Goal: Use online tool/utility: Use online tool/utility

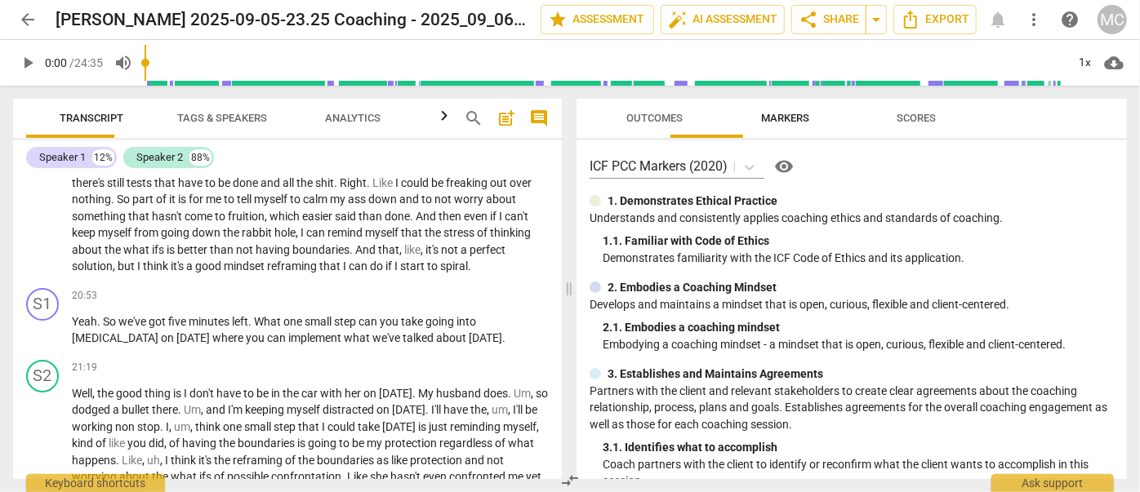
scroll to position [2375, 0]
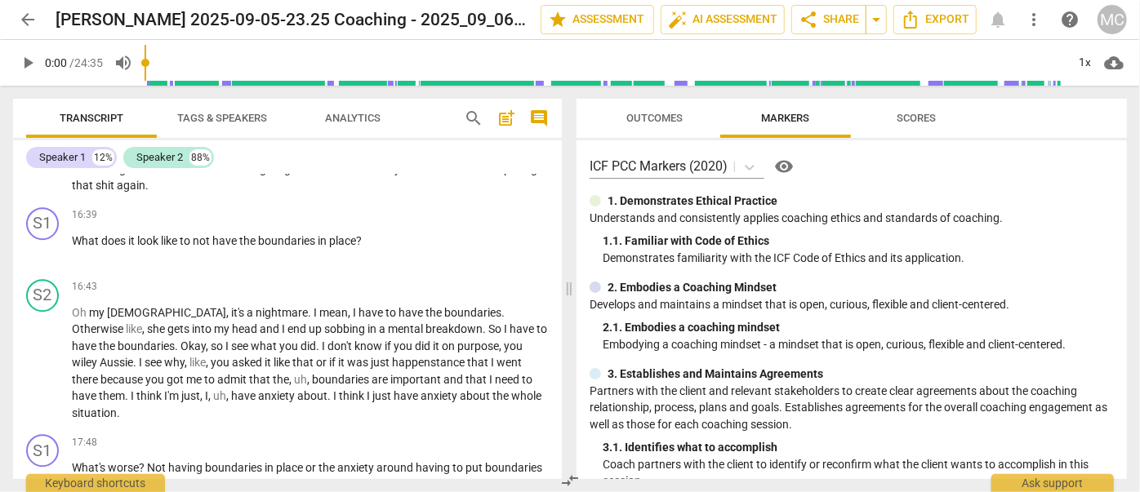
click at [475, 119] on span "search" at bounding box center [474, 119] width 20 height 20
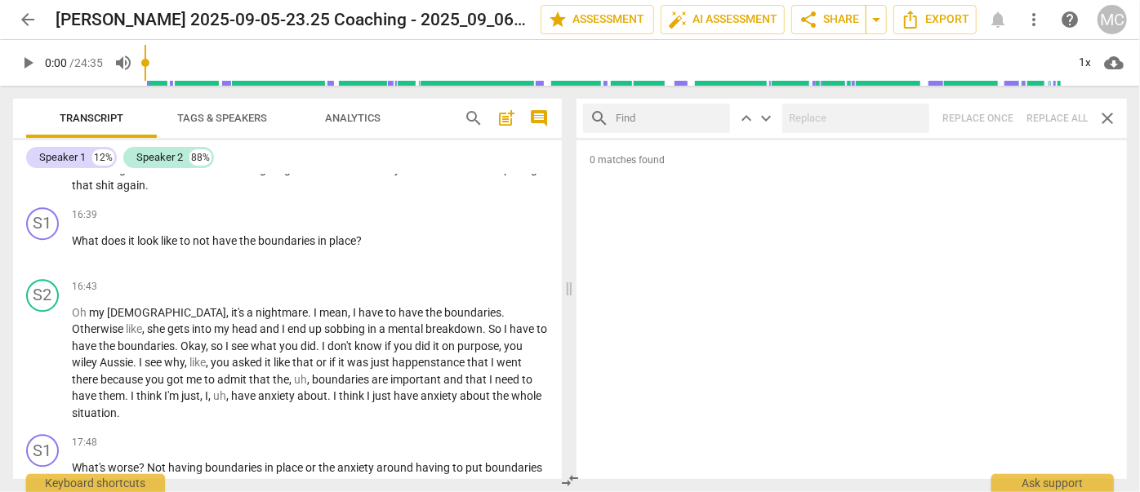
drag, startPoint x: 1066, startPoint y: 2, endPoint x: 640, endPoint y: 121, distance: 442.6
click at [589, 121] on input "text" at bounding box center [670, 118] width 108 height 26
type input "m"
click at [589, 117] on div "search m close keyboard_arrow_up keyboard_arrow_down Replace once Replace all c…" at bounding box center [851, 118] width 550 height 39
click at [589, 116] on span "close" at bounding box center [713, 118] width 17 height 17
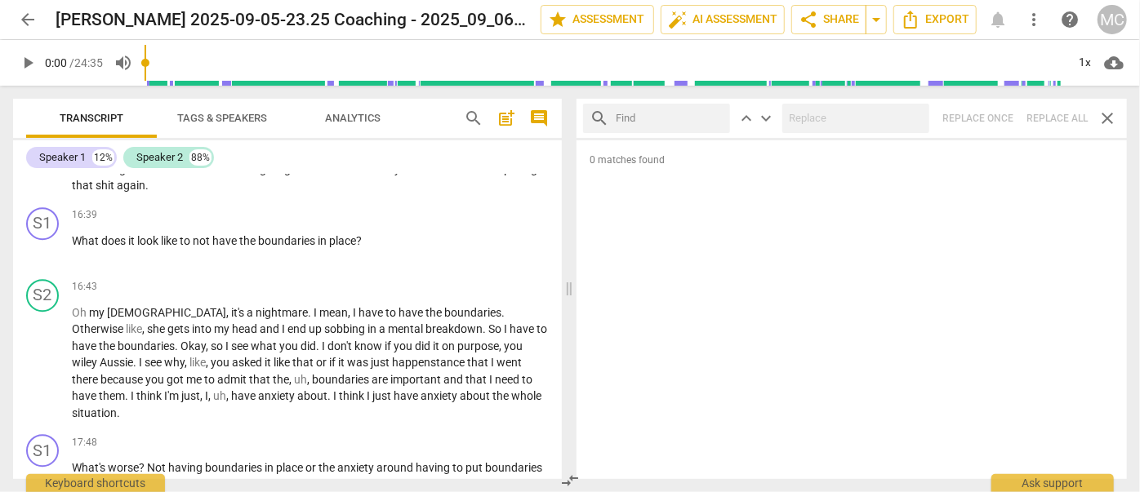
click at [589, 118] on input "text" at bounding box center [670, 118] width 108 height 26
type input ","
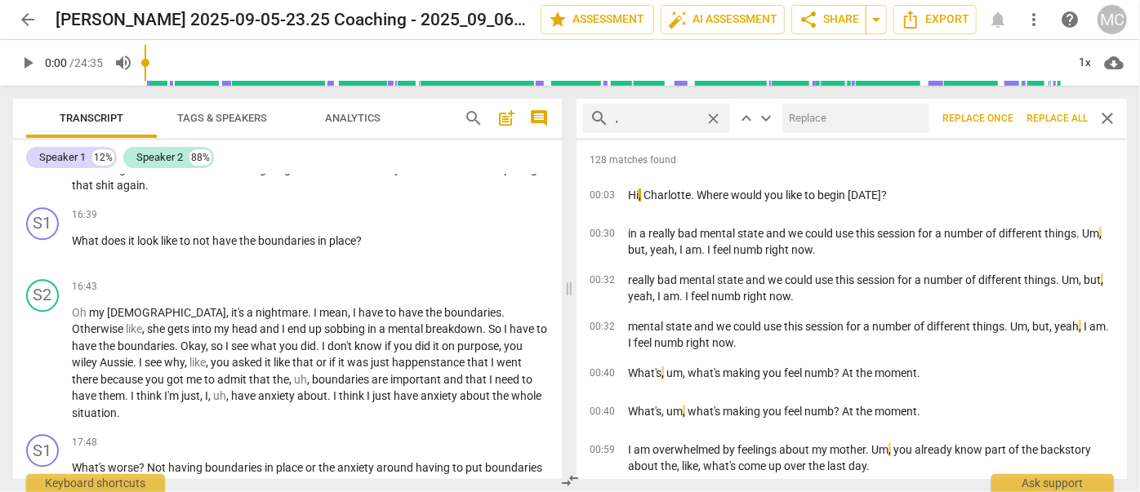
click at [589, 122] on span "Replace all" at bounding box center [1056, 119] width 61 height 14
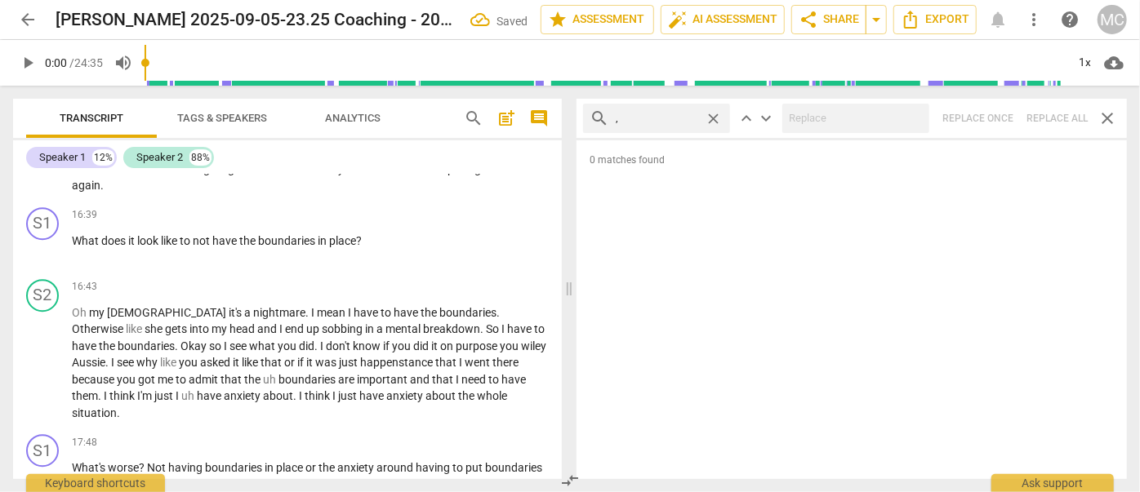
click at [589, 118] on span "close" at bounding box center [713, 118] width 17 height 17
click at [589, 117] on input "text" at bounding box center [670, 118] width 108 height 26
type input ". like"
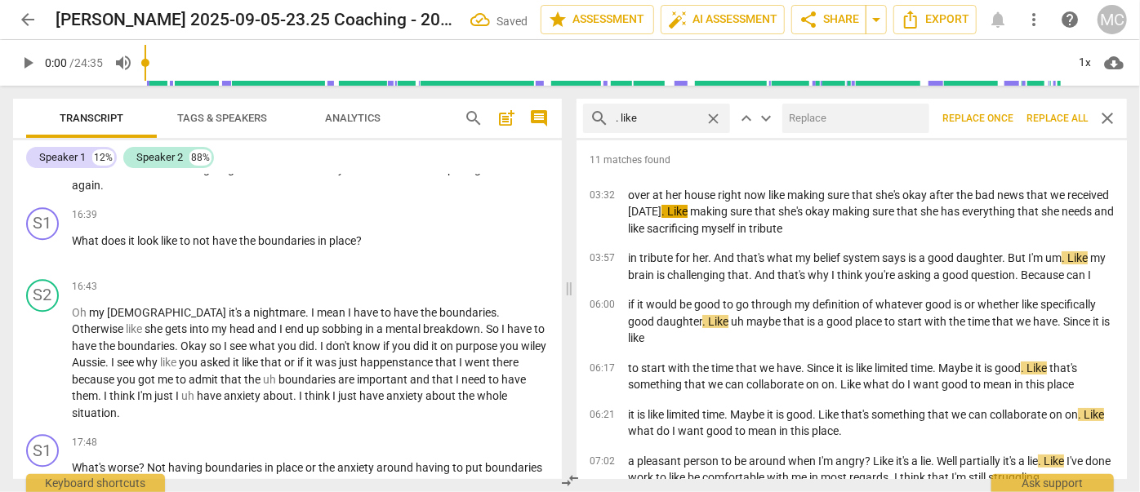
click at [589, 122] on input "text" at bounding box center [852, 118] width 140 height 26
type input "(like)"
click at [589, 115] on span "Replace all" at bounding box center [1056, 119] width 61 height 14
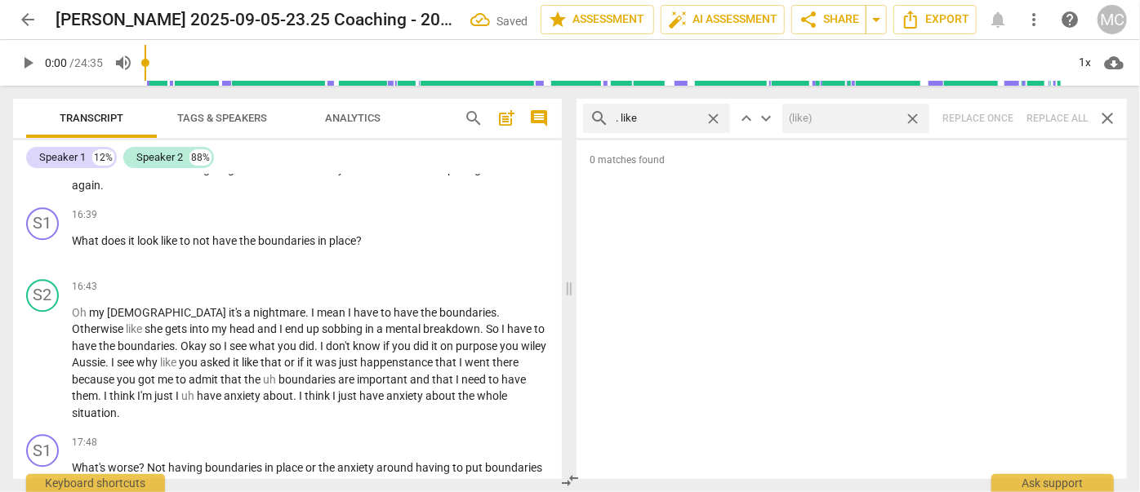
click at [589, 118] on span "close" at bounding box center [912, 118] width 17 height 17
click at [589, 114] on span "close" at bounding box center [713, 118] width 17 height 17
click at [589, 116] on input "text" at bounding box center [670, 118] width 108 height 26
type input ". um"
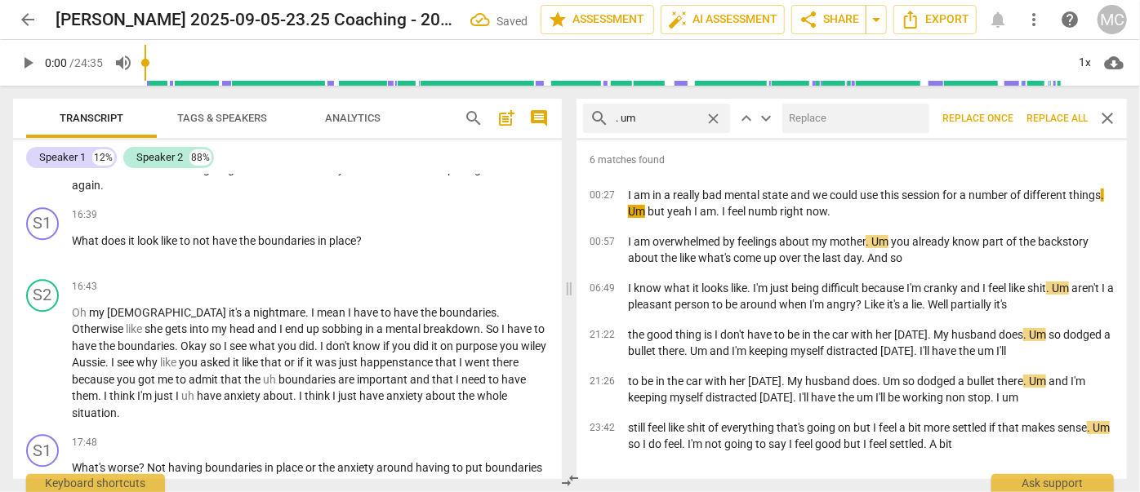
click at [589, 118] on input "text" at bounding box center [852, 118] width 140 height 26
type input "(umm)"
click at [589, 121] on span "Replace all" at bounding box center [1056, 119] width 61 height 14
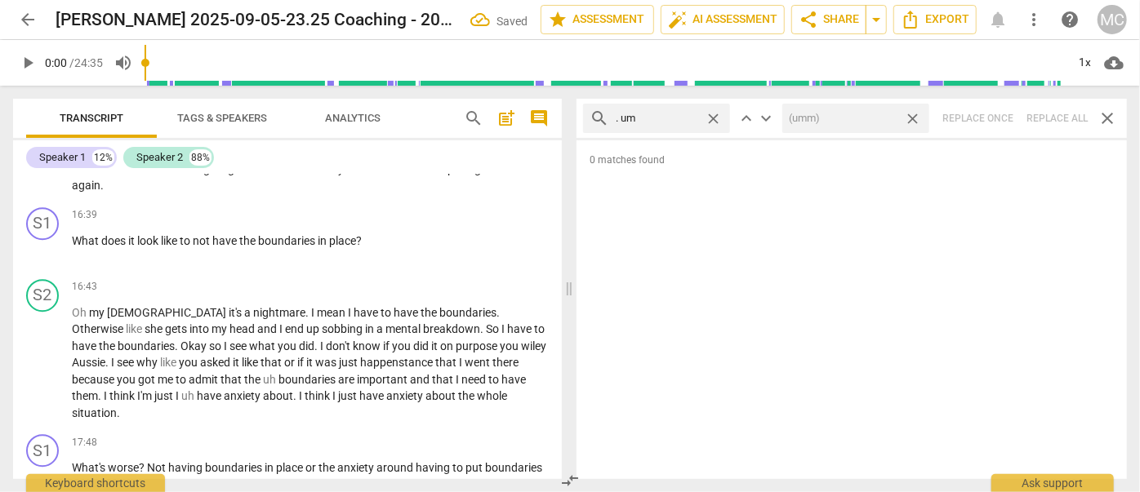
click at [589, 117] on span "close" at bounding box center [912, 118] width 17 height 17
click at [589, 117] on span "close" at bounding box center [713, 118] width 17 height 17
click at [589, 115] on input "text" at bounding box center [670, 118] width 108 height 26
type input ". uh"
type input "1"
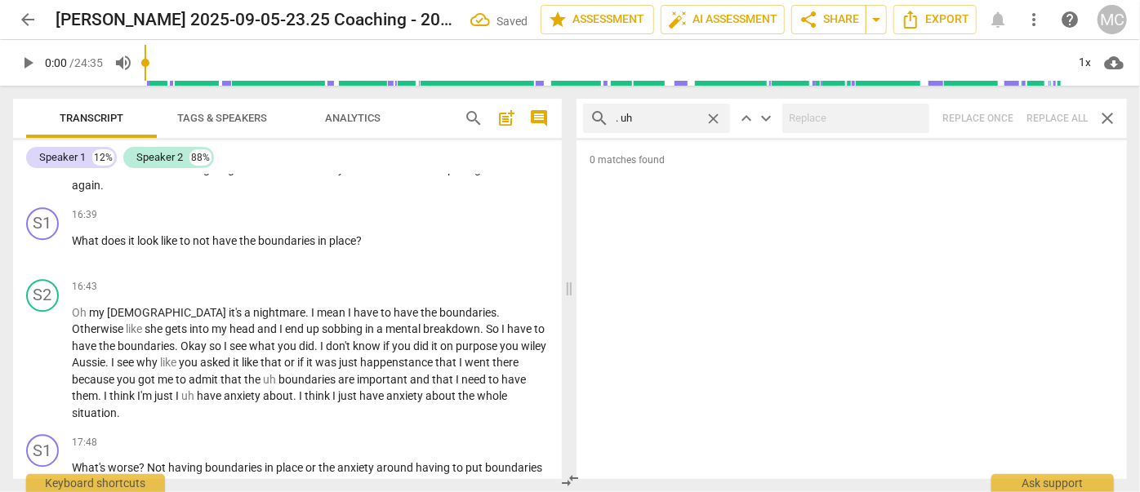
click at [589, 117] on div "search . uh close keyboard_arrow_up keyboard_arrow_down Replace once Replace al…" at bounding box center [851, 118] width 550 height 39
drag, startPoint x: 710, startPoint y: 114, endPoint x: 678, endPoint y: 119, distance: 32.2
click at [589, 114] on span "close" at bounding box center [713, 118] width 17 height 17
click at [589, 120] on input "text" at bounding box center [670, 118] width 108 height 26
type input "um"
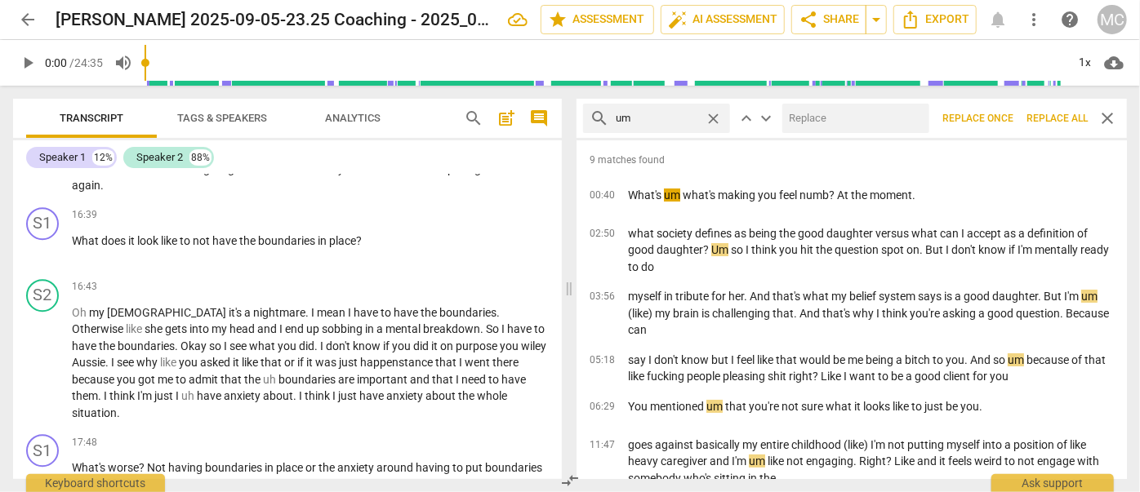
click at [589, 122] on input "text" at bounding box center [852, 118] width 140 height 26
type input "(umm)"
click at [589, 120] on span "Replace all" at bounding box center [1056, 119] width 61 height 14
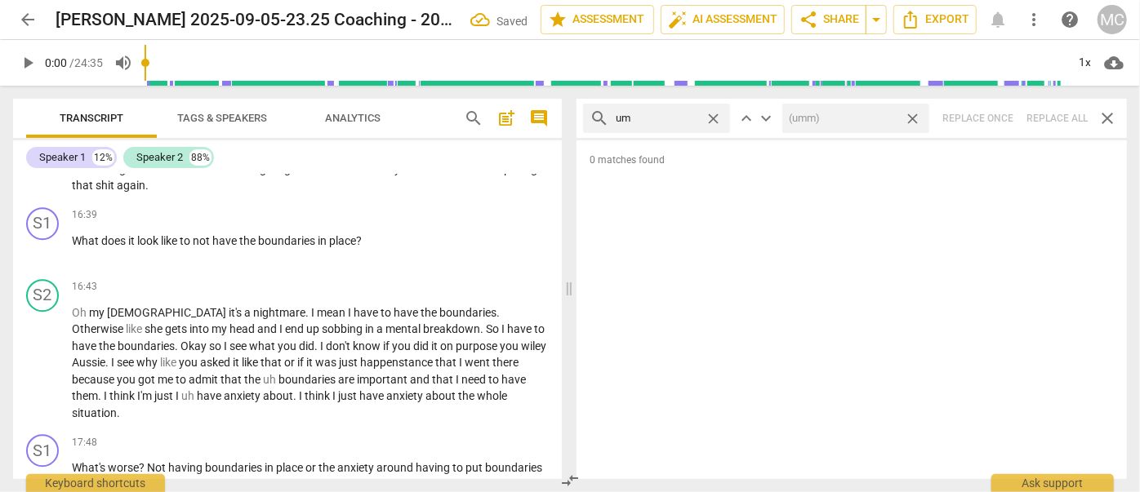
drag, startPoint x: 914, startPoint y: 115, endPoint x: 796, endPoint y: 117, distance: 117.6
click at [589, 115] on span "close" at bounding box center [912, 118] width 17 height 17
click at [589, 121] on span "close" at bounding box center [713, 118] width 17 height 17
click at [589, 121] on input "text" at bounding box center [670, 118] width 108 height 26
type input "uh"
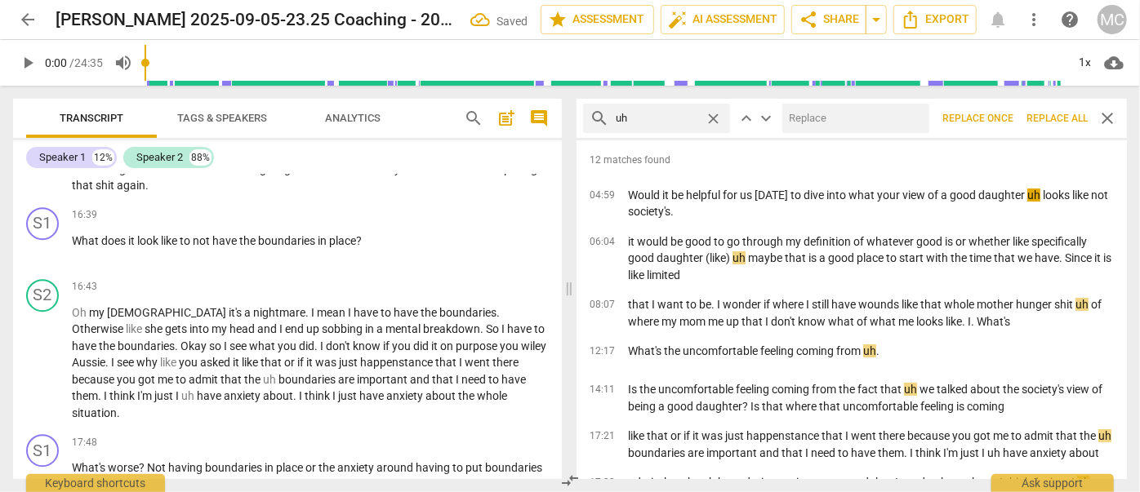
click at [589, 119] on input "text" at bounding box center [852, 118] width 140 height 26
type input "(uh)"
click at [589, 117] on span "Replace all" at bounding box center [1056, 119] width 61 height 14
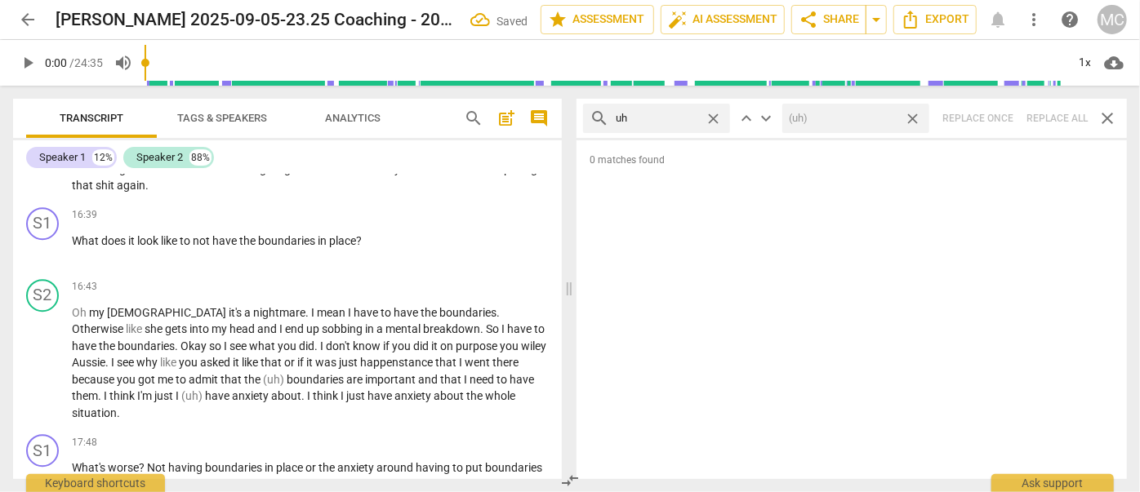
click at [589, 121] on span "close" at bounding box center [912, 118] width 17 height 17
click at [589, 120] on span "close" at bounding box center [713, 118] width 17 height 17
click at [589, 115] on input "text" at bounding box center [670, 118] width 108 height 26
type input "kind of"
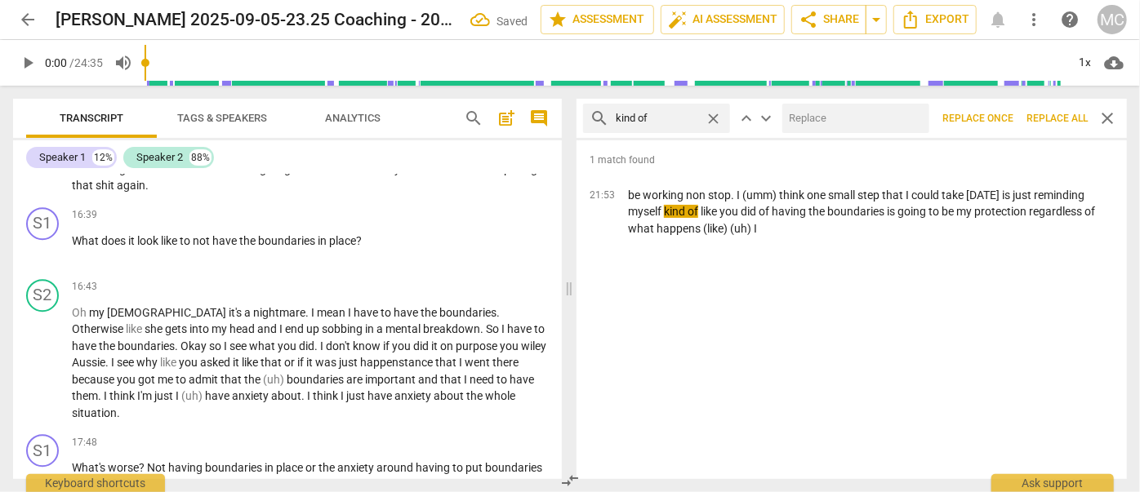
click at [589, 129] on input "text" at bounding box center [852, 118] width 140 height 26
type input "(kind of)"
click at [589, 121] on span "Replace all" at bounding box center [1056, 119] width 61 height 14
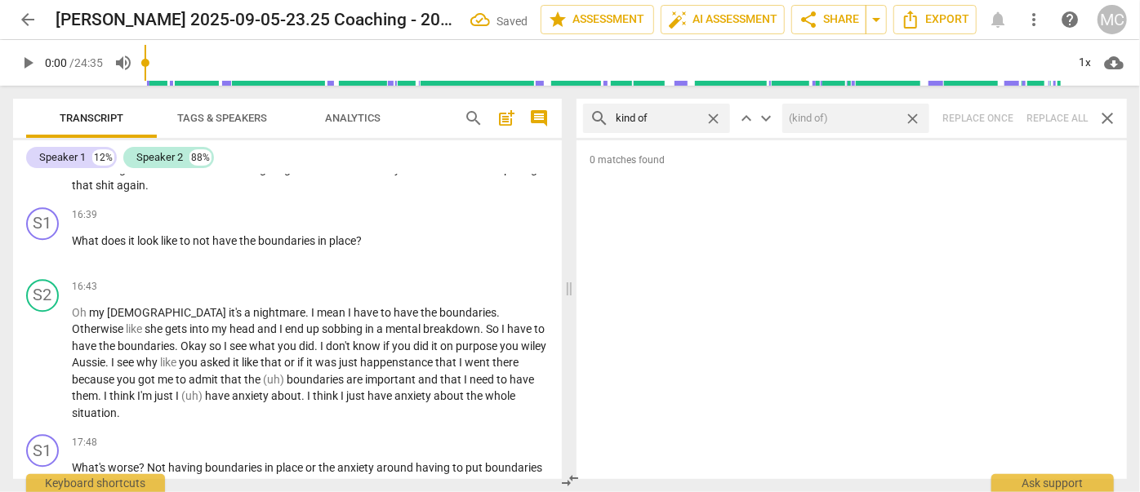
click at [589, 119] on span "close" at bounding box center [912, 118] width 17 height 17
click at [589, 117] on span "close" at bounding box center [713, 118] width 17 height 17
click at [589, 117] on input "text" at bounding box center [657, 118] width 82 height 26
type input "sort of"
click at [589, 119] on div "search sort of close keyboard_arrow_up keyboard_arrow_down Replace once Replace…" at bounding box center [851, 118] width 550 height 39
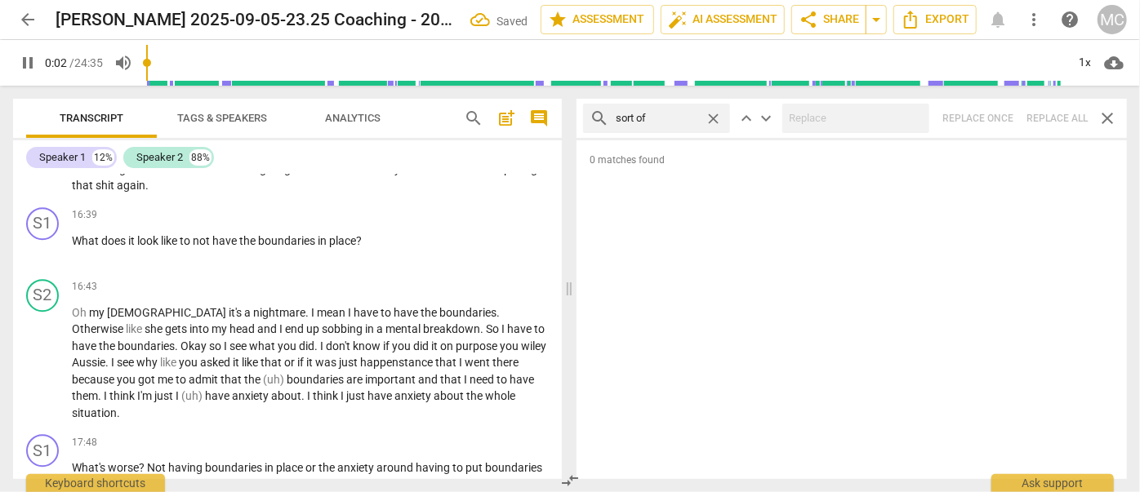
type input "2"
click at [589, 119] on span "close" at bounding box center [713, 118] width 17 height 17
click at [589, 119] on input "text" at bounding box center [670, 118] width 108 height 26
type input "3"
type input "and"
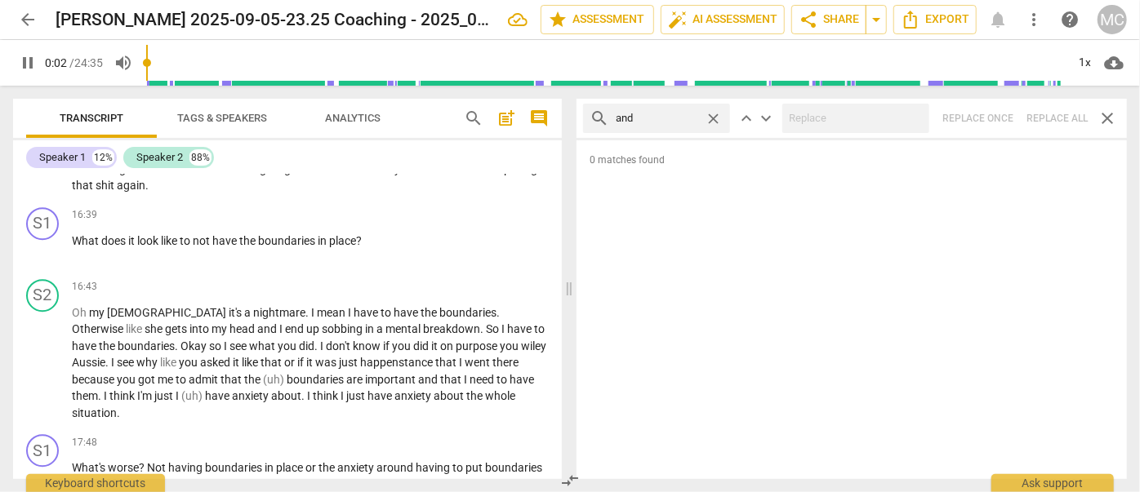
type input "3"
type input "and then"
type input "4"
type input "and then"
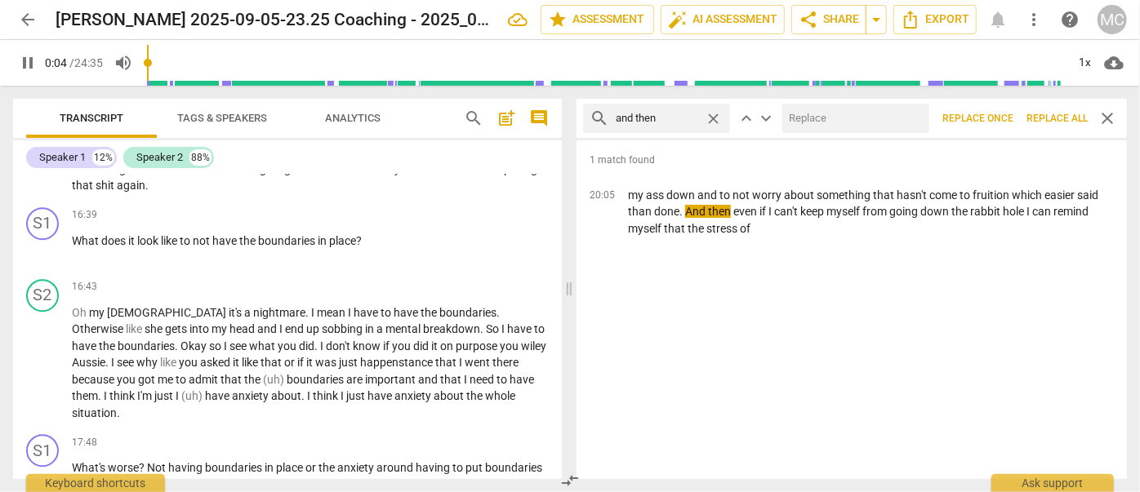
scroll to position [33, 0]
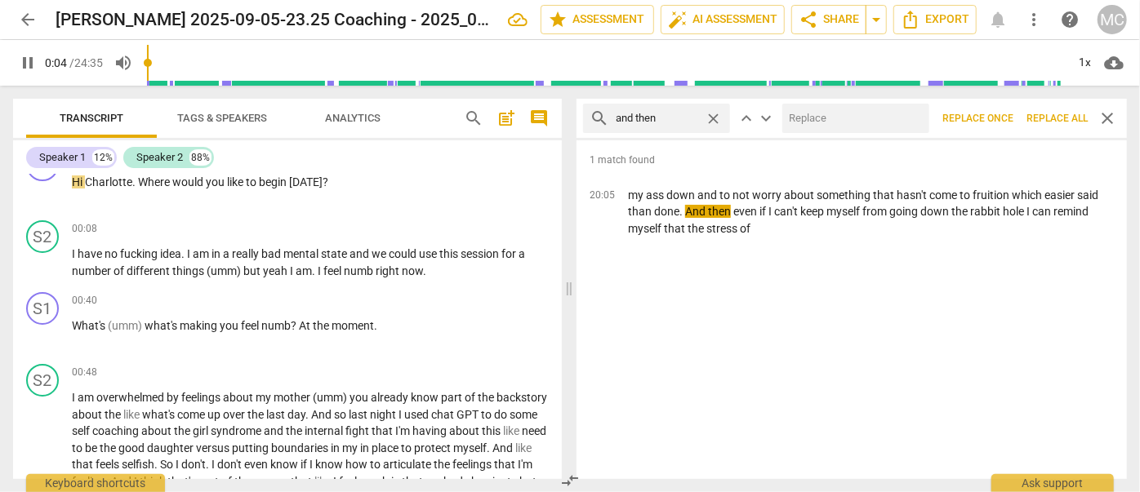
click at [589, 118] on input "text" at bounding box center [852, 118] width 140 height 26
type input "5"
type input "("
type input "5"
type input "(then"
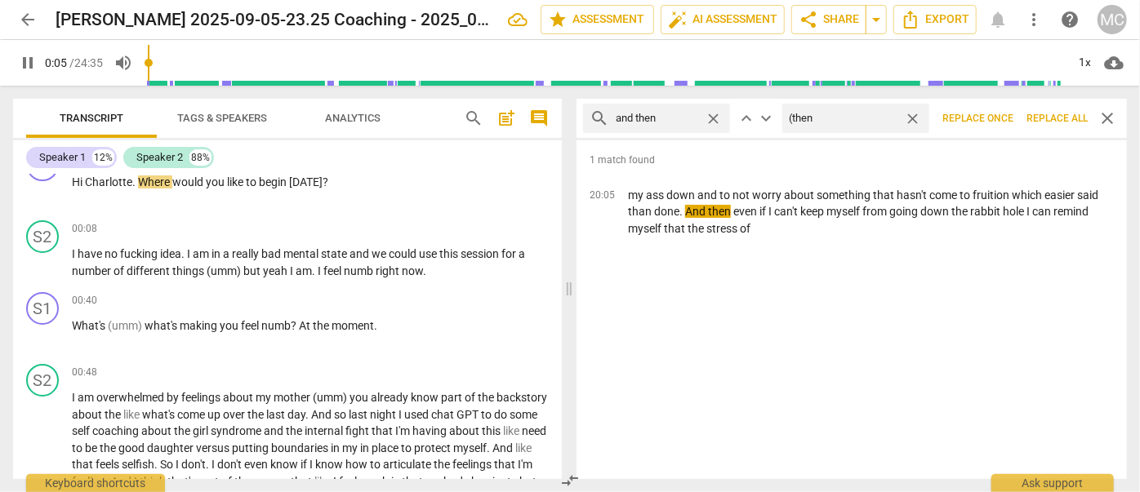
type input "6"
type input "(t"
type input "6"
type input "(Then"
type input "6"
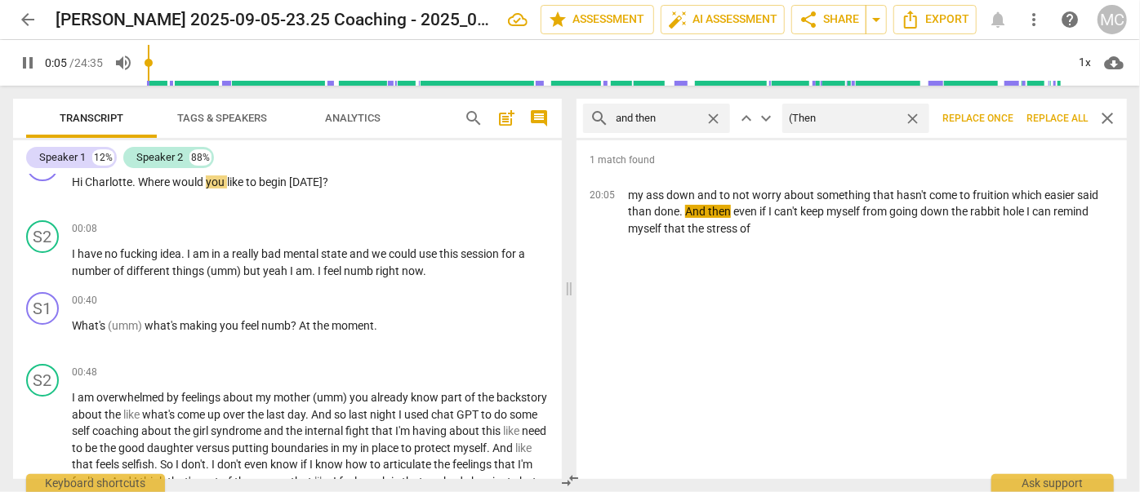
type input "(Then)"
type input "7"
type input "(Then)"
click at [589, 121] on span "Replace all" at bounding box center [1056, 119] width 61 height 14
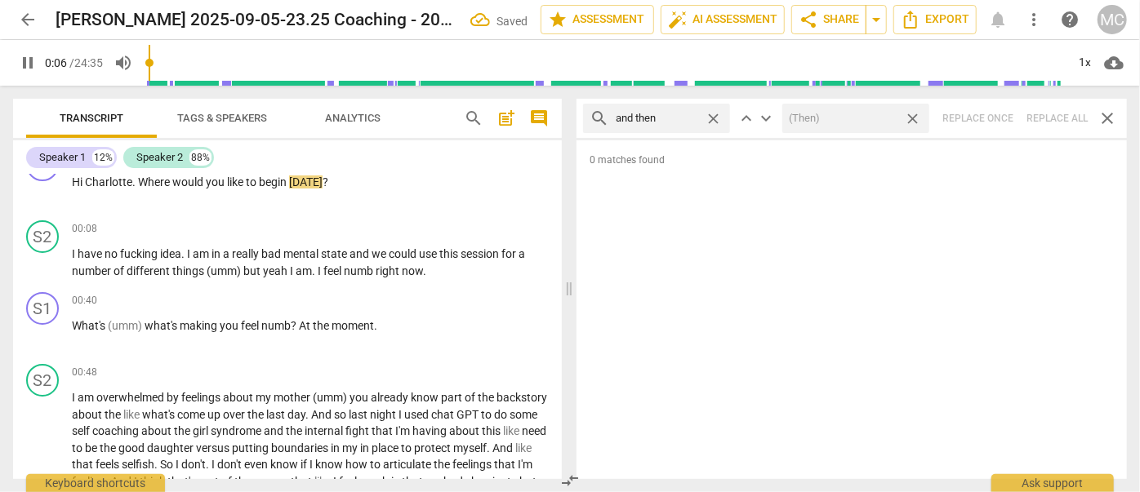
type input "7"
click at [589, 118] on span "close" at bounding box center [912, 118] width 17 height 17
type input "8"
click at [589, 117] on span "close" at bounding box center [713, 118] width 17 height 17
click at [589, 116] on input "text" at bounding box center [670, 118] width 108 height 26
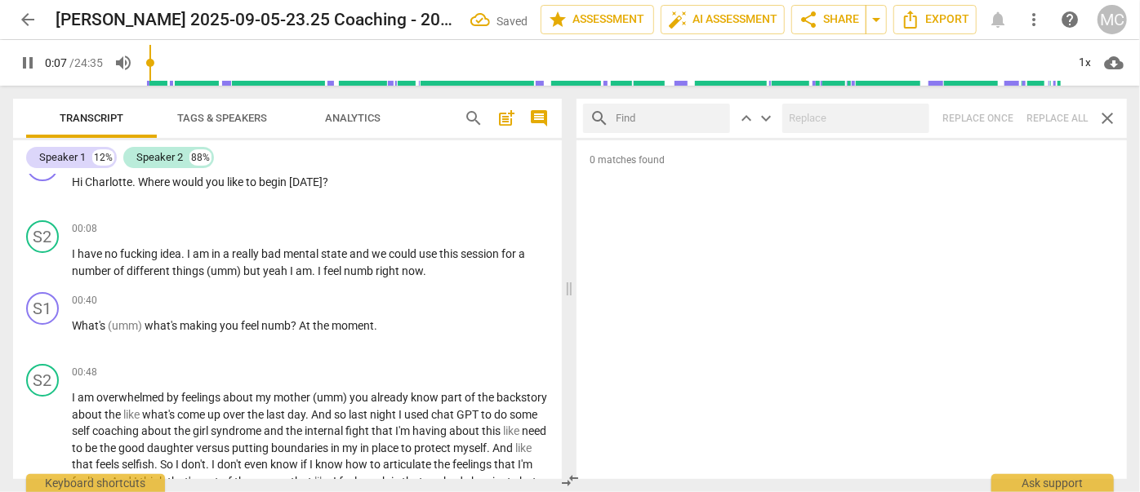
type input "8"
type input "l"
type input "8"
type input "like"
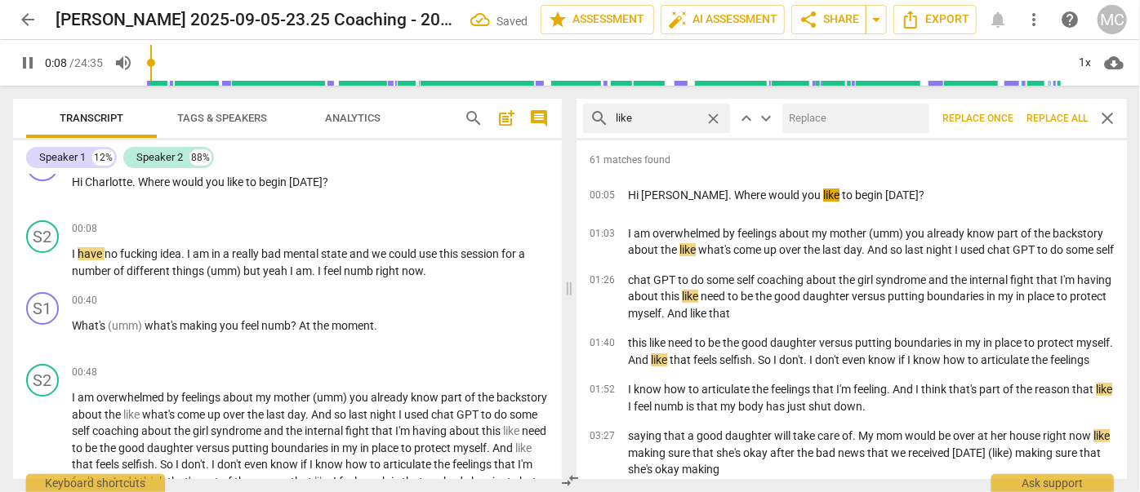
click at [589, 121] on input "text" at bounding box center [852, 118] width 140 height 26
type input "9"
type input "(li"
type input "10"
type input "(like)"
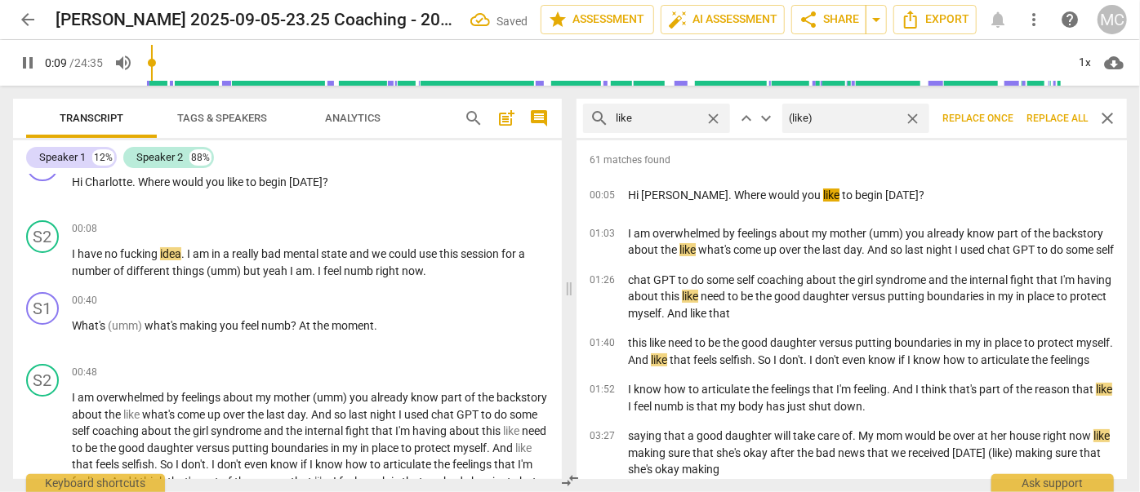
type input "10"
type input "(like)"
click at [589, 121] on span "Replace all" at bounding box center [1056, 119] width 61 height 14
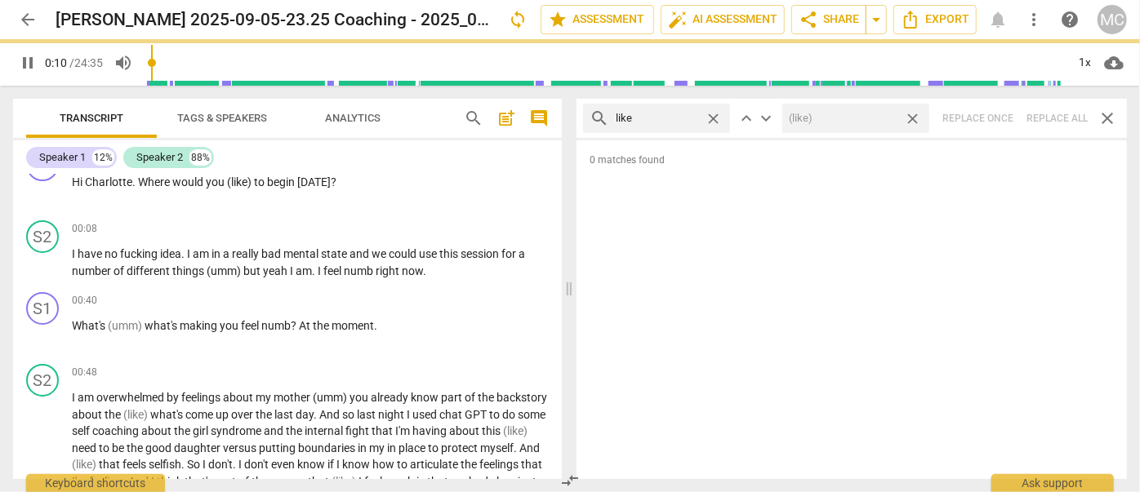
type input "11"
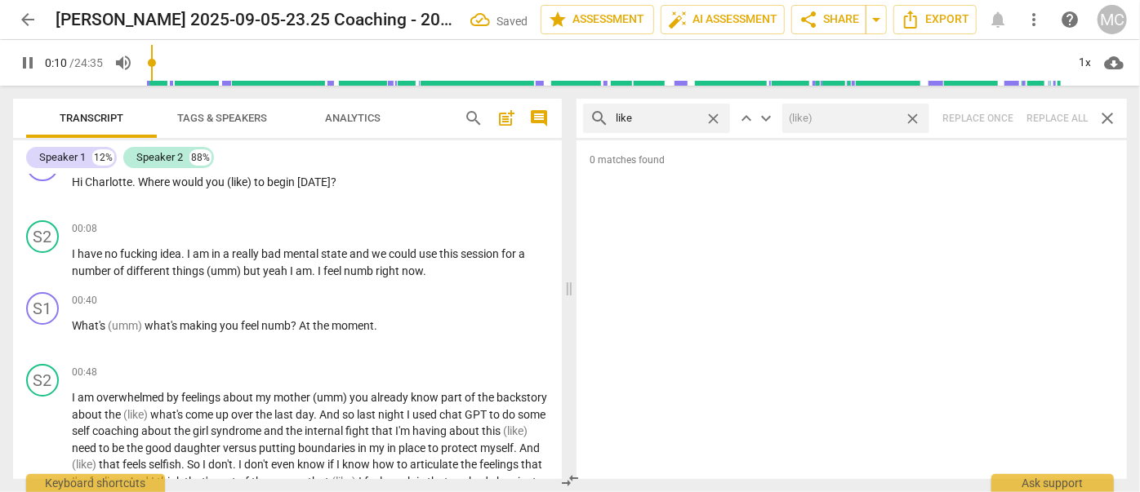
drag, startPoint x: 916, startPoint y: 118, endPoint x: 748, endPoint y: 114, distance: 168.2
click at [589, 118] on span "close" at bounding box center [912, 118] width 17 height 17
type input "11"
click at [589, 117] on span "close" at bounding box center [713, 118] width 17 height 17
click at [589, 116] on input "text" at bounding box center [670, 118] width 108 height 26
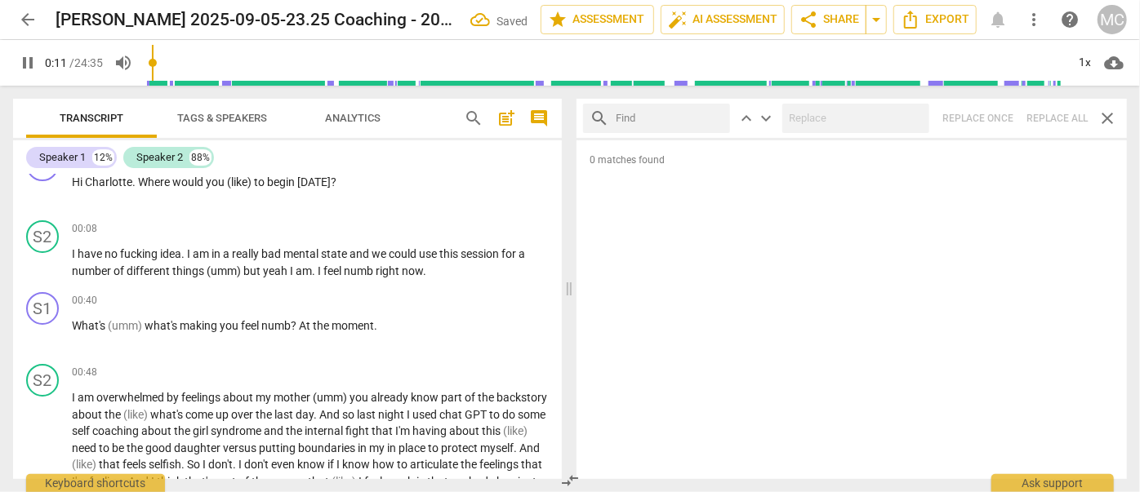
type input "12"
type input "jus"
type input "12"
type input "just"
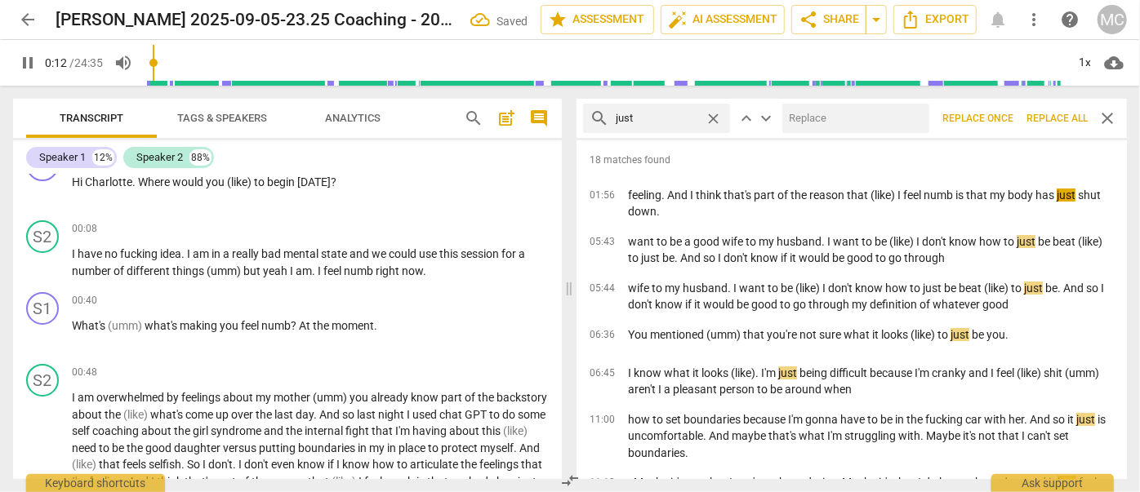
click at [589, 115] on input "text" at bounding box center [852, 118] width 140 height 26
type input "13"
type input "(jus"
type input "14"
type input "(just"
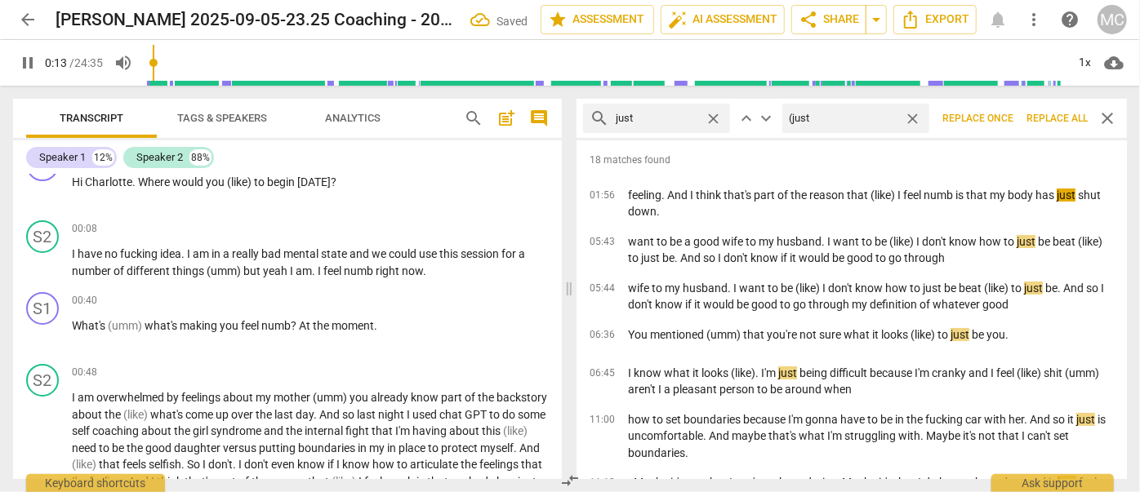
type input "14"
type input "(just)"
type input "14"
type input "(just)"
click at [589, 121] on span "Replace all" at bounding box center [1056, 119] width 61 height 14
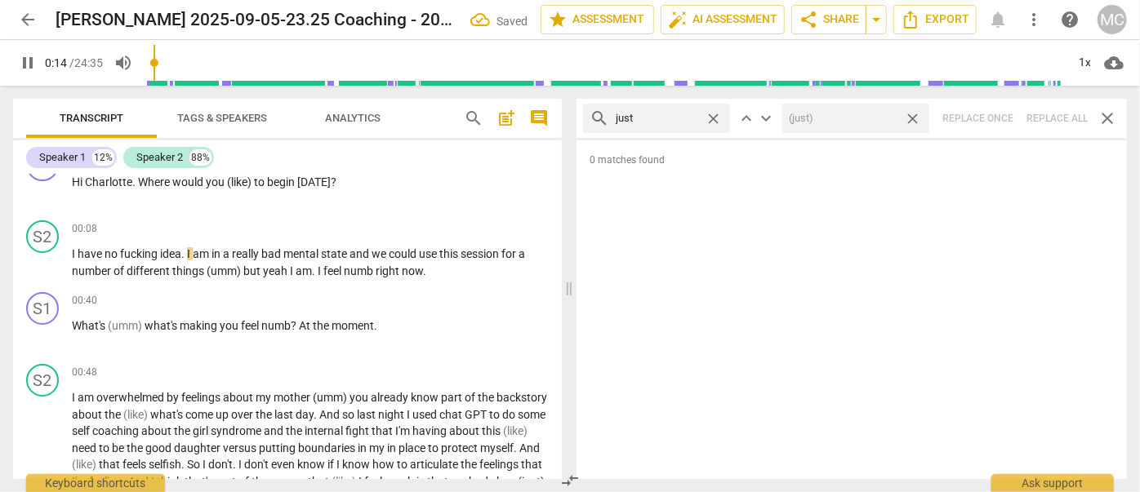
type input "15"
click at [589, 117] on span "close" at bounding box center [912, 118] width 17 height 17
type input "16"
click at [589, 114] on span "close" at bounding box center [713, 118] width 17 height 17
click at [589, 115] on input "text" at bounding box center [670, 118] width 108 height 26
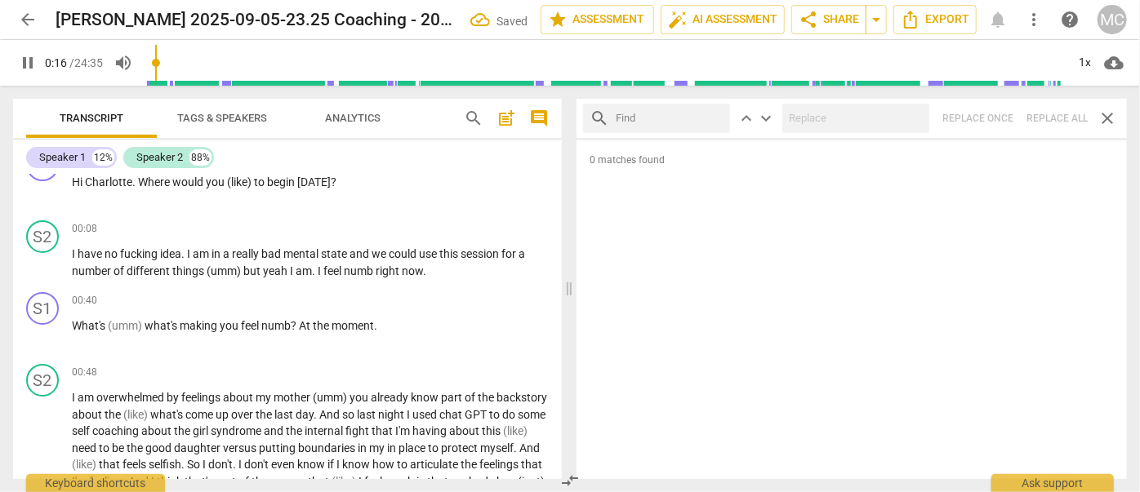
type input "17"
type input "yo"
type input "17"
type input "you kn"
type input "18"
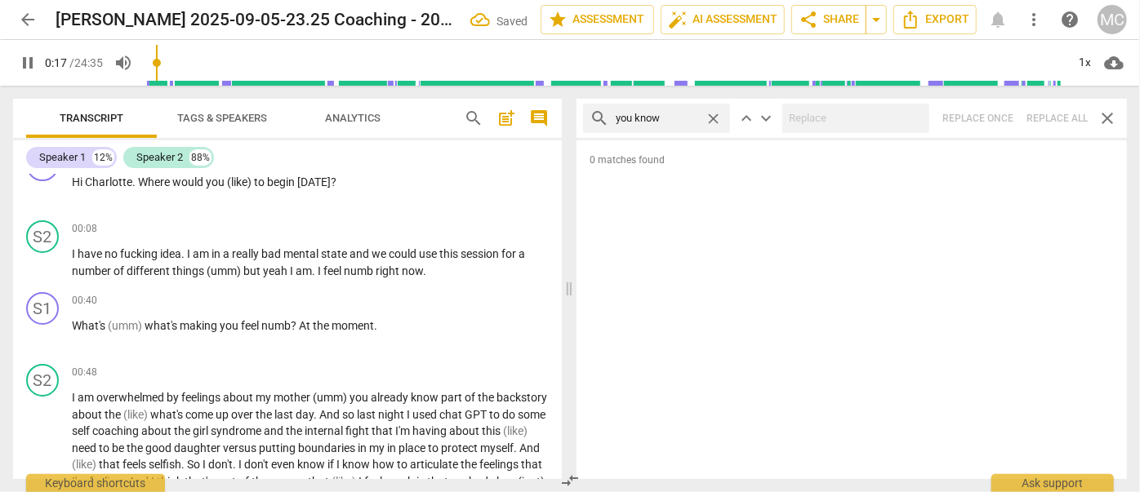
type input "you know"
type input "19"
click at [589, 121] on div "search you know close keyboard_arrow_up keyboard_arrow_down Replace once Replac…" at bounding box center [851, 118] width 550 height 39
click at [589, 113] on span "close" at bounding box center [713, 118] width 17 height 17
click at [589, 117] on input "text" at bounding box center [670, 118] width 108 height 26
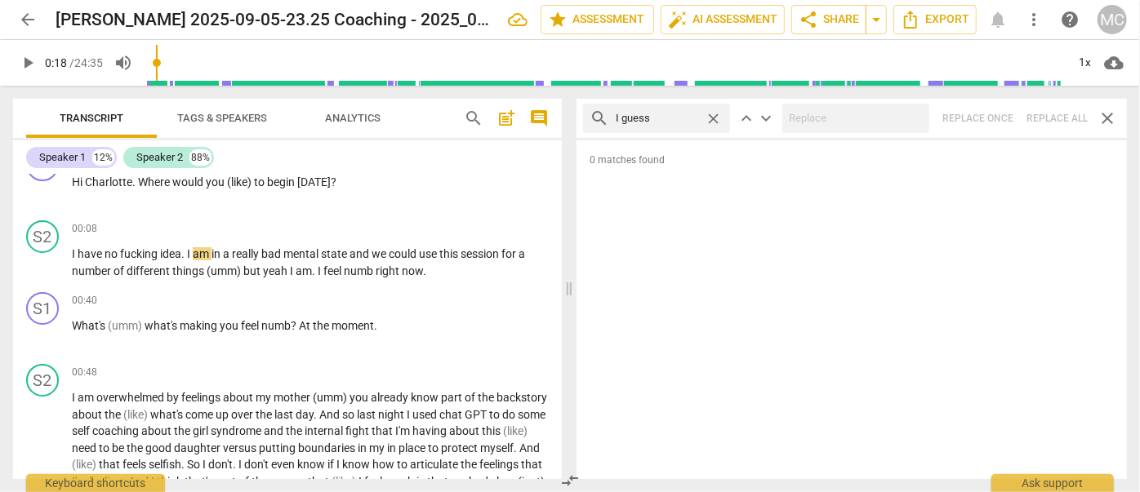
type input "I guess"
click at [589, 114] on div "search I guess close keyboard_arrow_up keyboard_arrow_down Replace once Replace…" at bounding box center [851, 118] width 550 height 39
type input "21"
click at [589, 118] on span "close" at bounding box center [713, 118] width 17 height 17
click at [589, 114] on input "text" at bounding box center [670, 118] width 108 height 26
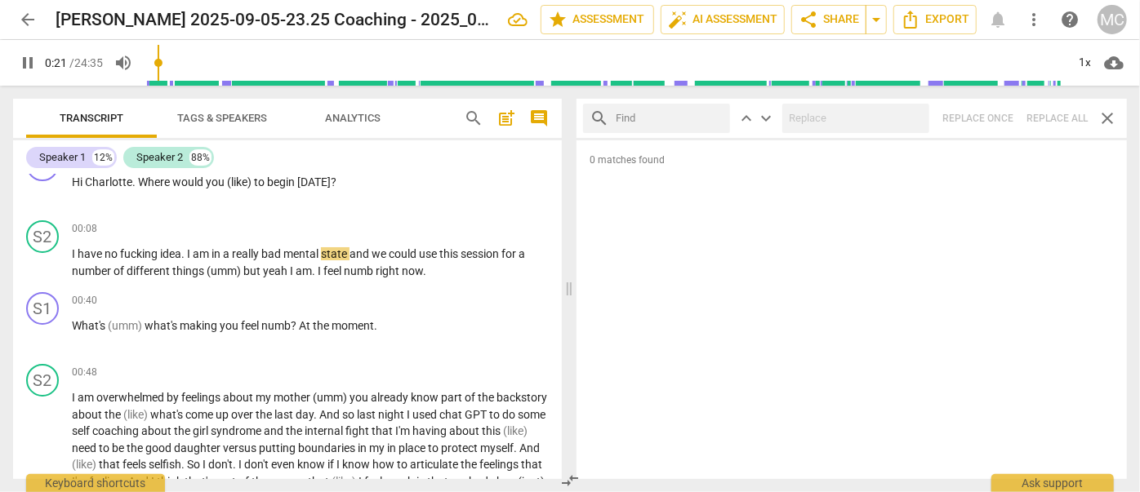
type input "22"
type input "I"
type input "22"
type input "I mean"
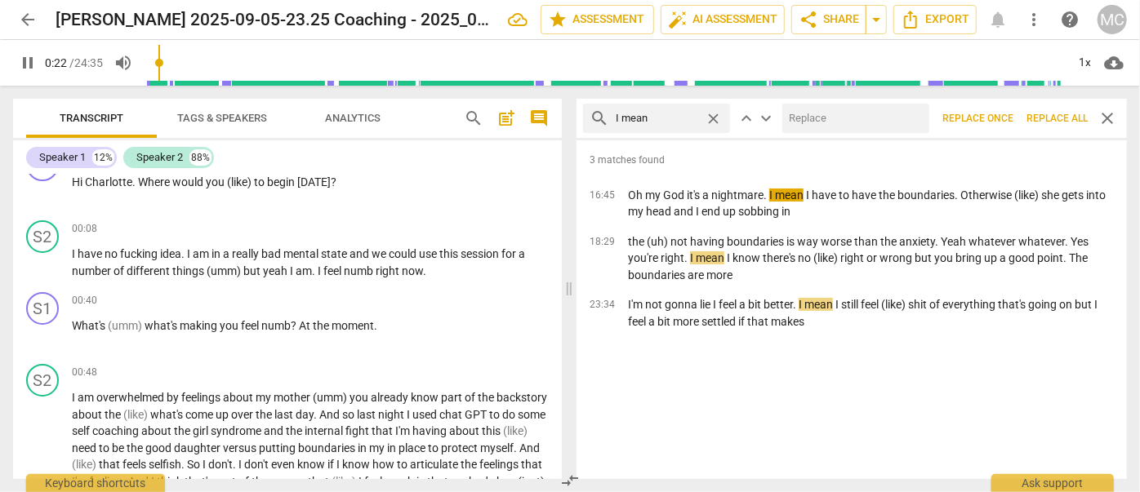
click at [589, 108] on input "text" at bounding box center [852, 118] width 140 height 26
type input "23"
type input "("
type input "23"
type input "(I me"
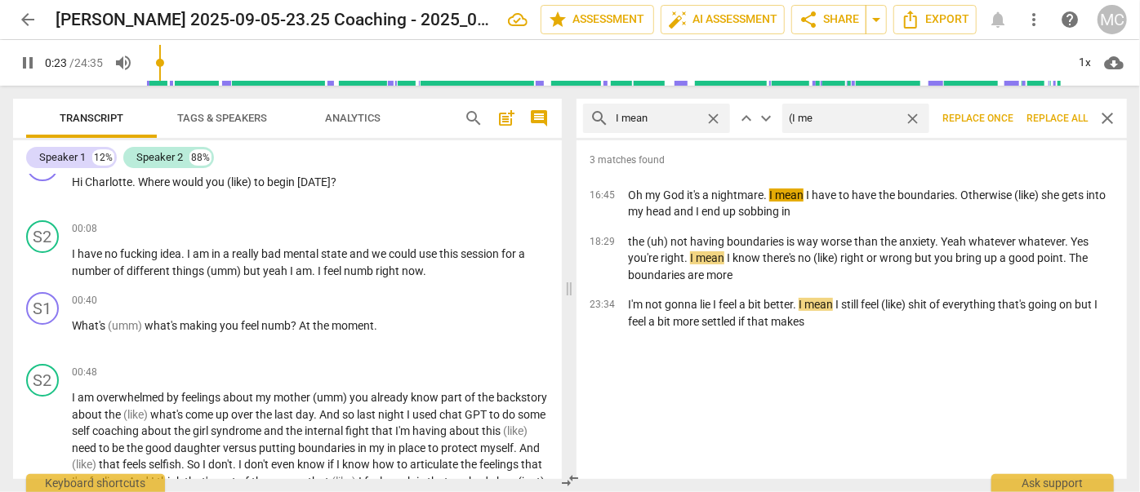
type input "23"
type input "(I mean)"
type input "24"
type input "(I mean)"
click at [589, 115] on span "Replace all" at bounding box center [1056, 119] width 61 height 14
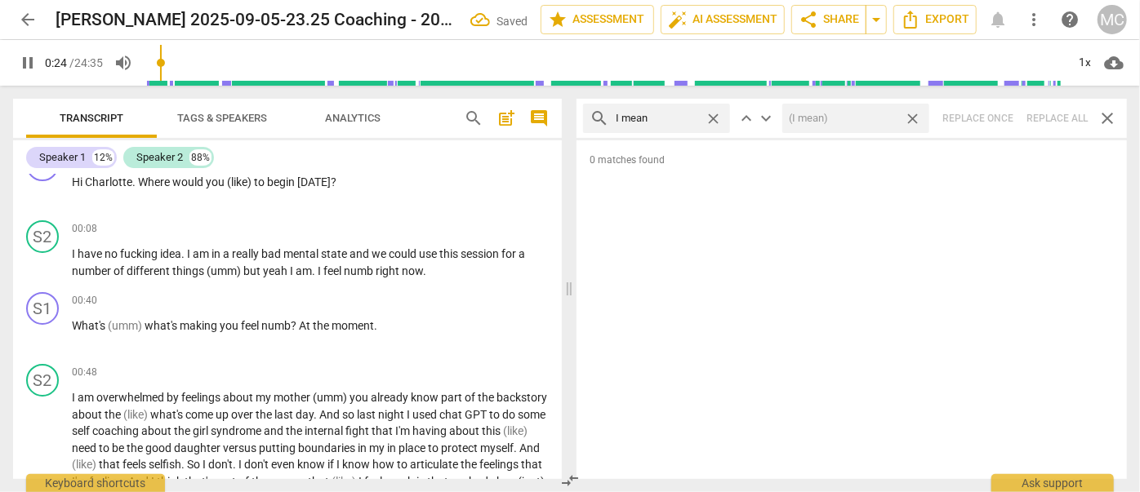
type input "25"
click at [589, 121] on span "close" at bounding box center [912, 118] width 17 height 17
type input "25"
click at [589, 117] on span "close" at bounding box center [713, 118] width 17 height 17
click at [589, 121] on input "text" at bounding box center [670, 118] width 108 height 26
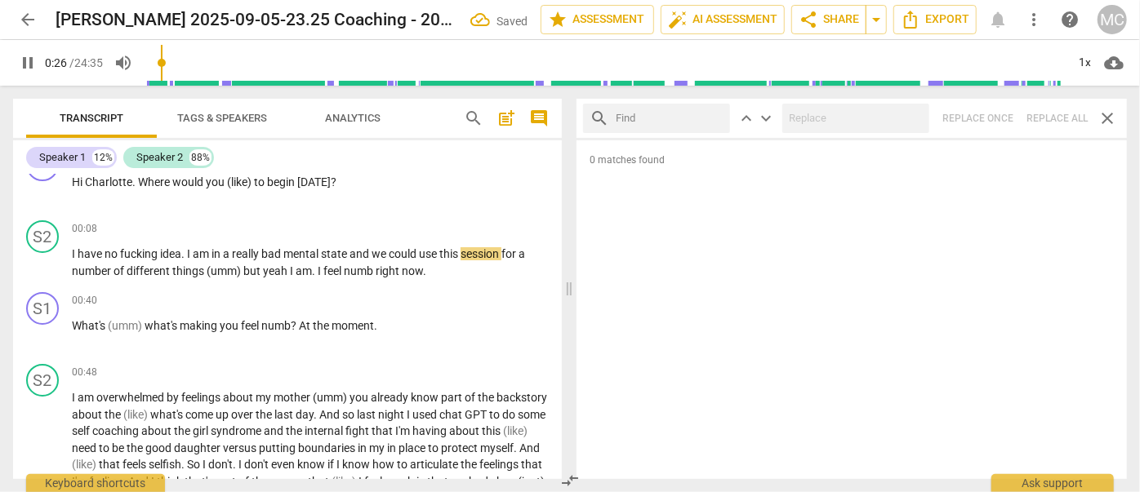
type input "26"
type input "oka"
type input "27"
type input "okay"
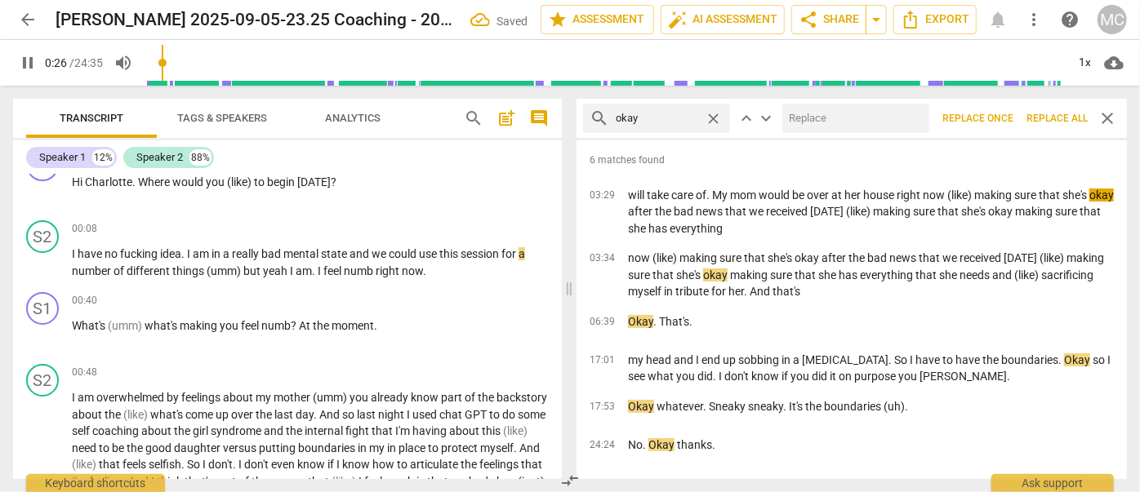
click at [589, 125] on input "text" at bounding box center [852, 118] width 140 height 26
type input "27"
type input "OK"
type input "28"
type input "OK"
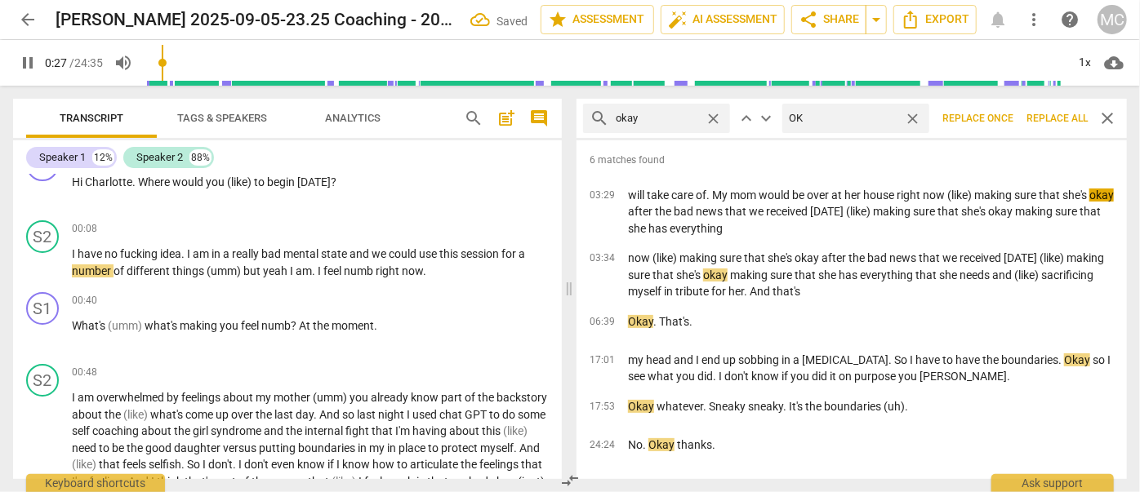
click at [589, 109] on button "Replace all" at bounding box center [1057, 118] width 74 height 29
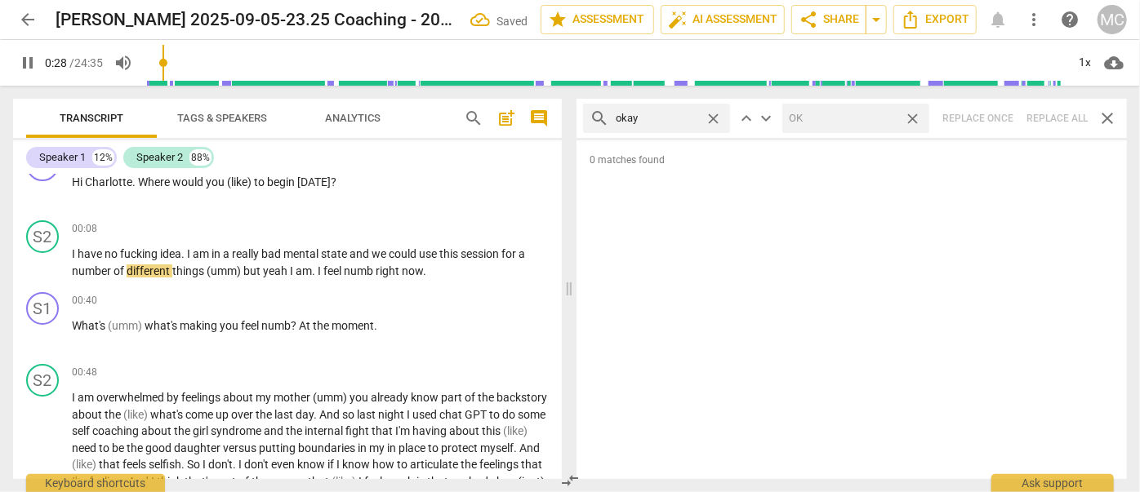
type input "28"
click at [589, 118] on span "close" at bounding box center [912, 118] width 17 height 17
type input "29"
click at [589, 116] on span "close" at bounding box center [713, 118] width 17 height 17
click at [589, 116] on input "text" at bounding box center [657, 118] width 82 height 26
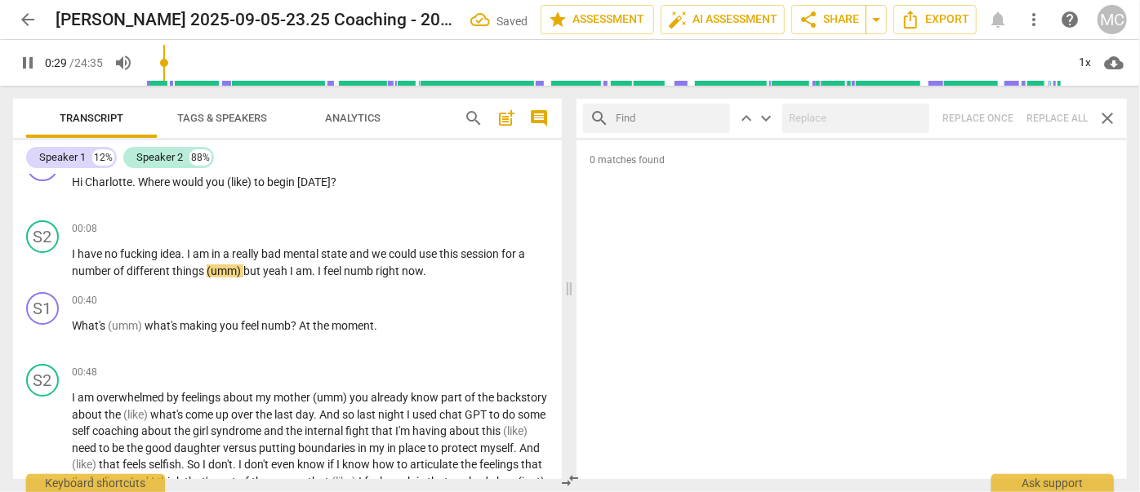
type input "30"
type input "mayb"
type input "30"
type input "maybe"
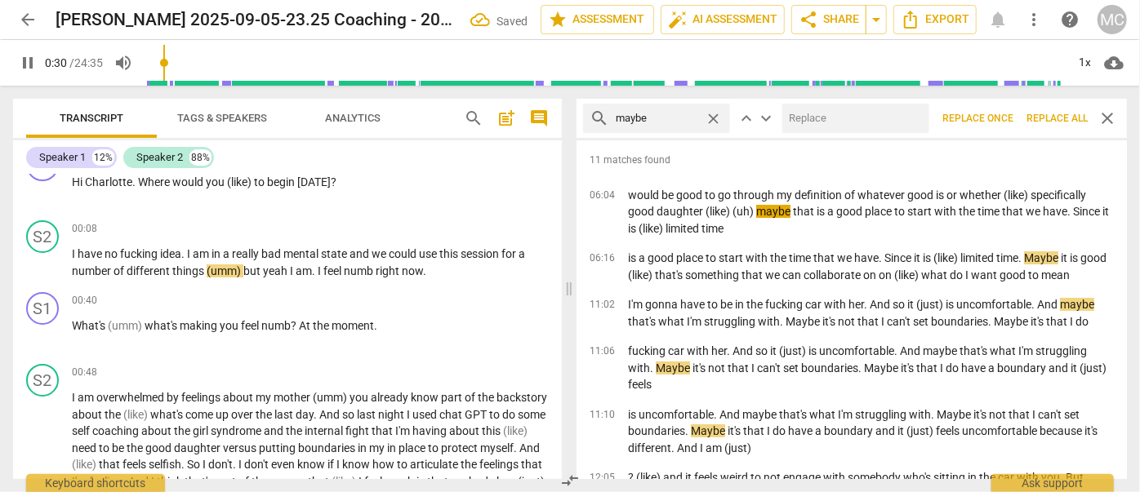
click at [589, 121] on input "text" at bounding box center [852, 118] width 140 height 26
type input "31"
type input "(may"
type input "31"
type input "(maybe)"
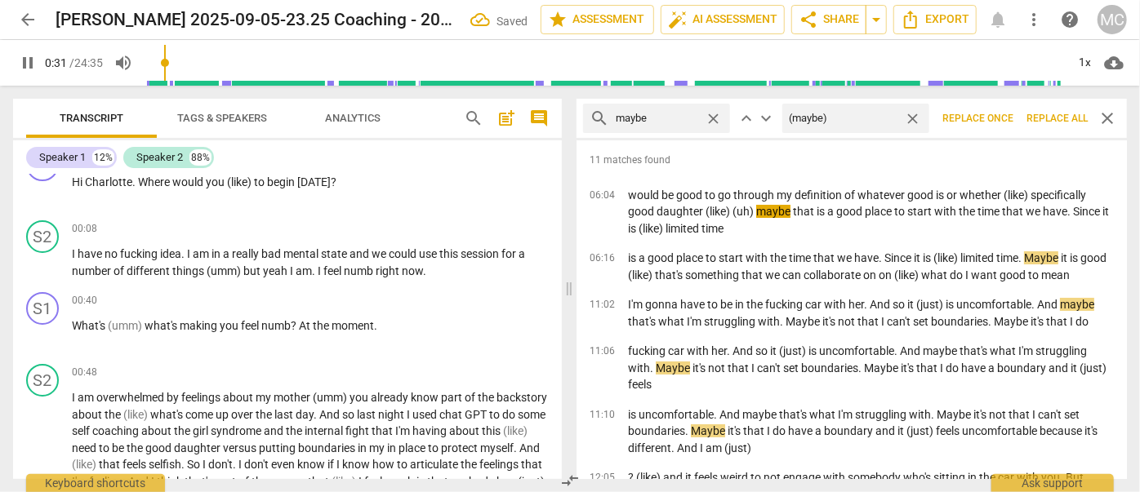
type input "32"
type input "(maybe"
type input "32"
type input "(m"
type input "32"
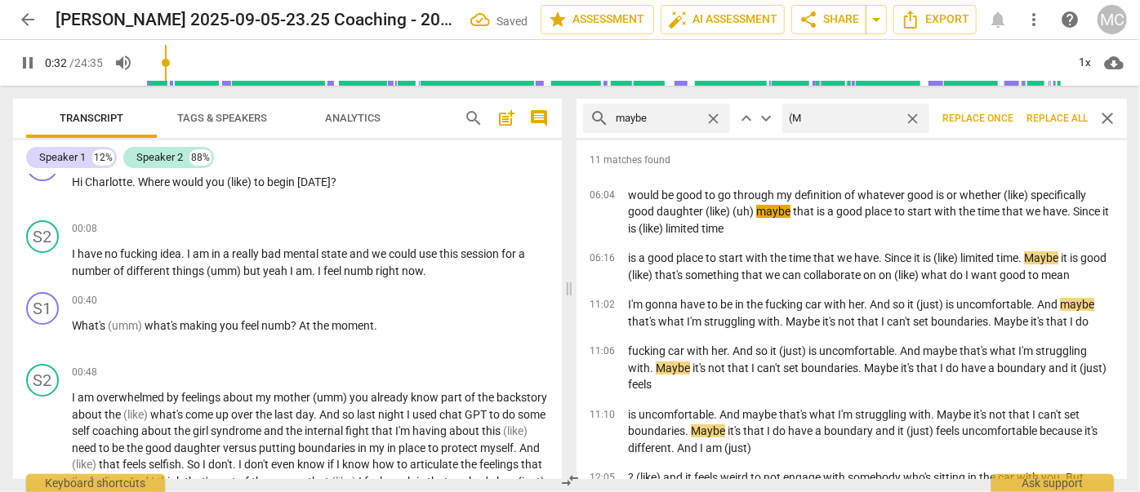
type input "(Ma"
type input "33"
type input "(Maybe)"
type input "34"
type input "(Maybe)"
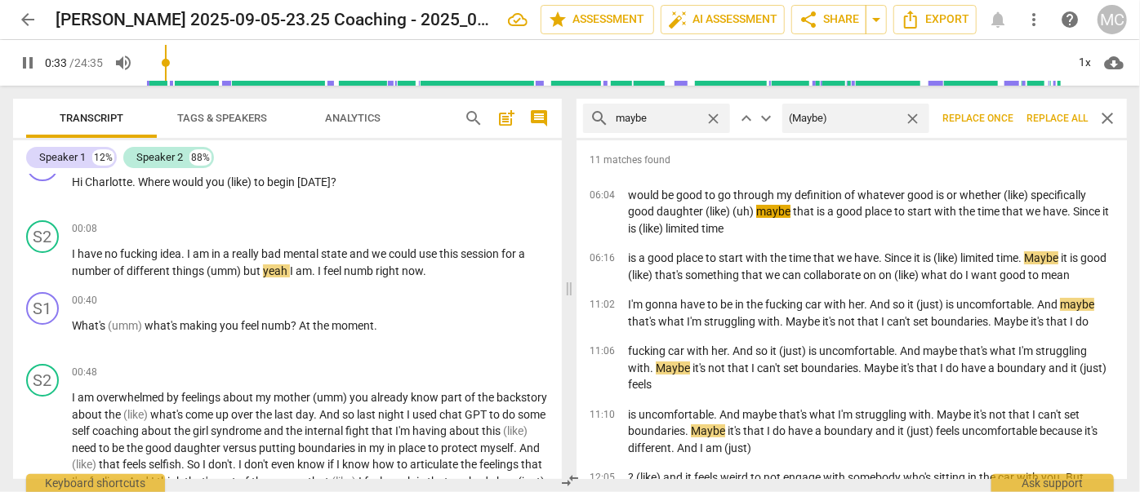
click at [589, 113] on span "Replace all" at bounding box center [1056, 119] width 61 height 14
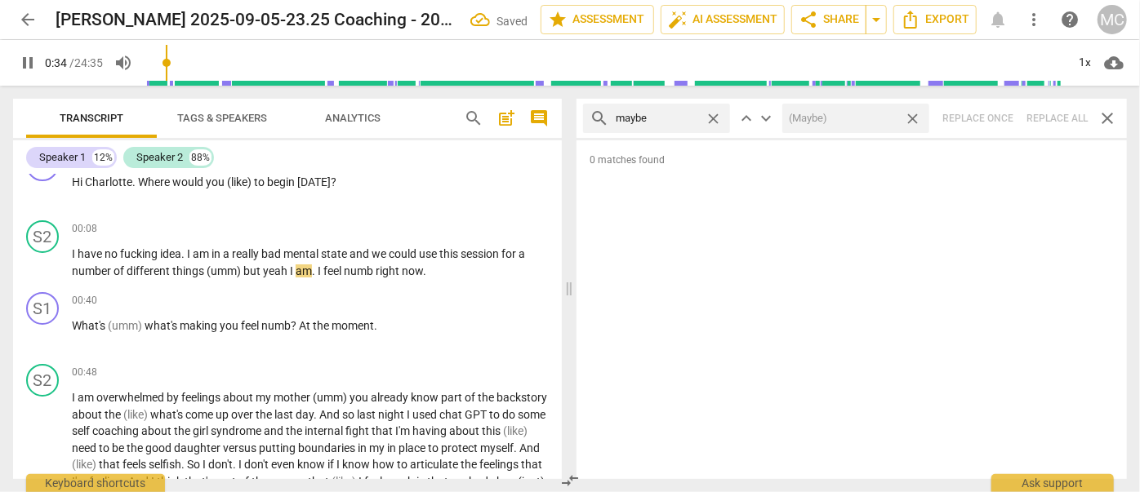
type input "34"
drag, startPoint x: 912, startPoint y: 119, endPoint x: 897, endPoint y: 121, distance: 15.6
click at [589, 119] on span "close" at bounding box center [912, 118] width 17 height 17
type input "35"
click at [589, 118] on div "close" at bounding box center [717, 118] width 25 height 17
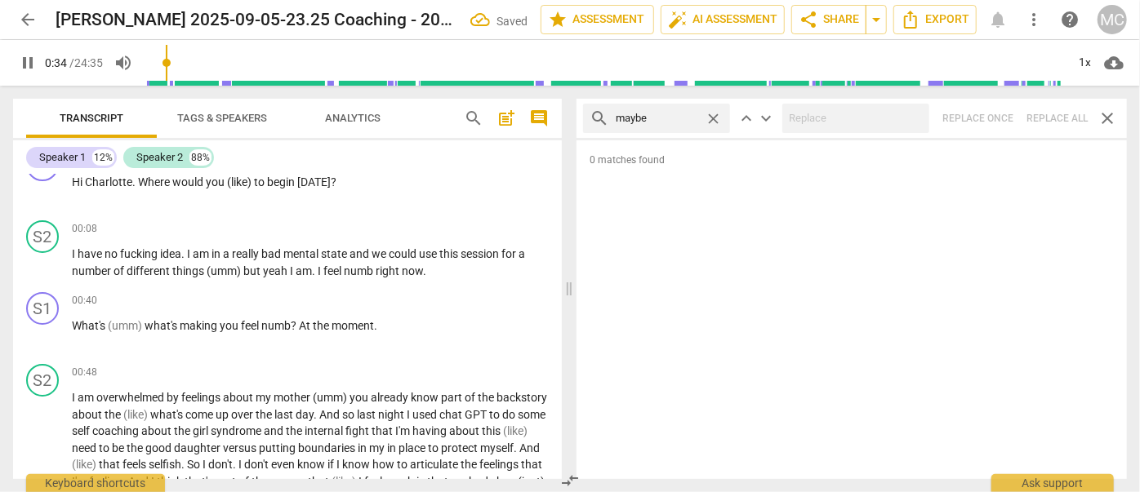
click at [589, 117] on span "close" at bounding box center [713, 118] width 17 height 17
click at [589, 117] on input "text" at bounding box center [670, 118] width 108 height 26
type input "35"
type input "Pehr"
type input "35"
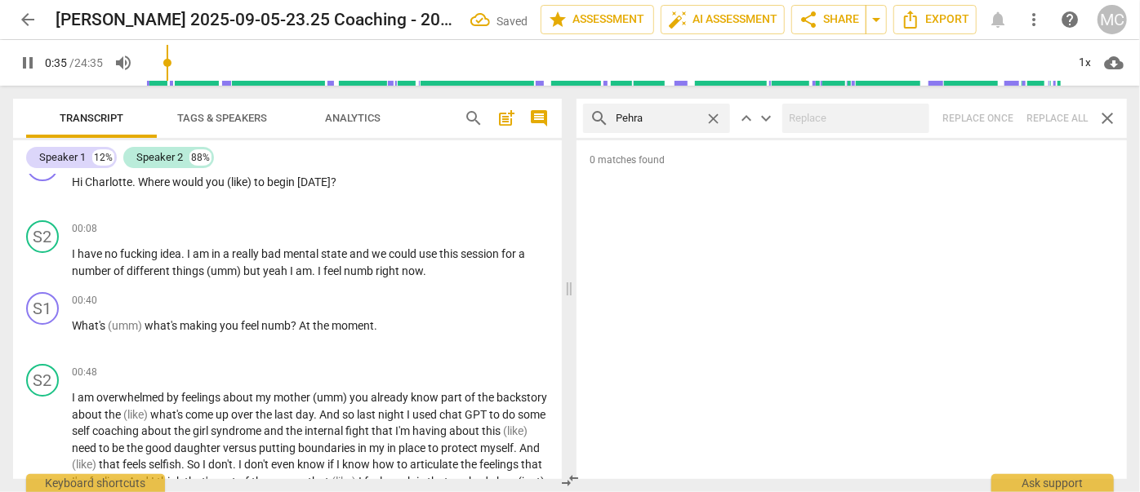
type input "Pehrap"
type input "36"
type input "Pehraps\"
type input "36"
type input "Perhaps"
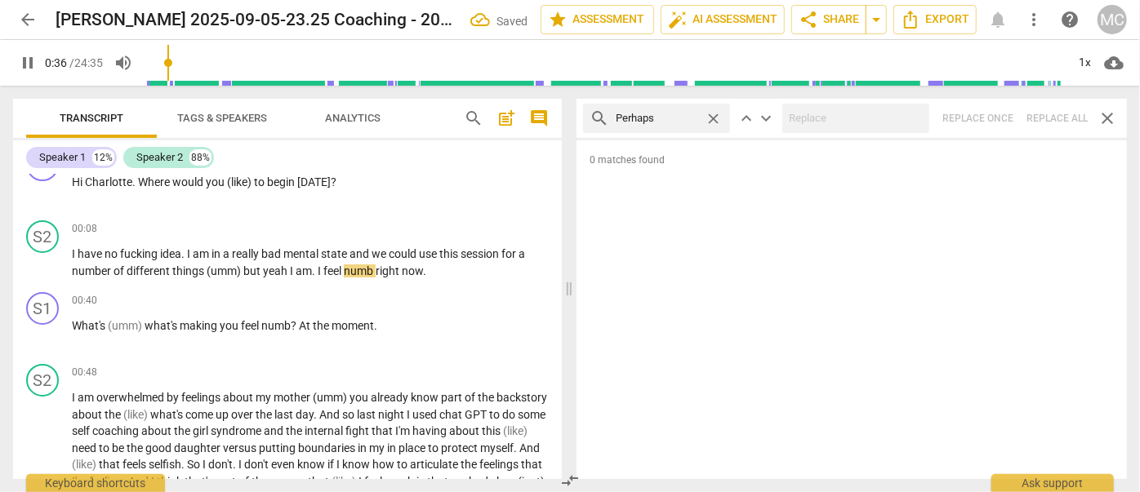
type input "37"
type input "Perhaps"
click at [589, 118] on div "search Perhaps close keyboard_arrow_up keyboard_arrow_down Replace once Replace…" at bounding box center [851, 118] width 550 height 39
type input "40"
click at [589, 120] on span "close" at bounding box center [713, 118] width 17 height 17
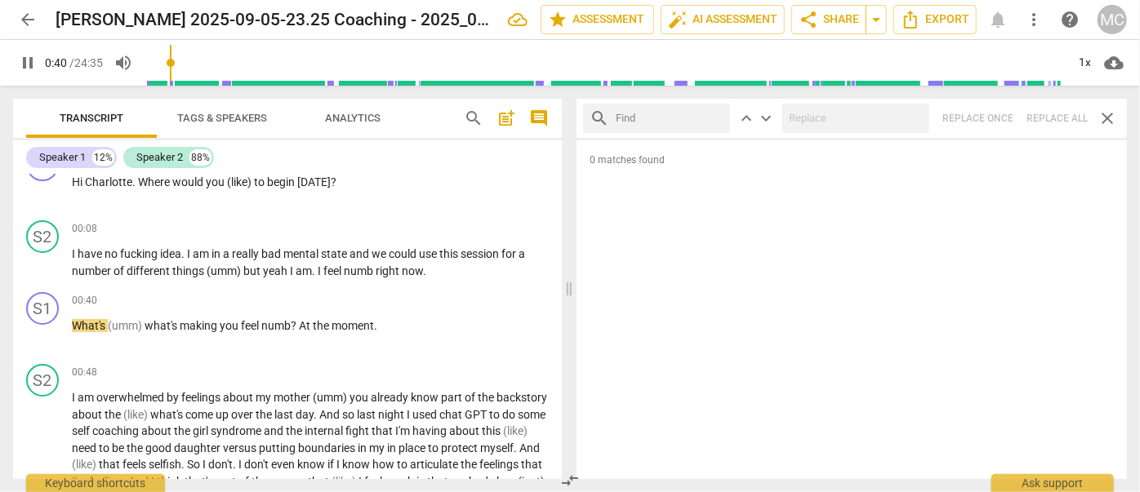
click at [589, 120] on input "text" at bounding box center [670, 118] width 108 height 26
type input "41"
type input "alm"
type input "41"
type input "almost"
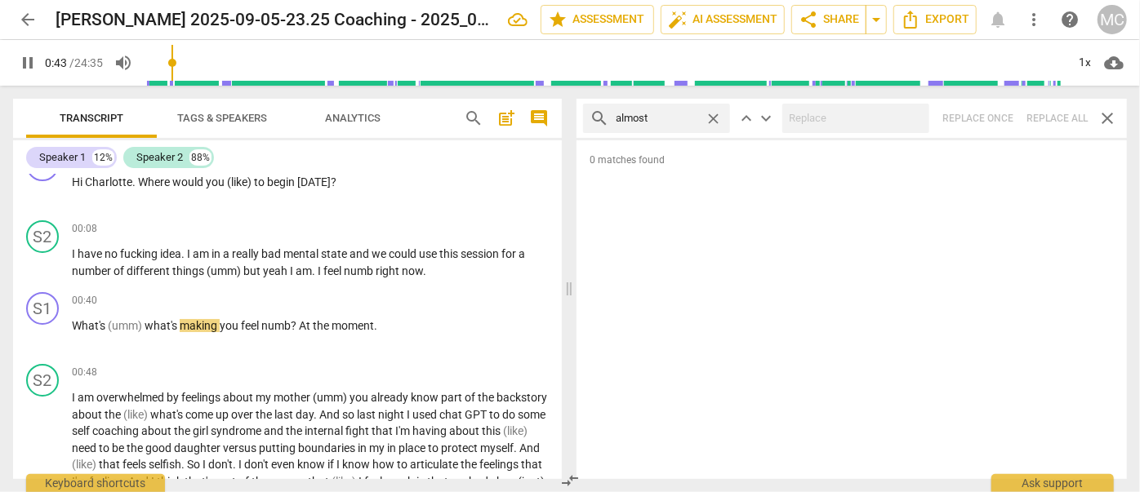
click at [589, 121] on div "search almost close keyboard_arrow_up keyboard_arrow_down Replace once Replace …" at bounding box center [851, 118] width 550 height 39
type input "45"
click at [589, 113] on span "close" at bounding box center [713, 118] width 17 height 17
click at [589, 121] on input "text" at bounding box center [670, 118] width 108 height 26
type input "45"
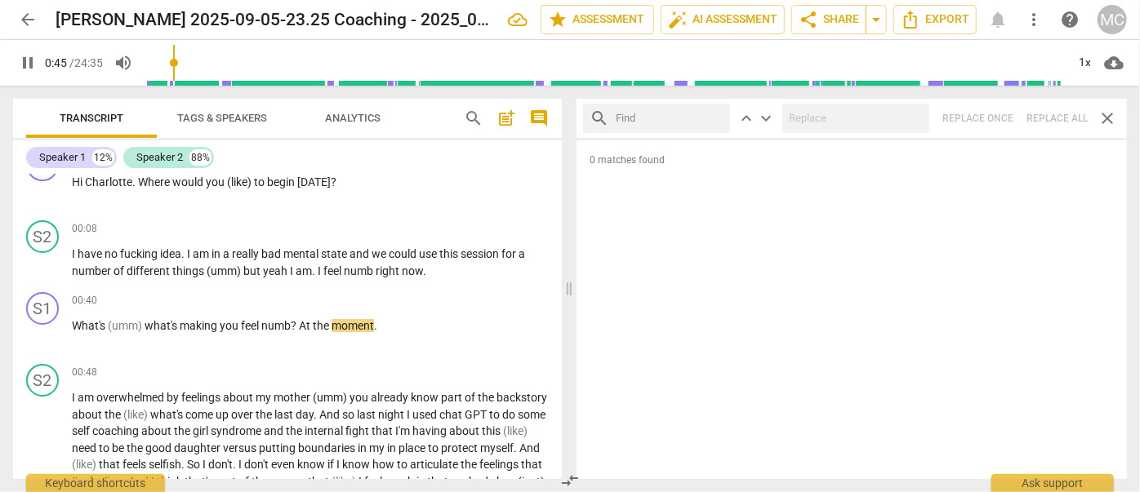
type input "I"
type input "46"
type input "I thin"
type input "46"
type input "I think"
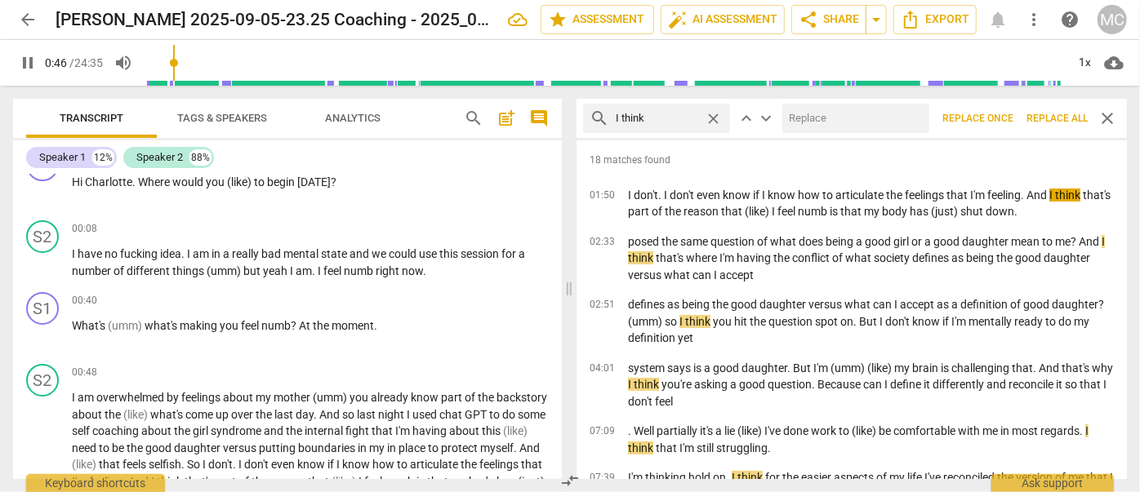
click at [589, 113] on input "text" at bounding box center [852, 118] width 140 height 26
type input "47"
type input "(I"
type input "47"
type input "(I think"
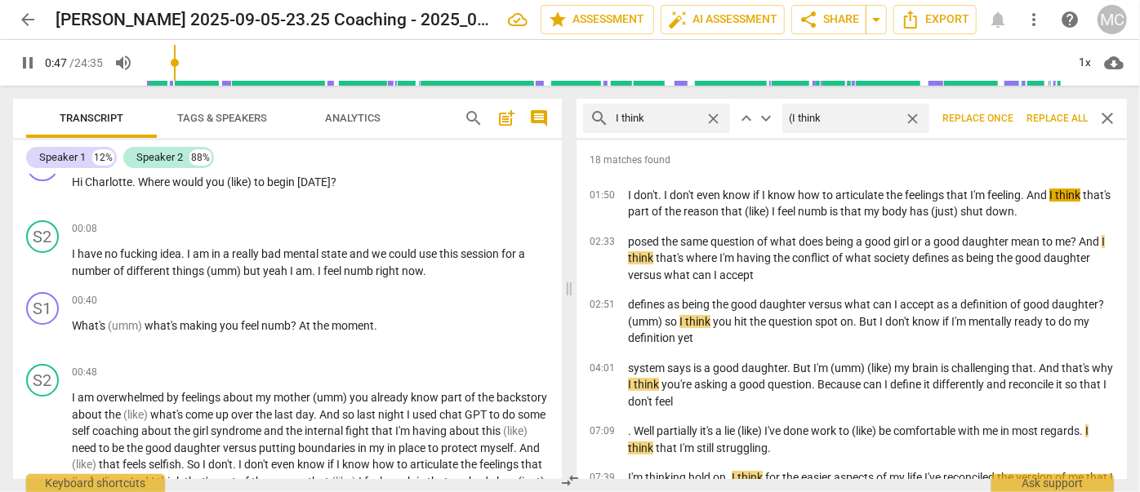
type input "47"
type input "(I think)"
type input "48"
type input "(I think)"
drag, startPoint x: 1067, startPoint y: 118, endPoint x: 1024, endPoint y: 121, distance: 43.4
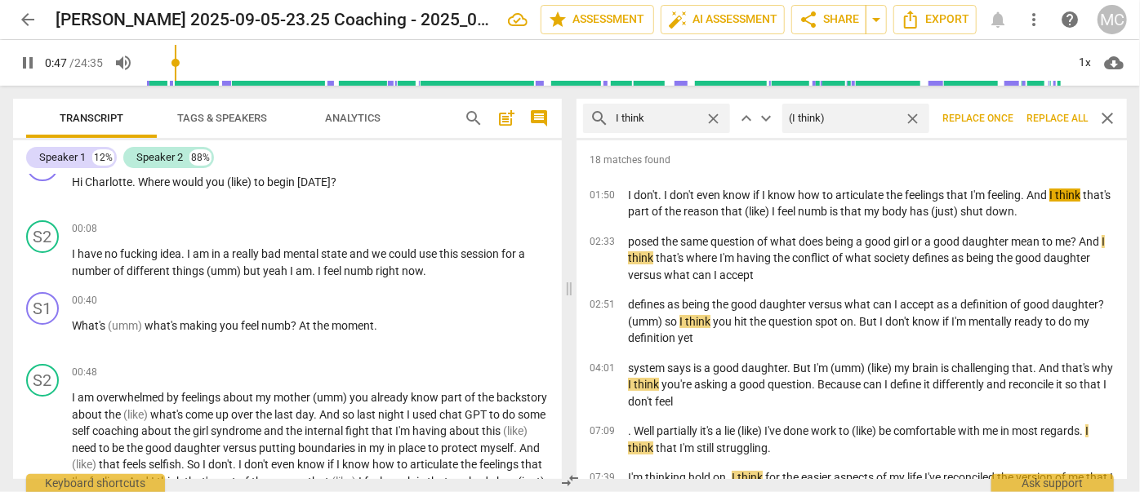
click at [589, 118] on span "Replace all" at bounding box center [1056, 119] width 61 height 14
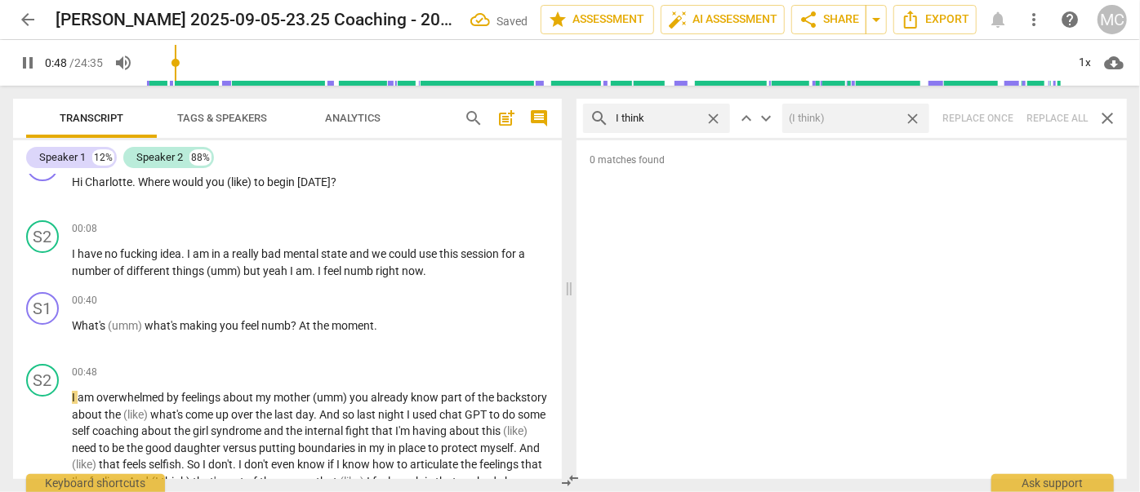
type input "49"
click at [589, 121] on span "close" at bounding box center [912, 118] width 17 height 17
type input "49"
click at [589, 117] on span "close" at bounding box center [713, 118] width 17 height 17
click at [589, 118] on input "text" at bounding box center [670, 118] width 108 height 26
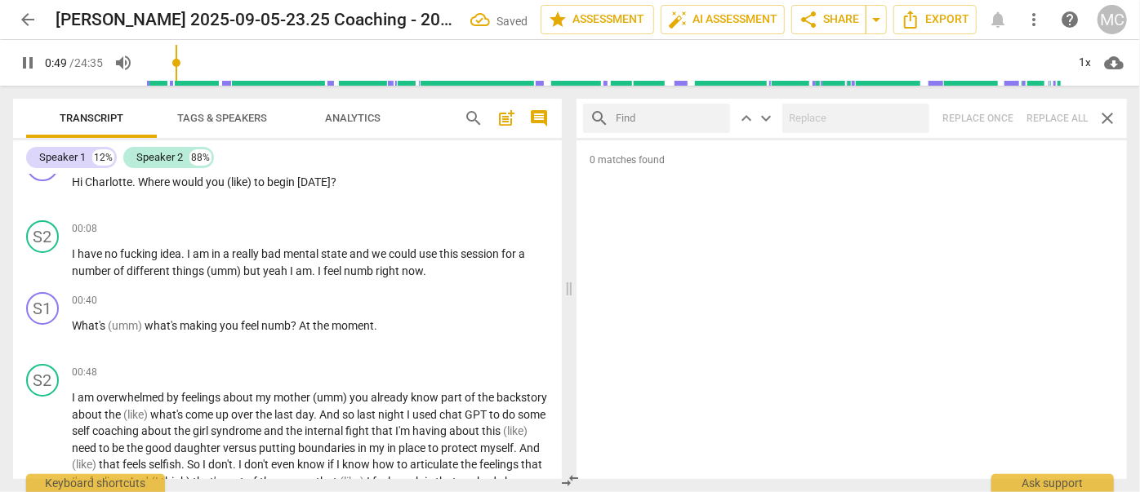
type input "50"
type input "b"
type input "50"
type input "basic"
type input "51"
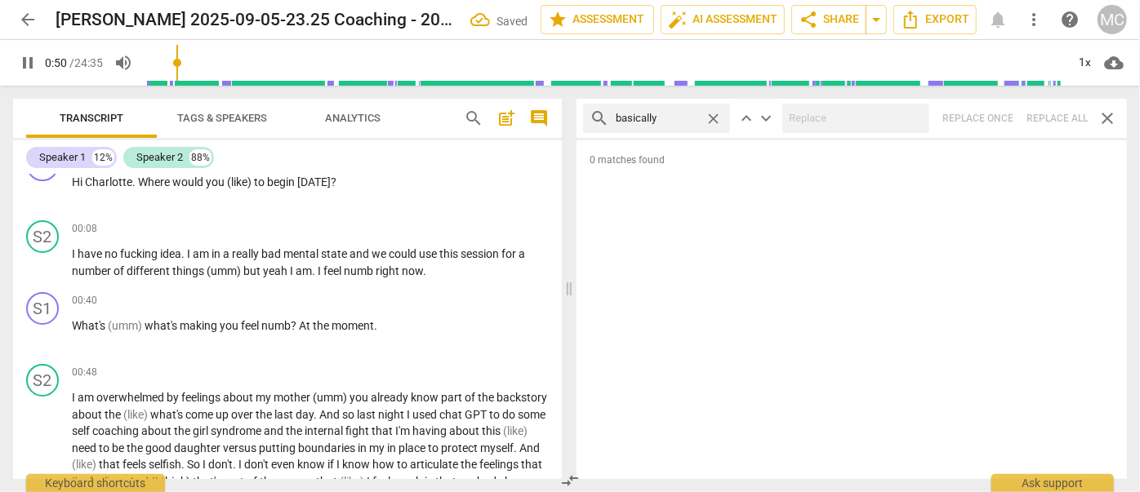
type input "basically"
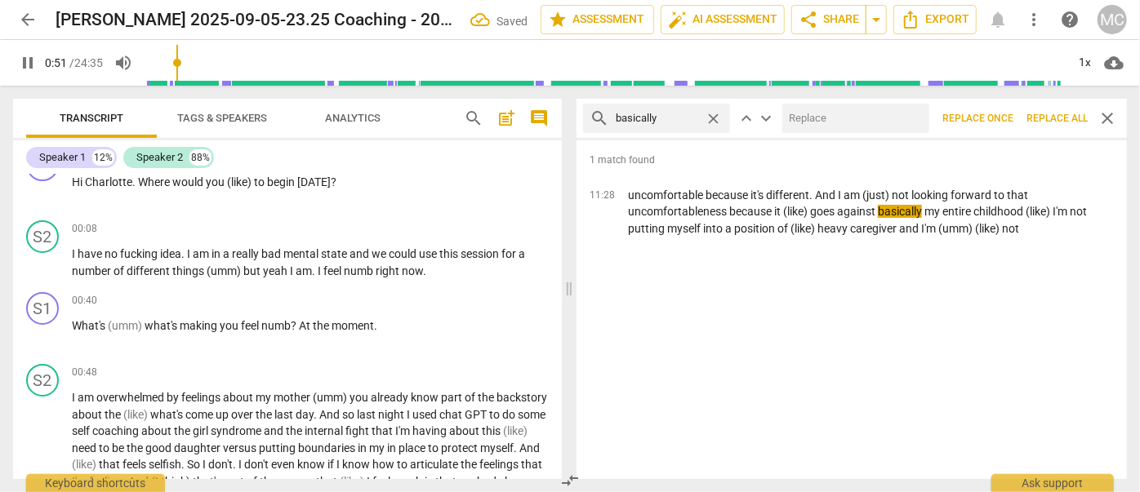
click at [589, 123] on input "text" at bounding box center [852, 118] width 140 height 26
type input "51"
type input "("
type input "52"
type input "(basi"
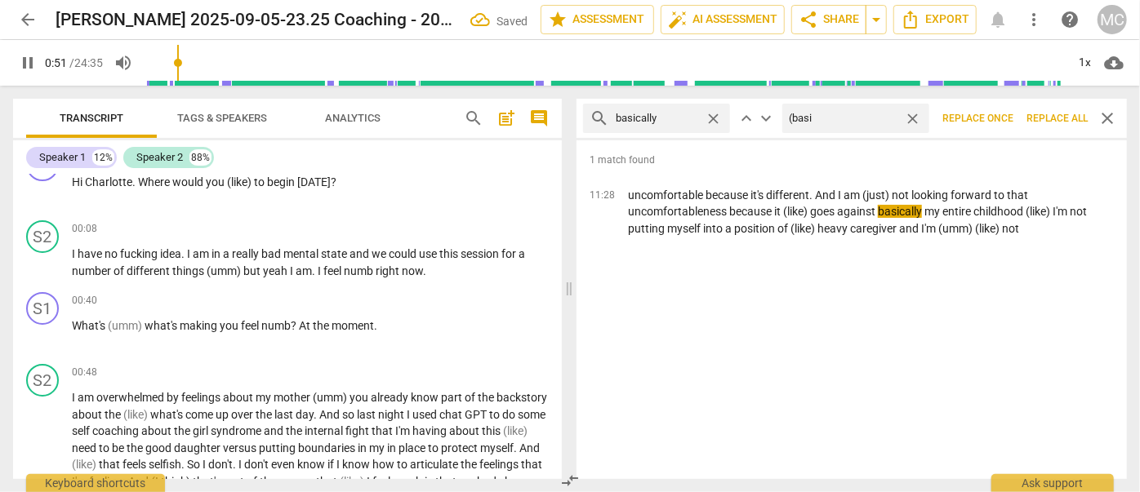
type input "52"
type input "(basically"
type input "52"
type input "(basically_)"
type input "52"
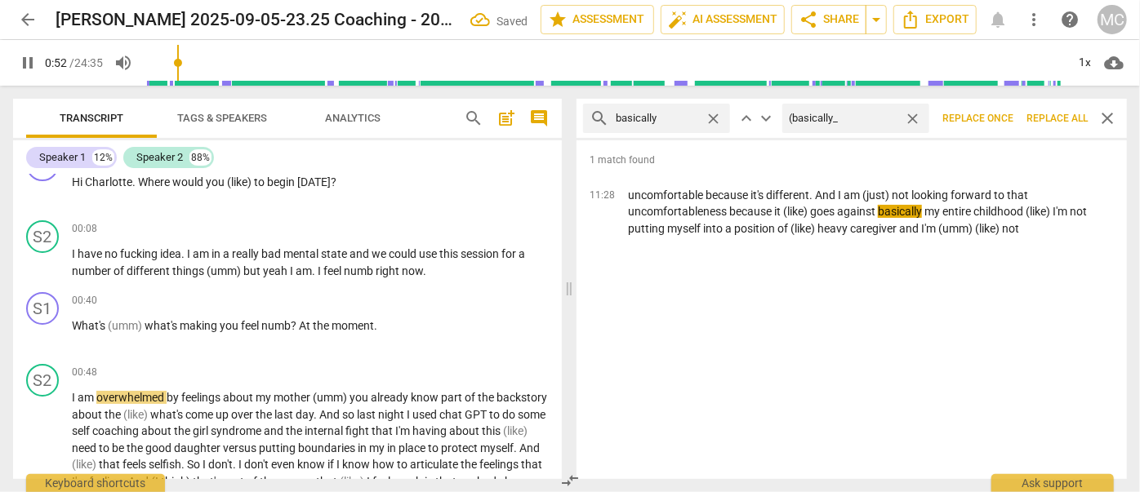
type input "(basically"
type input "53"
type input "(basically)"
type input "53"
type input "(basically)"
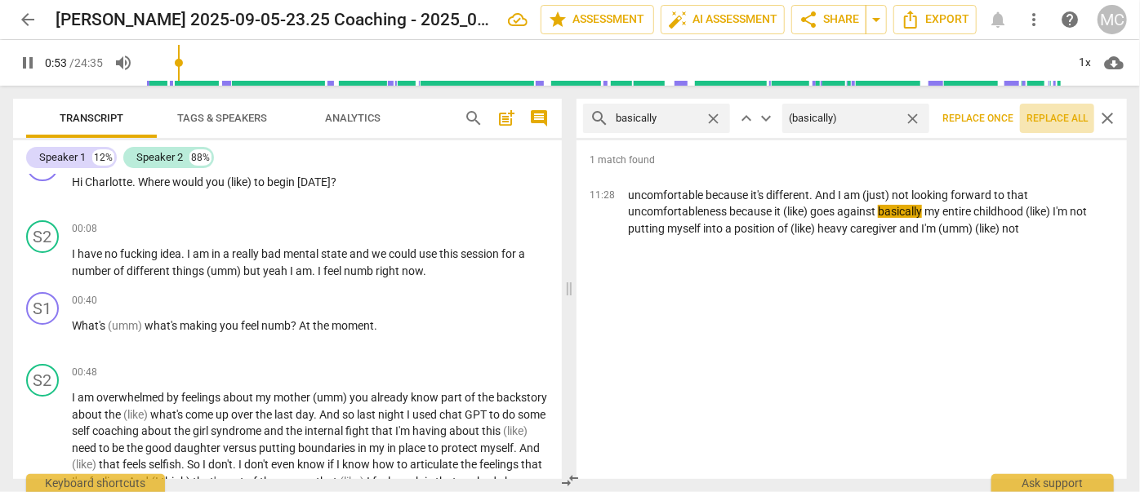
click at [589, 108] on button "Replace all" at bounding box center [1057, 118] width 74 height 29
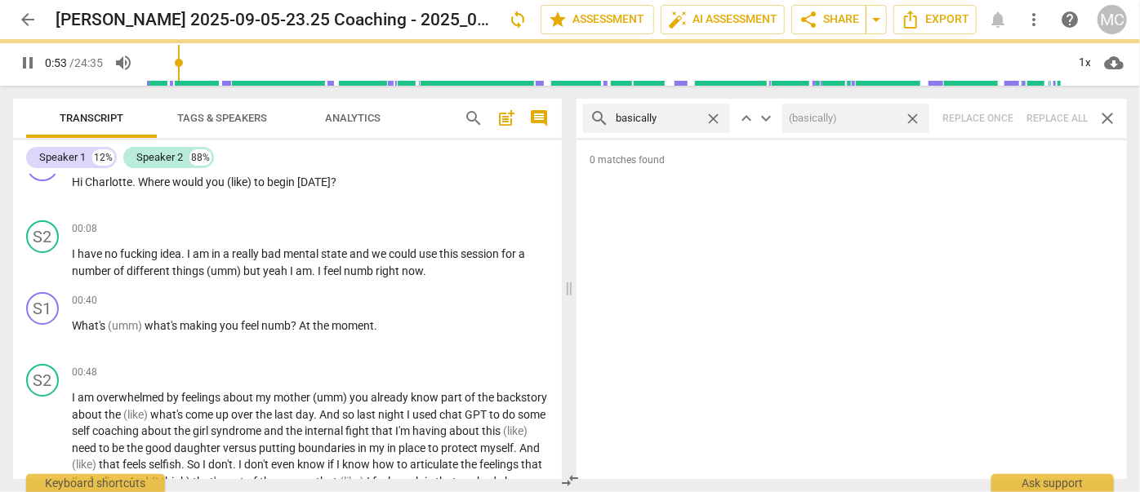
type input "54"
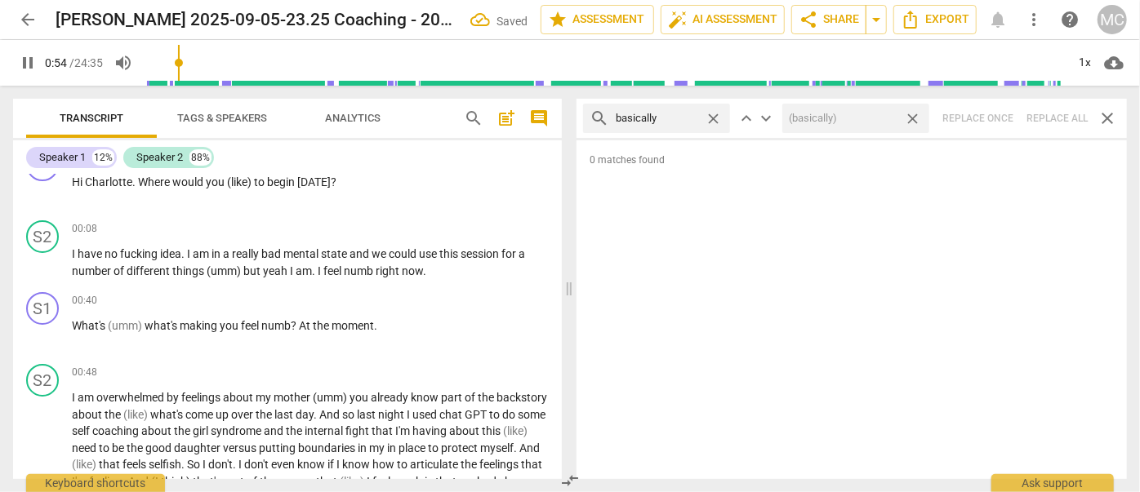
click at [589, 119] on span "close" at bounding box center [912, 118] width 17 height 17
type input "55"
click at [589, 117] on span "close" at bounding box center [713, 118] width 17 height 17
click at [589, 114] on input "text" at bounding box center [670, 118] width 108 height 26
type input "55"
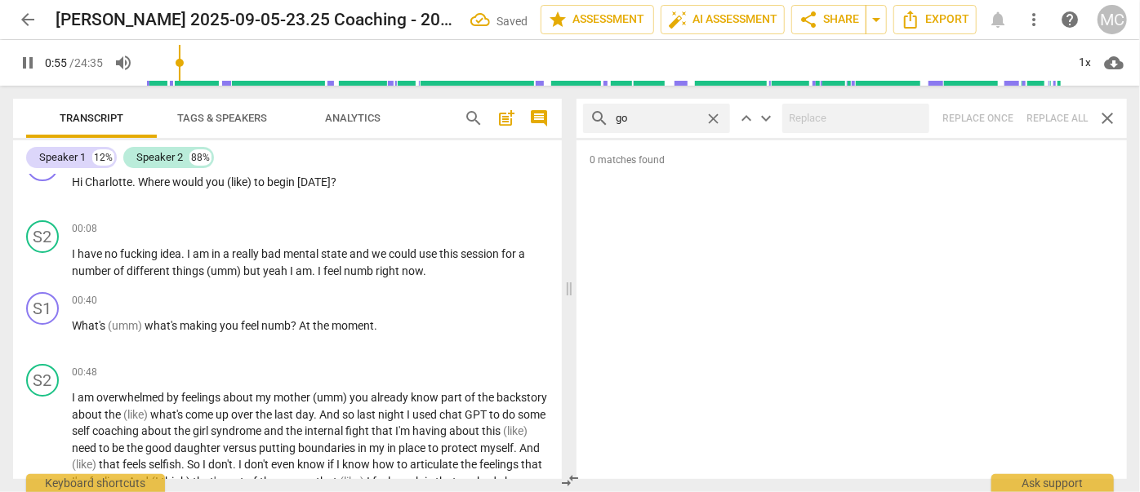
type input "gon"
type input "56"
type input "gonna"
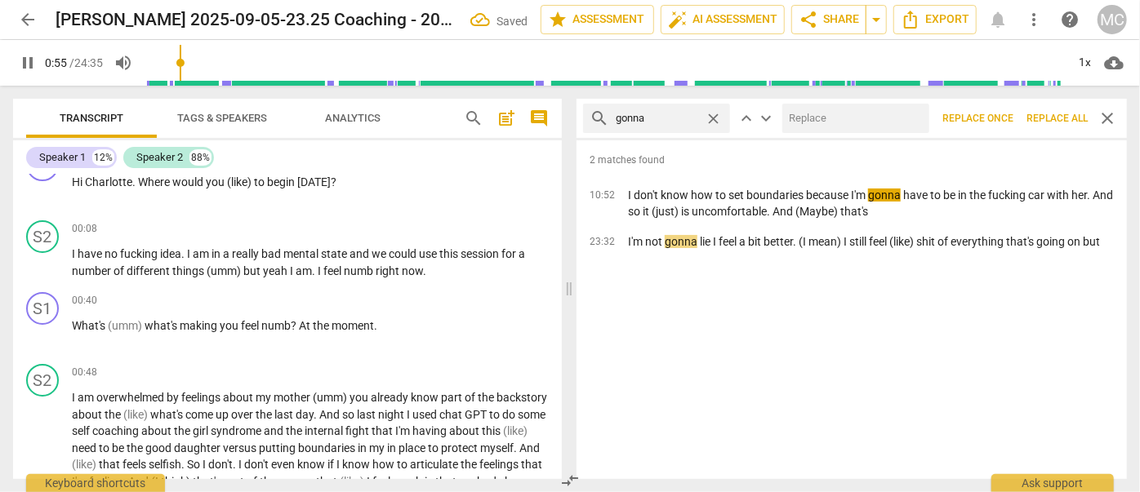
click at [589, 115] on input "text" at bounding box center [852, 118] width 140 height 26
type input "56"
type input "going"
click at [589, 110] on button "Replace all" at bounding box center [1057, 118] width 74 height 29
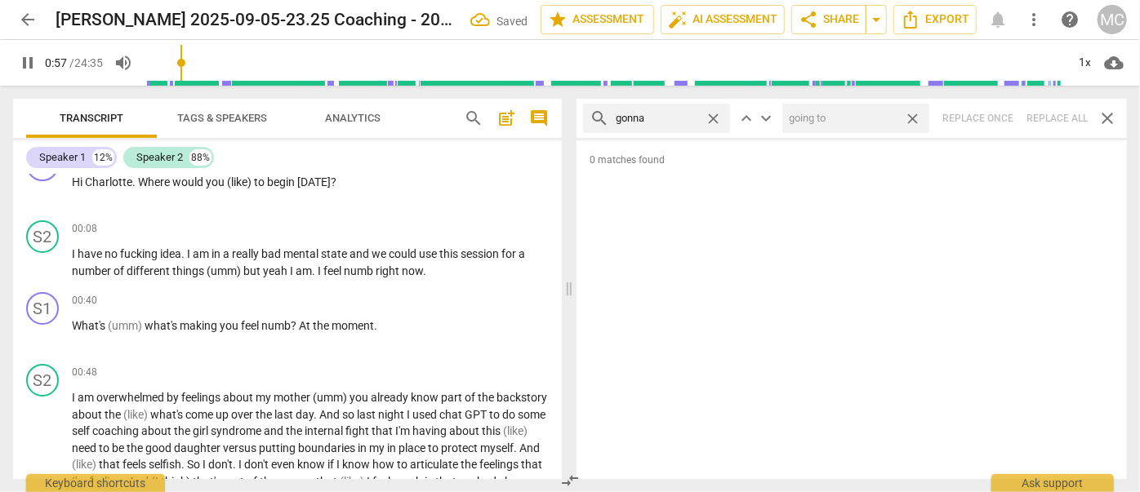
click at [589, 118] on span "close" at bounding box center [912, 118] width 17 height 17
click at [589, 118] on span "close" at bounding box center [713, 118] width 17 height 17
click at [589, 119] on input "text" at bounding box center [670, 118] width 108 height 26
click at [589, 113] on div "search wanna close keyboard_arrow_up keyboard_arrow_down Replace once Replace a…" at bounding box center [851, 118] width 550 height 39
click at [589, 118] on span "close" at bounding box center [713, 118] width 17 height 17
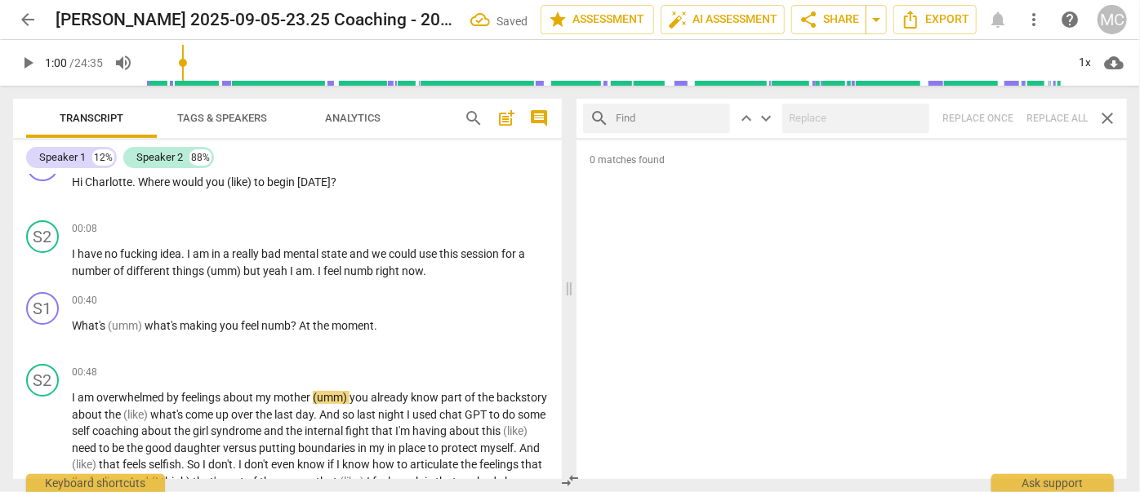
click at [589, 118] on input "text" at bounding box center [670, 118] width 108 height 26
click at [589, 121] on div "search gotcha close keyboard_arrow_up keyboard_arrow_down Replace once Replace …" at bounding box center [851, 118] width 550 height 39
click at [589, 114] on span "close" at bounding box center [713, 118] width 17 height 17
click at [589, 118] on input "text" at bounding box center [670, 118] width 108 height 26
click at [589, 124] on div "search gotta close keyboard_arrow_up keyboard_arrow_down Replace once Replace a…" at bounding box center [851, 118] width 550 height 39
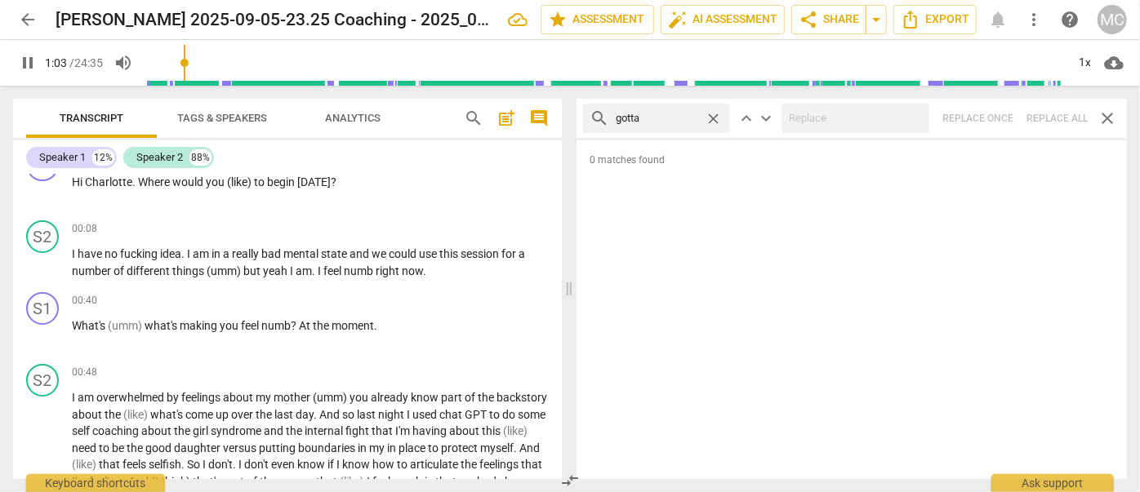
click at [589, 119] on span "close" at bounding box center [713, 118] width 17 height 17
click at [589, 122] on input "text" at bounding box center [670, 118] width 108 height 26
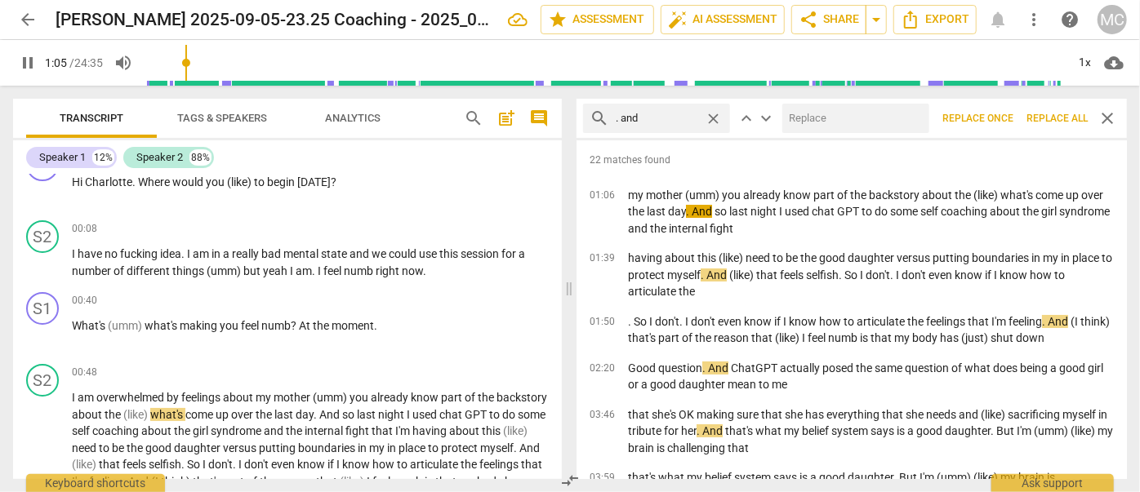
click at [589, 113] on input "text" at bounding box center [852, 118] width 140 height 26
click at [589, 119] on span "Replace all" at bounding box center [1056, 119] width 61 height 14
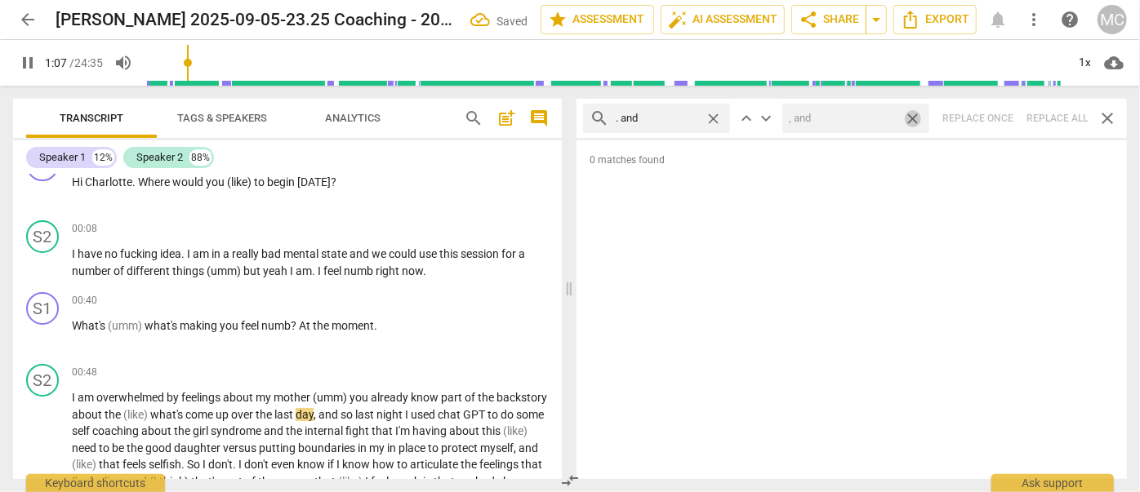
click at [589, 116] on span "close" at bounding box center [912, 118] width 17 height 17
drag, startPoint x: 716, startPoint y: 116, endPoint x: 701, endPoint y: 115, distance: 14.7
click at [589, 116] on span "close" at bounding box center [713, 118] width 17 height 17
click at [589, 110] on input "text" at bounding box center [670, 118] width 108 height 26
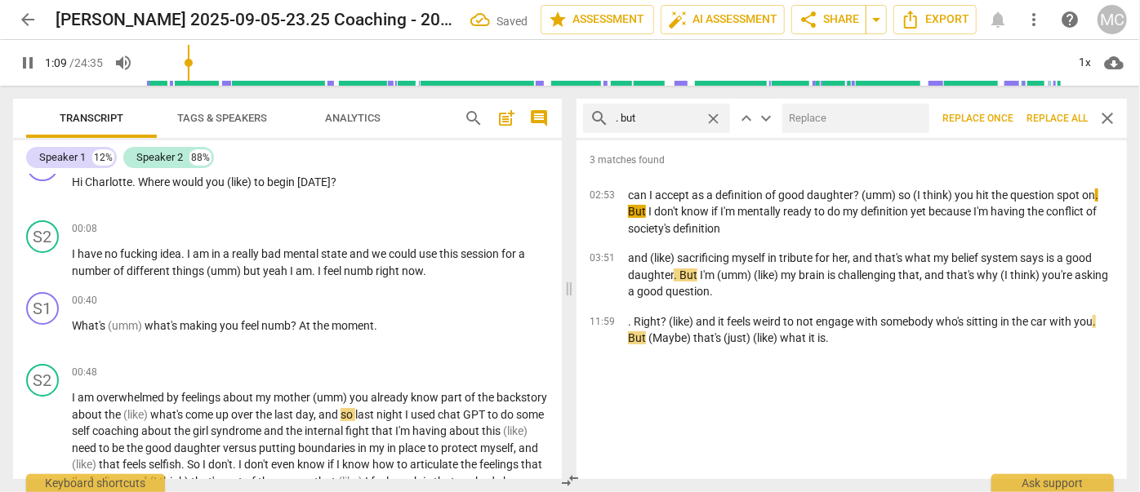
click at [589, 119] on input "text" at bounding box center [852, 118] width 140 height 26
click at [589, 117] on span "Replace all" at bounding box center [1056, 119] width 61 height 14
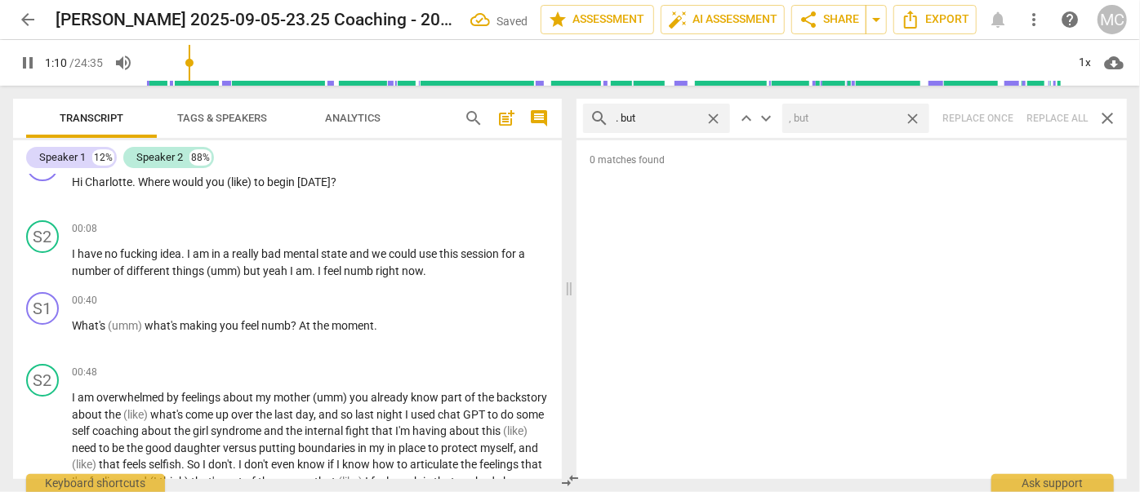
drag, startPoint x: 911, startPoint y: 117, endPoint x: 798, endPoint y: 111, distance: 113.6
click at [589, 118] on span "close" at bounding box center [912, 118] width 17 height 17
click at [589, 112] on span "close" at bounding box center [713, 118] width 17 height 17
click at [589, 114] on input "text" at bounding box center [670, 118] width 108 height 26
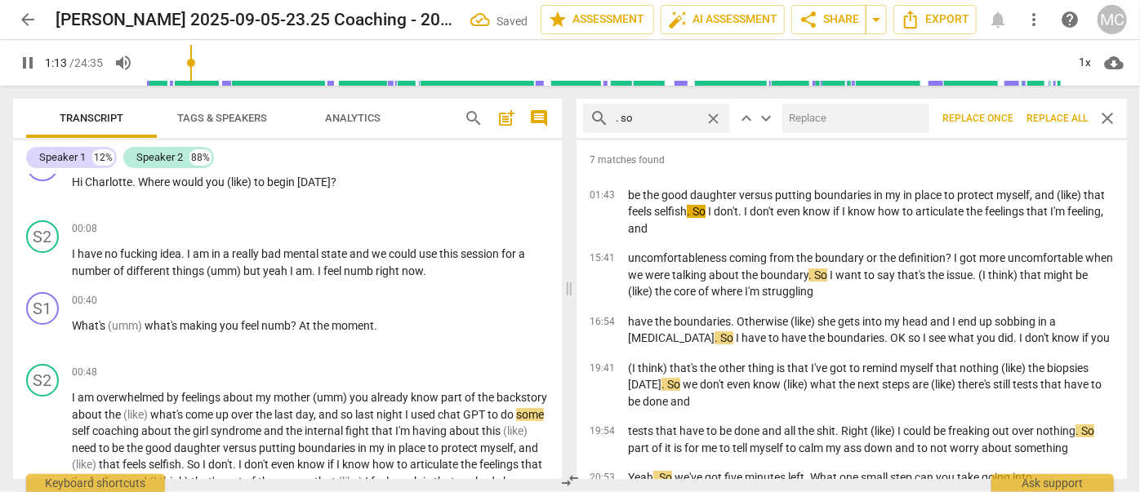
click at [589, 128] on input "text" at bounding box center [852, 118] width 140 height 26
click at [589, 121] on span "Replace all" at bounding box center [1056, 119] width 61 height 14
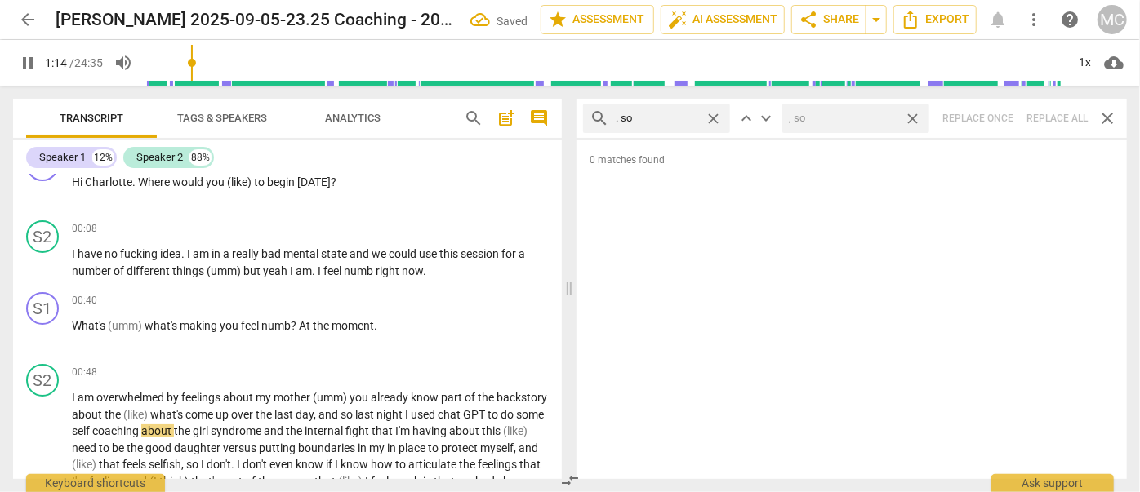
click at [589, 118] on span "close" at bounding box center [912, 118] width 17 height 17
click at [589, 117] on span "close" at bounding box center [713, 118] width 17 height 17
drag, startPoint x: 668, startPoint y: 118, endPoint x: 676, endPoint y: 101, distance: 19.0
click at [589, 119] on input "text" at bounding box center [670, 118] width 108 height 26
click at [589, 127] on div "search . or close keyboard_arrow_up keyboard_arrow_down Replace once Replace al…" at bounding box center [851, 118] width 550 height 39
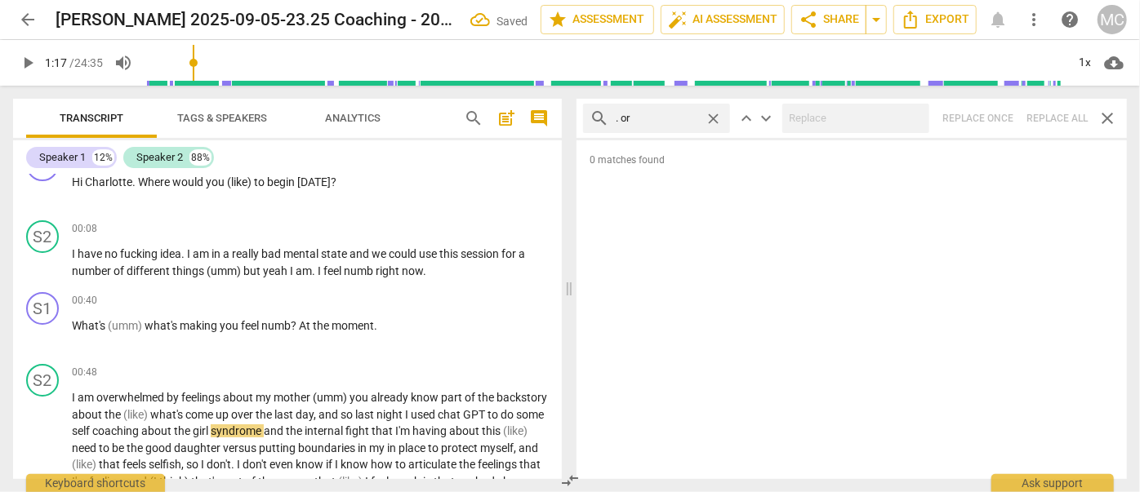
click at [589, 114] on span "close" at bounding box center [713, 118] width 17 height 17
click at [589, 115] on input "text" at bounding box center [670, 118] width 108 height 26
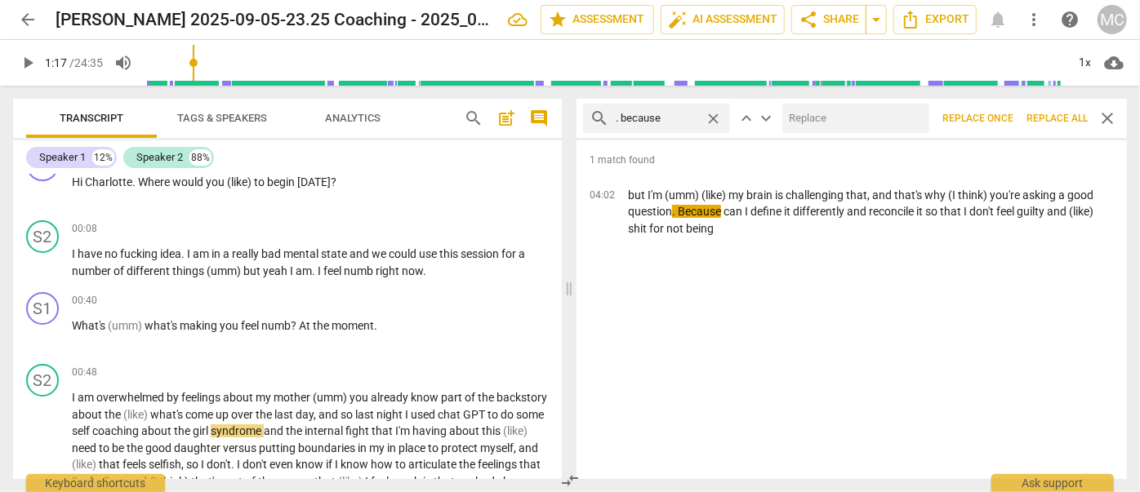
click at [589, 118] on input "text" at bounding box center [852, 118] width 140 height 26
click at [589, 121] on span "Replace all" at bounding box center [1056, 119] width 61 height 14
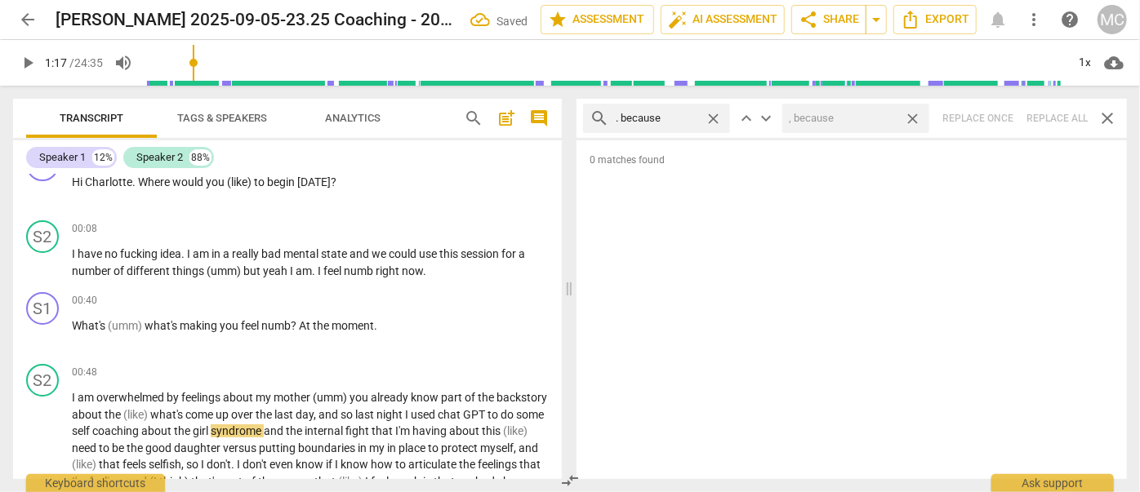
click at [589, 119] on span "close" at bounding box center [912, 118] width 17 height 17
click at [589, 117] on span "close" at bounding box center [713, 118] width 17 height 17
click at [589, 119] on input "text" at bounding box center [670, 118] width 108 height 26
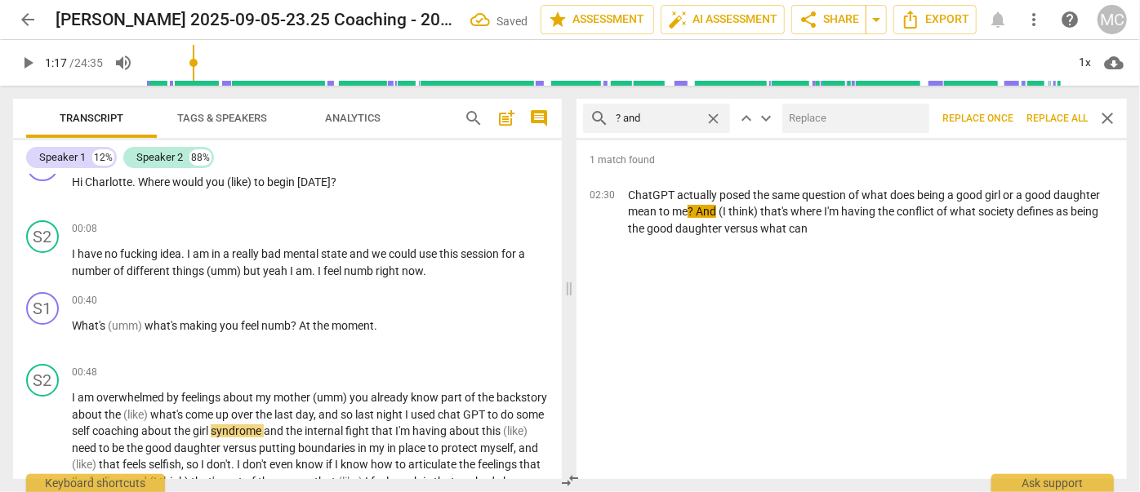
click at [589, 113] on input "text" at bounding box center [852, 118] width 140 height 26
click at [589, 113] on span "Replace all" at bounding box center [1056, 119] width 61 height 14
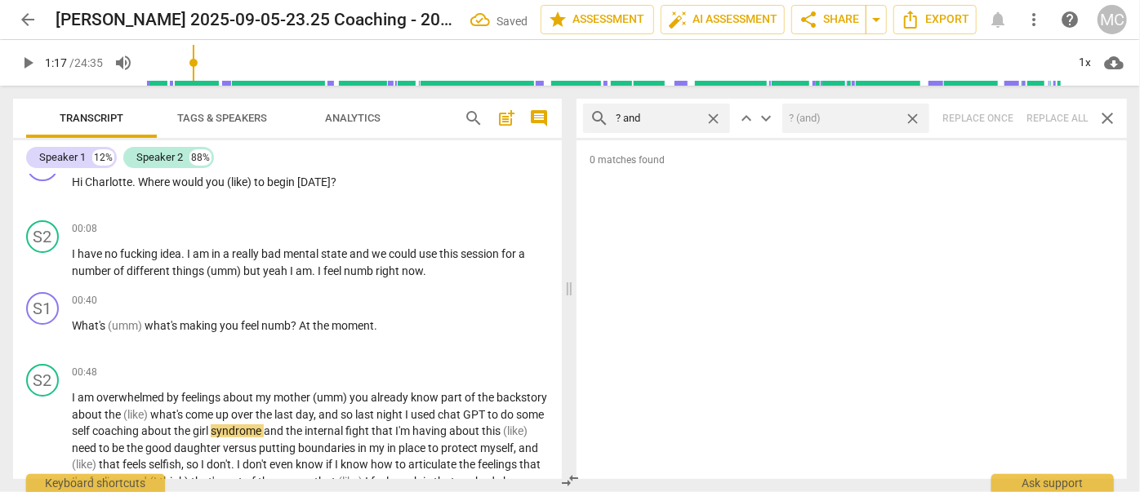
click at [589, 121] on span "close" at bounding box center [912, 118] width 17 height 17
click at [589, 118] on span "close" at bounding box center [713, 118] width 17 height 17
click at [589, 119] on input "text" at bounding box center [670, 118] width 108 height 26
click at [589, 118] on div "search ? but close keyboard_arrow_up keyboard_arrow_down Replace once Replace a…" at bounding box center [851, 118] width 550 height 39
click at [589, 119] on span "close" at bounding box center [713, 118] width 17 height 17
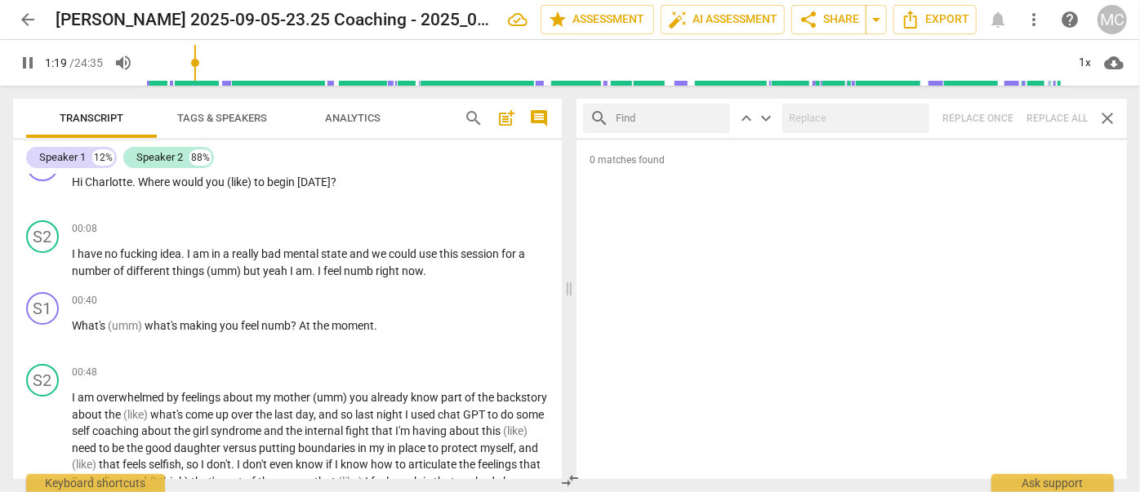
click at [589, 121] on input "text" at bounding box center [670, 118] width 108 height 26
click at [589, 124] on div "search ? So close keyboard_arrow_up keyboard_arrow_down Replace once Replace al…" at bounding box center [851, 118] width 550 height 39
click at [589, 118] on span "close" at bounding box center [713, 118] width 17 height 17
click at [589, 121] on input "text" at bounding box center [670, 118] width 108 height 26
click at [589, 120] on div "search ? Or close keyboard_arrow_up keyboard_arrow_down Replace once Replace al…" at bounding box center [851, 118] width 550 height 39
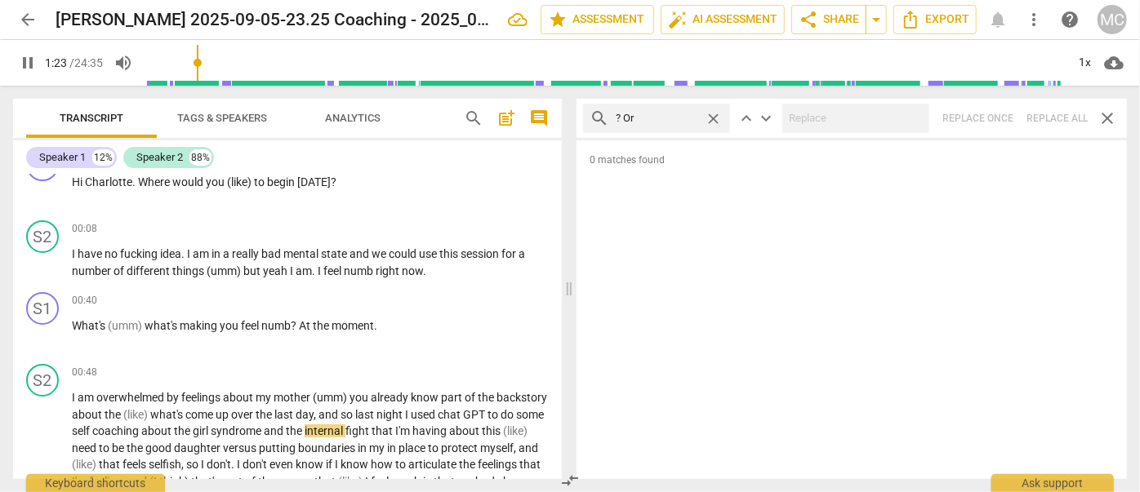
click at [589, 118] on span "close" at bounding box center [713, 118] width 17 height 17
click at [589, 115] on input "text" at bounding box center [670, 118] width 108 height 26
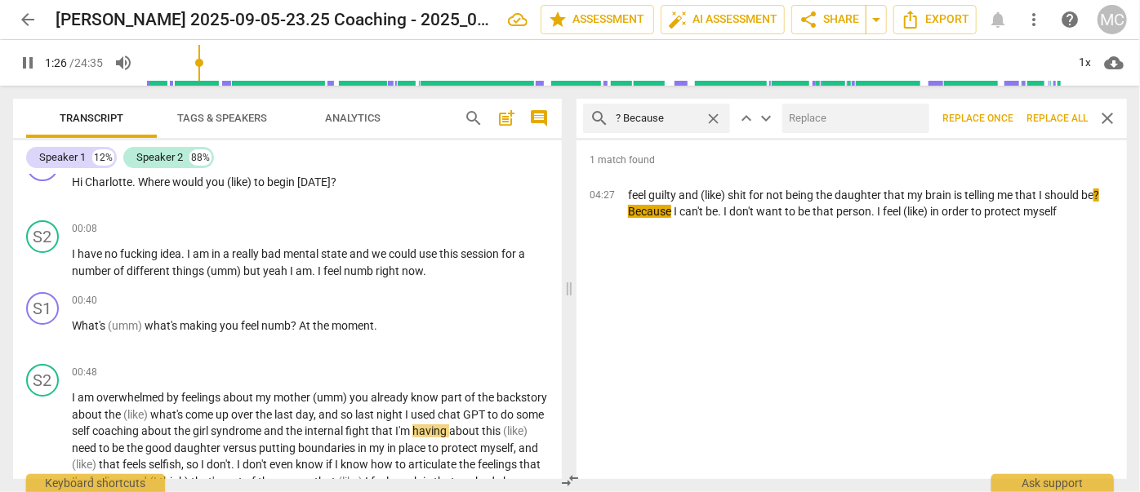
click at [589, 121] on input "text" at bounding box center [852, 118] width 140 height 26
click at [589, 112] on span "Replace all" at bounding box center [1056, 119] width 61 height 14
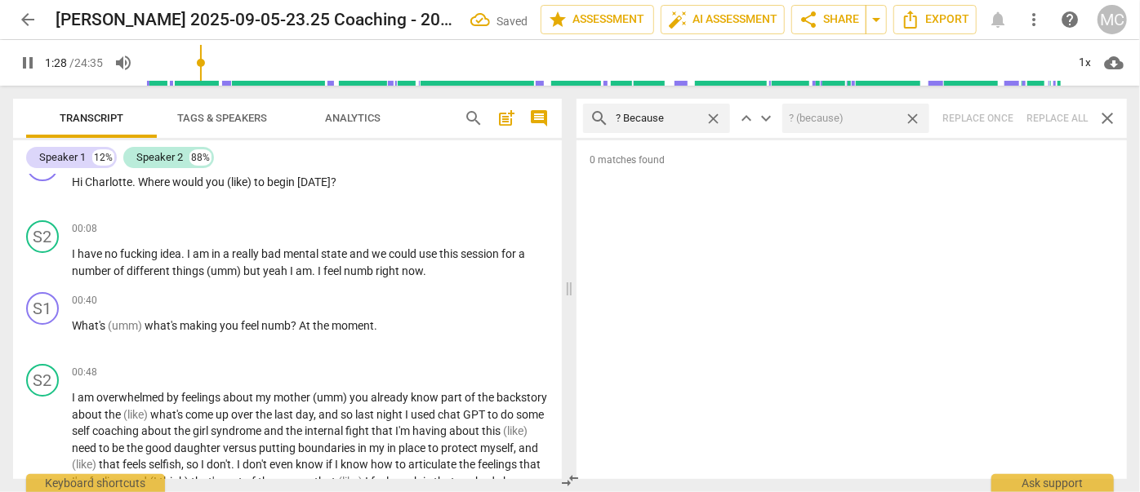
click at [589, 121] on span "close" at bounding box center [912, 118] width 17 height 17
click at [589, 119] on span "close" at bounding box center [713, 118] width 17 height 17
click at [589, 120] on input "text" at bounding box center [670, 118] width 108 height 26
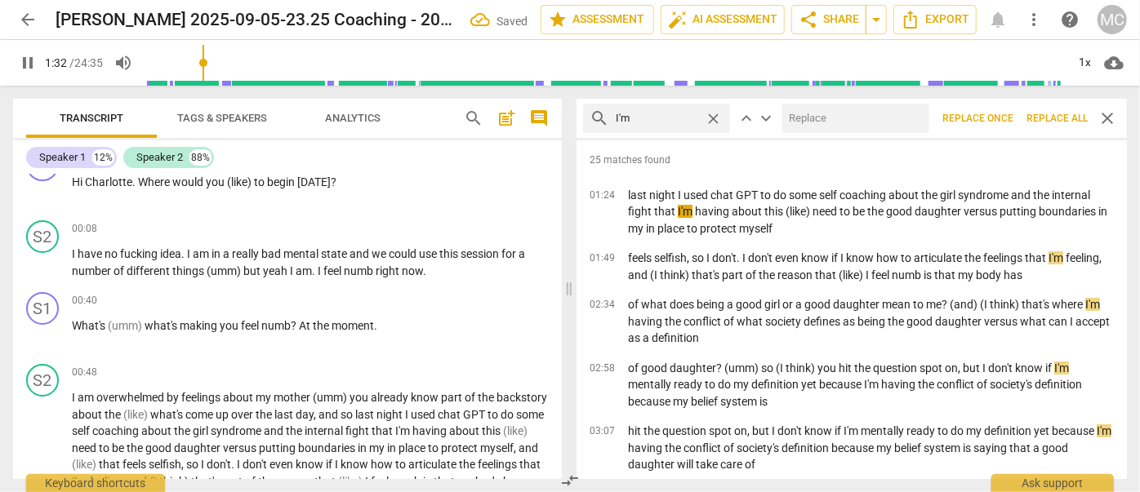
click at [589, 123] on input "text" at bounding box center [852, 118] width 140 height 26
click at [589, 117] on span "Replace all" at bounding box center [1056, 119] width 61 height 14
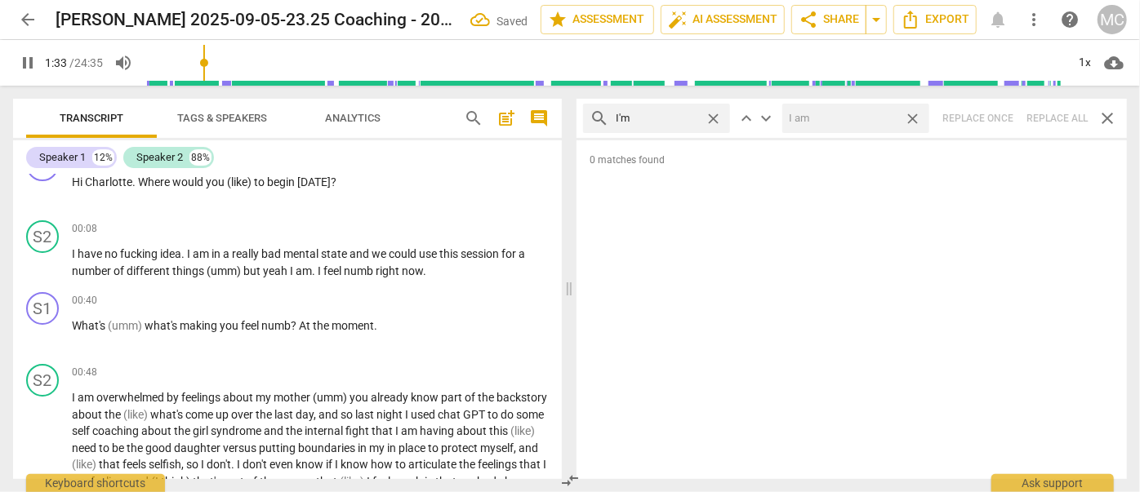
click at [589, 119] on span "close" at bounding box center [912, 118] width 17 height 17
click at [589, 118] on span "close" at bounding box center [713, 118] width 17 height 17
click at [589, 115] on input "text" at bounding box center [670, 118] width 108 height 26
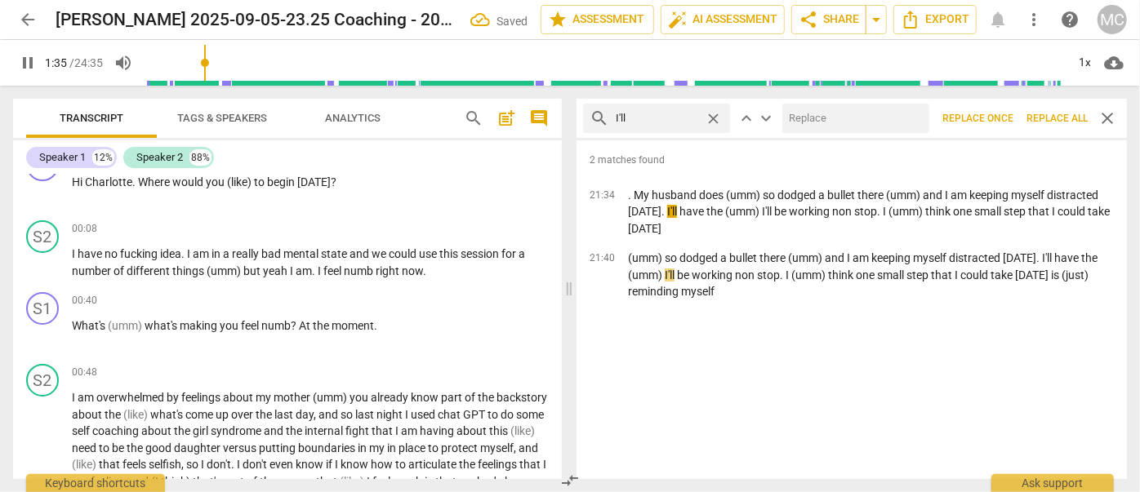
click at [589, 123] on input "text" at bounding box center [852, 118] width 140 height 26
click at [589, 123] on span "Replace all" at bounding box center [1056, 119] width 61 height 14
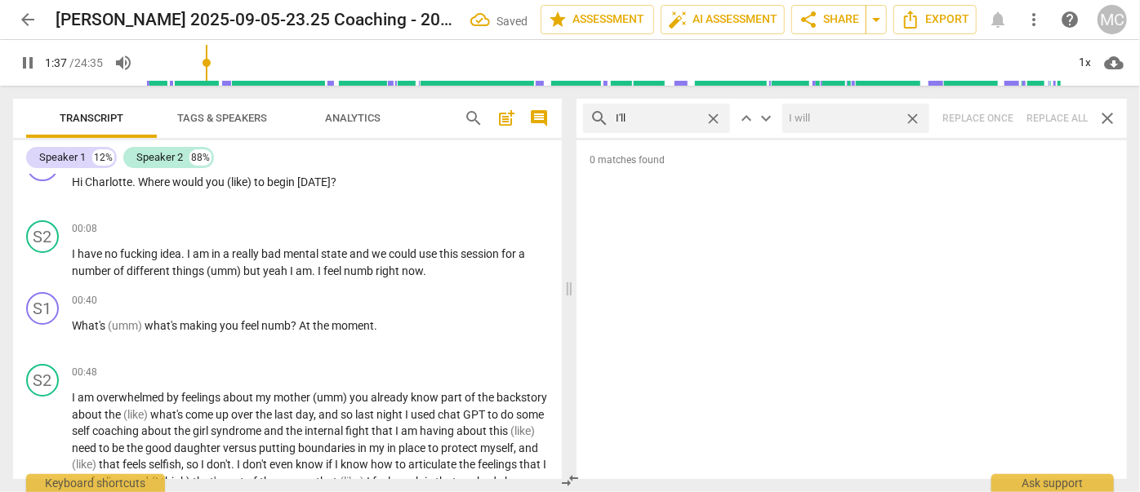
click at [589, 119] on span "close" at bounding box center [912, 118] width 17 height 17
click at [589, 119] on span "close" at bounding box center [713, 118] width 17 height 17
click at [589, 119] on input "text" at bounding box center [657, 118] width 82 height 26
click at [589, 115] on div "search you'll close keyboard_arrow_up keyboard_arrow_down Replace once Replace …" at bounding box center [851, 118] width 550 height 39
click at [589, 118] on span "close" at bounding box center [713, 118] width 17 height 17
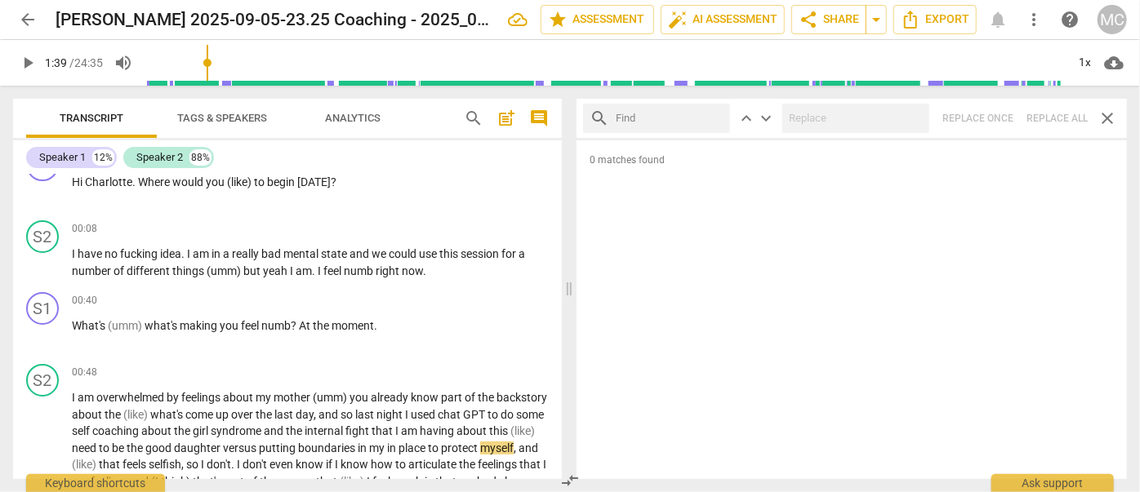
click at [589, 118] on input "text" at bounding box center [670, 118] width 108 height 26
click at [589, 118] on div "search he'll close keyboard_arrow_up keyboard_arrow_down Replace once Replace a…" at bounding box center [851, 118] width 550 height 39
click at [589, 118] on span "close" at bounding box center [713, 118] width 17 height 17
drag, startPoint x: 673, startPoint y: 119, endPoint x: 668, endPoint y: 134, distance: 15.5
click at [589, 119] on input "text" at bounding box center [670, 118] width 108 height 26
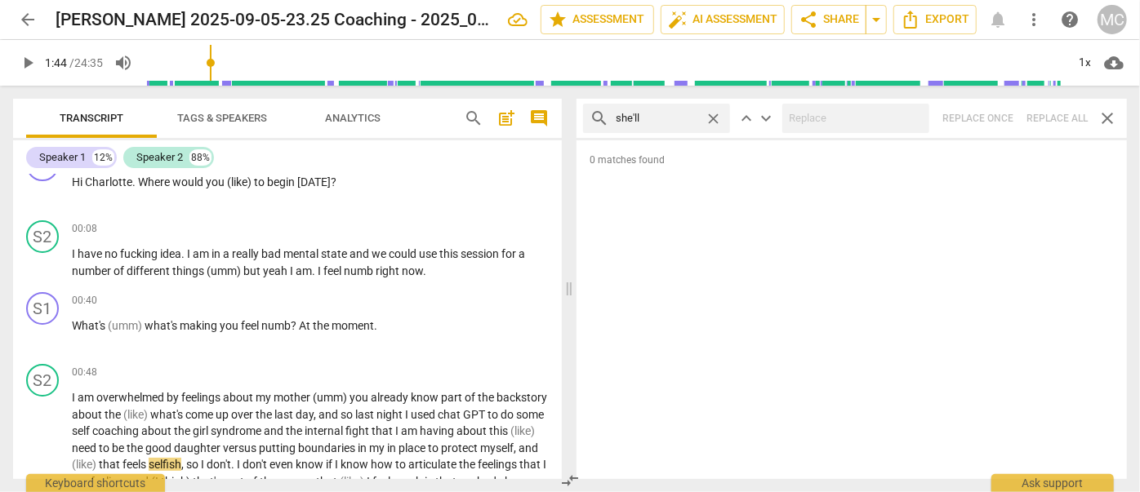
click at [589, 113] on div "search she'll close keyboard_arrow_up keyboard_arrow_down Replace once Replace …" at bounding box center [851, 118] width 550 height 39
click at [589, 115] on span "close" at bounding box center [713, 118] width 17 height 17
click at [589, 115] on input "text" at bounding box center [670, 118] width 108 height 26
click at [589, 117] on div "search it'll close keyboard_arrow_up keyboard_arrow_down Replace once Replace a…" at bounding box center [851, 118] width 550 height 39
click at [589, 115] on span "close" at bounding box center [713, 118] width 17 height 17
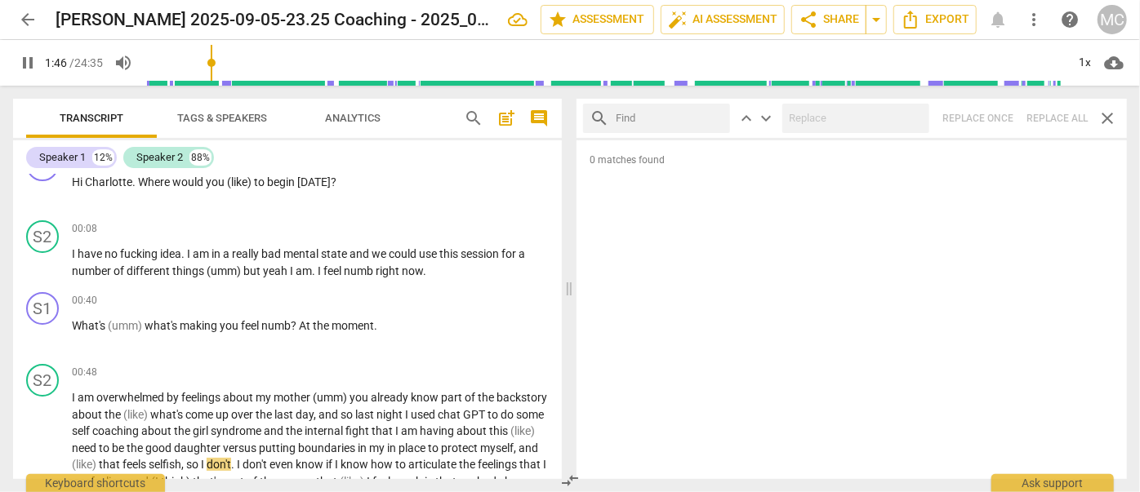
click at [589, 115] on input "text" at bounding box center [670, 118] width 108 height 26
click at [589, 117] on div "search we'll close keyboard_arrow_up keyboard_arrow_down Replace once Replace a…" at bounding box center [851, 118] width 550 height 39
click at [589, 119] on span "close" at bounding box center [713, 118] width 17 height 17
click at [589, 120] on input "text" at bounding box center [670, 118] width 108 height 26
click at [589, 119] on div "search they'll close keyboard_arrow_up keyboard_arrow_down Replace once Replace…" at bounding box center [851, 118] width 550 height 39
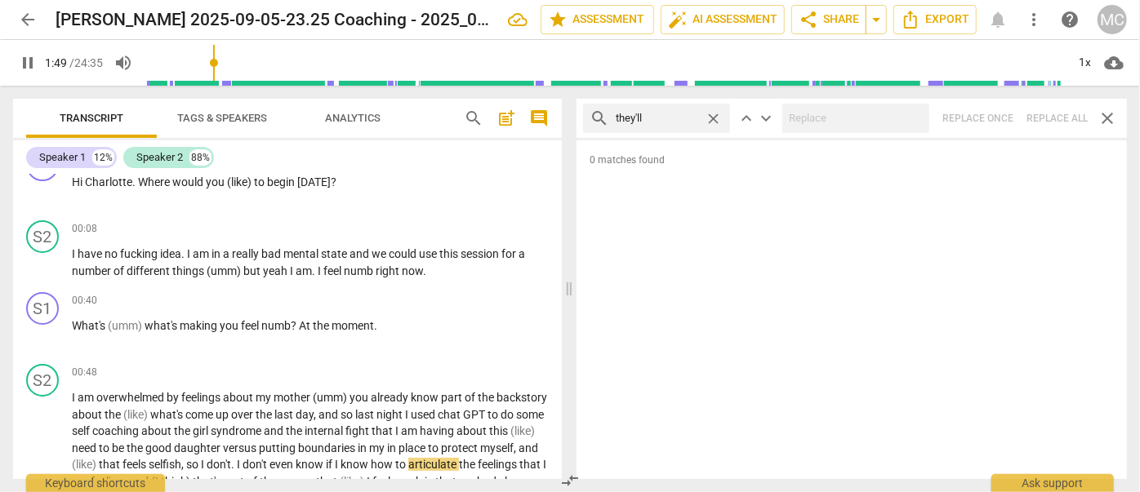
click at [589, 118] on span "close" at bounding box center [713, 118] width 17 height 17
click at [589, 119] on input "text" at bounding box center [670, 118] width 108 height 26
click at [589, 117] on div "search that'll close keyboard_arrow_up keyboard_arrow_down Replace once Replace…" at bounding box center [851, 118] width 550 height 39
click at [589, 118] on span "close" at bounding box center [713, 118] width 17 height 17
click at [589, 118] on input "text" at bounding box center [670, 118] width 108 height 26
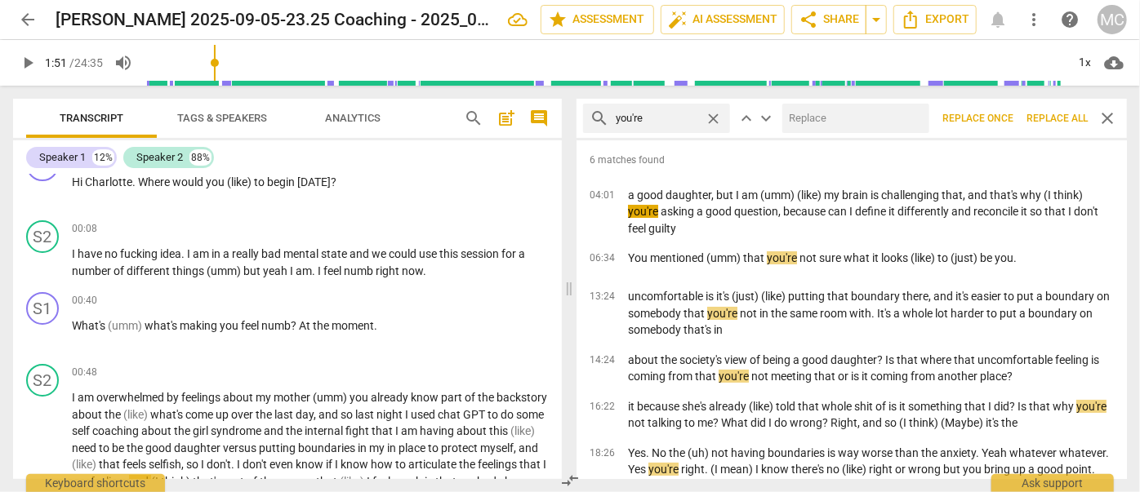
click at [589, 127] on input "text" at bounding box center [852, 118] width 140 height 26
click at [589, 121] on span "Replace all" at bounding box center [1056, 119] width 61 height 14
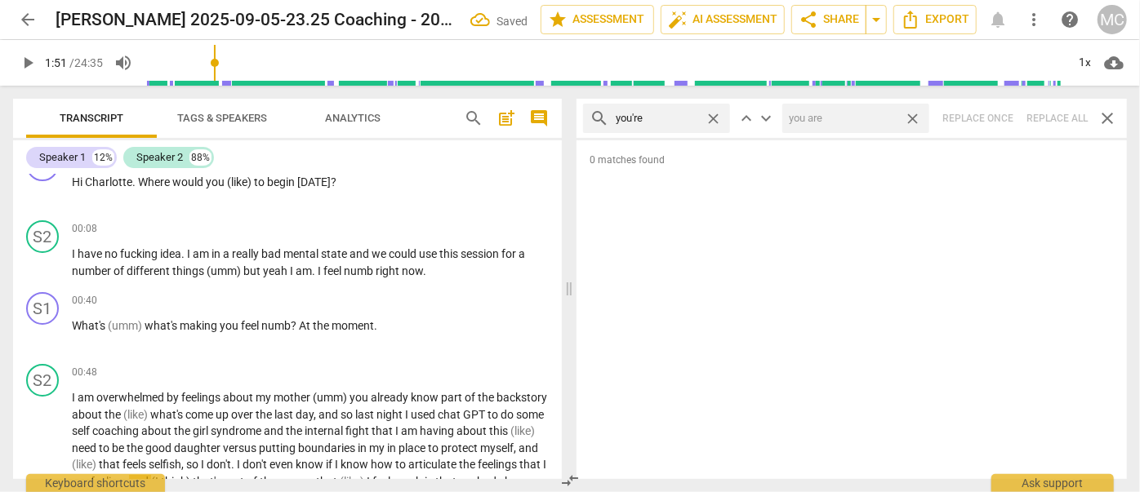
click at [589, 119] on span "close" at bounding box center [912, 118] width 17 height 17
click at [589, 117] on span "close" at bounding box center [713, 118] width 17 height 17
drag, startPoint x: 661, startPoint y: 118, endPoint x: 623, endPoint y: 96, distance: 43.9
click at [589, 118] on input "text" at bounding box center [670, 118] width 108 height 26
click at [589, 122] on div "search we're close keyboard_arrow_up keyboard_arrow_down Replace once Replace a…" at bounding box center [851, 118] width 550 height 39
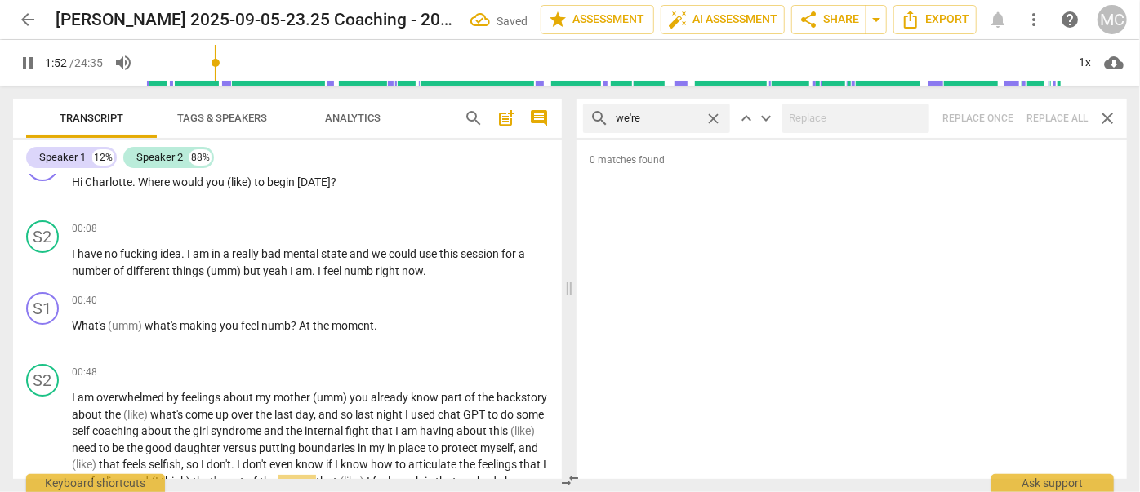
click at [589, 117] on span "close" at bounding box center [713, 118] width 17 height 17
click at [589, 115] on input "text" at bounding box center [670, 118] width 108 height 26
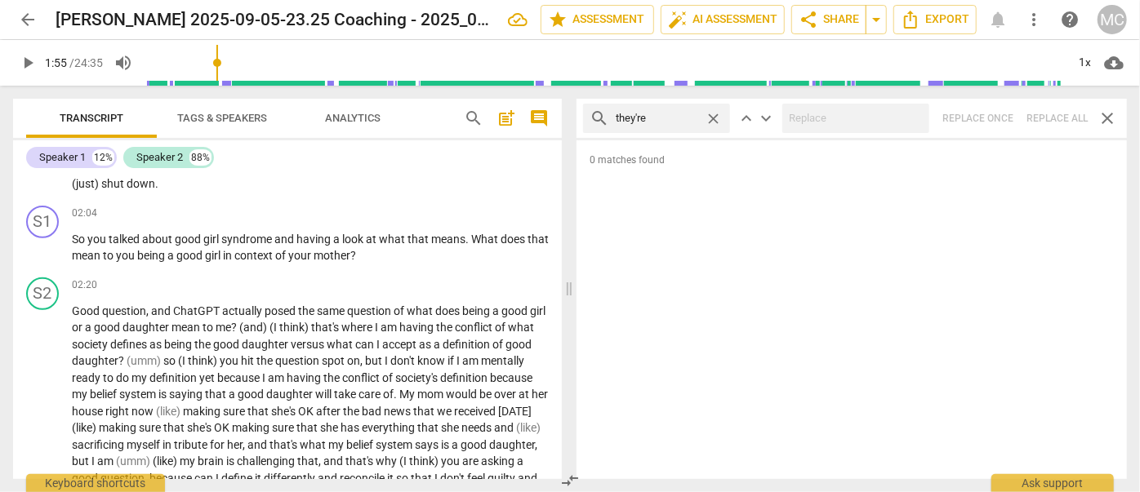
click at [589, 120] on div "search they're close keyboard_arrow_up keyboard_arrow_down Replace once Replace…" at bounding box center [851, 118] width 550 height 39
drag, startPoint x: 714, startPoint y: 118, endPoint x: 682, endPoint y: 120, distance: 31.9
click at [589, 118] on span "close" at bounding box center [713, 118] width 17 height 17
click at [589, 120] on input "text" at bounding box center [670, 118] width 108 height 26
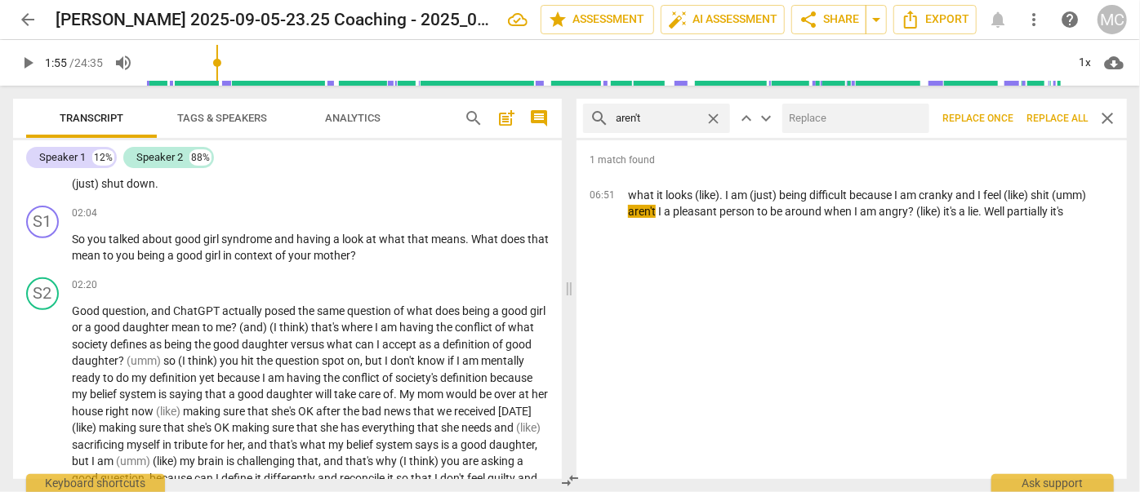
click at [589, 119] on input "text" at bounding box center [852, 118] width 140 height 26
click at [589, 119] on span "Replace all" at bounding box center [1056, 119] width 61 height 14
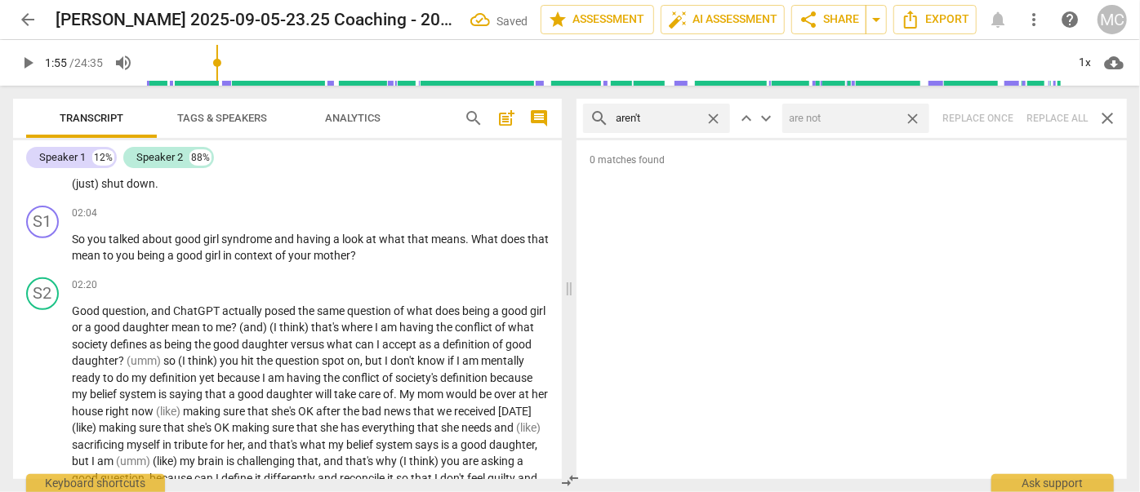
drag, startPoint x: 919, startPoint y: 119, endPoint x: 771, endPoint y: 110, distance: 148.9
click at [589, 119] on span "close" at bounding box center [912, 118] width 17 height 17
click at [589, 117] on span "close" at bounding box center [713, 118] width 17 height 17
click at [589, 116] on input "text" at bounding box center [670, 118] width 108 height 26
click at [589, 117] on div "search isn't close keyboard_arrow_up keyboard_arrow_down Replace once Replace a…" at bounding box center [851, 118] width 550 height 39
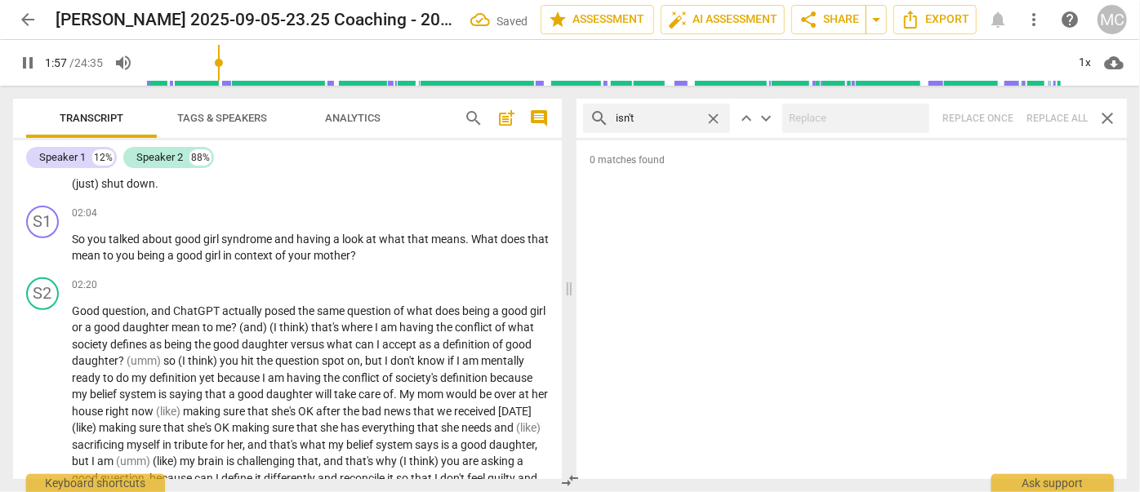
drag, startPoint x: 712, startPoint y: 118, endPoint x: 677, endPoint y: 118, distance: 35.1
click at [589, 118] on span "close" at bounding box center [713, 118] width 17 height 17
click at [589, 118] on input "text" at bounding box center [657, 118] width 82 height 26
click at [589, 116] on div "search wasn't close keyboard_arrow_up keyboard_arrow_down Replace once Replace …" at bounding box center [851, 118] width 550 height 39
click at [589, 114] on span "close" at bounding box center [713, 118] width 17 height 17
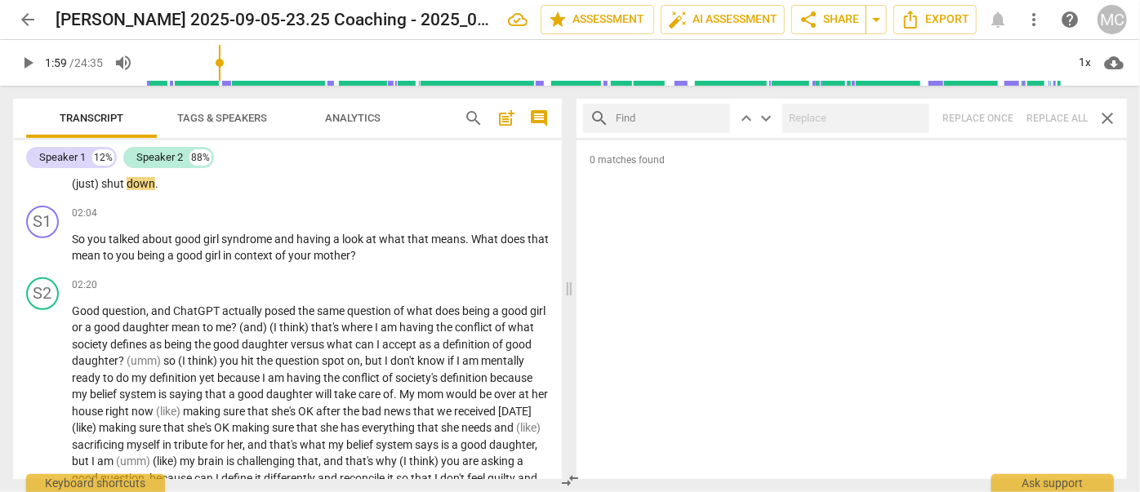
click at [589, 117] on input "text" at bounding box center [670, 118] width 108 height 26
click at [589, 118] on div "search weren't close keyboard_arrow_up keyboard_arrow_down Replace once Replace…" at bounding box center [851, 118] width 550 height 39
click at [589, 111] on span "close" at bounding box center [713, 118] width 17 height 17
click at [589, 118] on input "text" at bounding box center [670, 118] width 108 height 26
click at [589, 114] on div "search haven't close keyboard_arrow_up keyboard_arrow_down Replace once Replace…" at bounding box center [851, 118] width 550 height 39
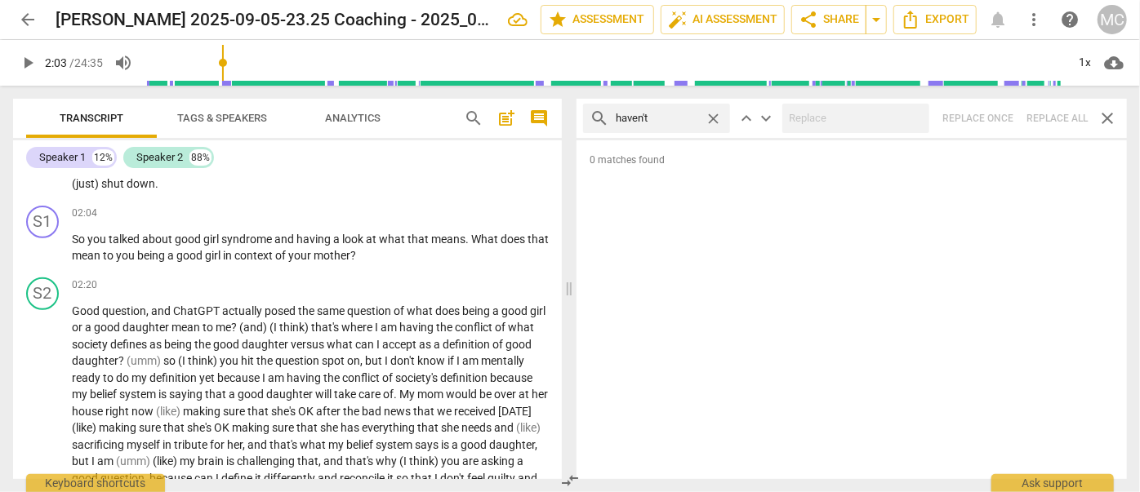
click at [589, 114] on span "close" at bounding box center [713, 118] width 17 height 17
click at [589, 118] on input "text" at bounding box center [670, 118] width 108 height 26
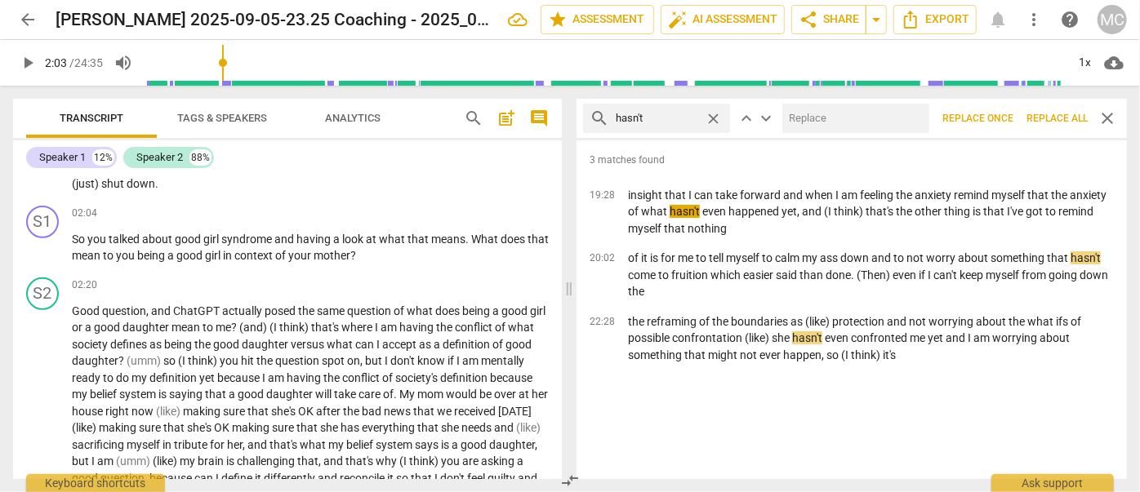
click at [589, 132] on div at bounding box center [855, 118] width 147 height 29
click at [589, 123] on input "text" at bounding box center [852, 118] width 140 height 26
click at [589, 116] on span "Replace all" at bounding box center [1056, 119] width 61 height 14
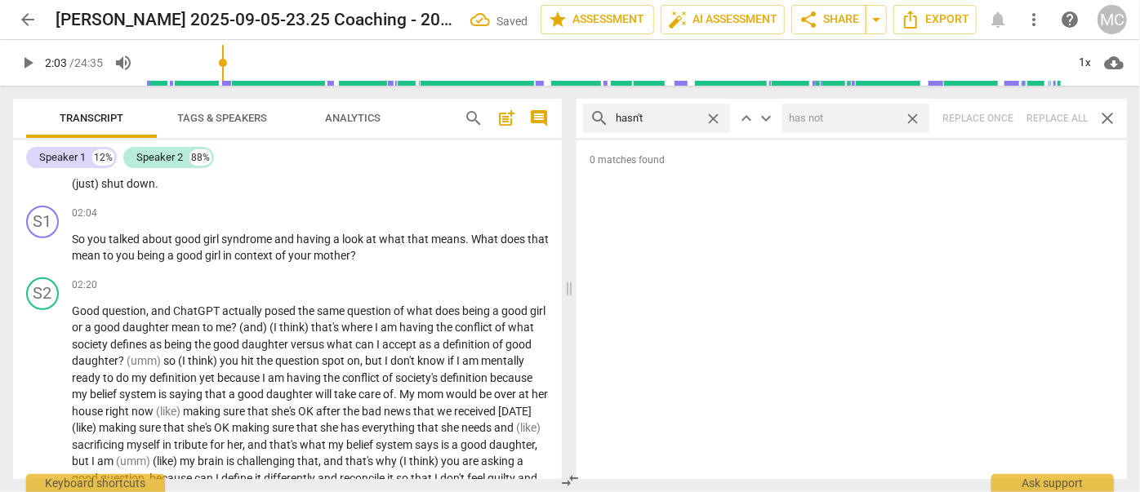
drag, startPoint x: 910, startPoint y: 119, endPoint x: 772, endPoint y: 119, distance: 138.0
click at [589, 119] on span "close" at bounding box center [912, 118] width 17 height 17
click at [589, 118] on span "close" at bounding box center [713, 118] width 17 height 17
click at [589, 118] on input "text" at bounding box center [670, 118] width 108 height 26
click at [589, 109] on div "search hadn't close keyboard_arrow_up keyboard_arrow_down Replace once Replace …" at bounding box center [851, 118] width 550 height 39
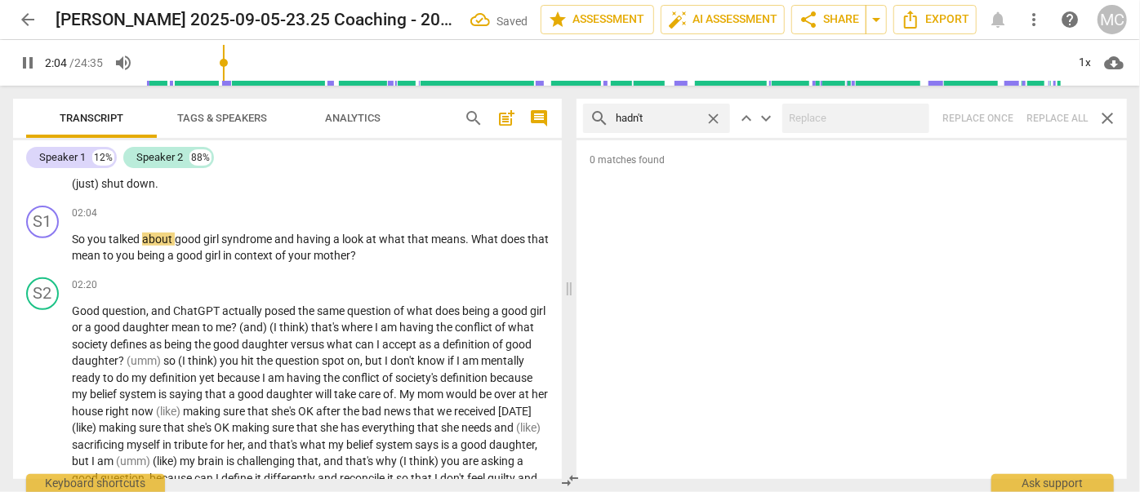
click at [589, 119] on span "close" at bounding box center [713, 118] width 17 height 17
click at [589, 118] on input "text" at bounding box center [670, 118] width 108 height 26
click at [589, 118] on div "search doesn't close keyboard_arrow_up keyboard_arrow_down Replace once Replace…" at bounding box center [851, 118] width 550 height 39
click at [589, 113] on span "close" at bounding box center [713, 118] width 17 height 17
click at [589, 121] on input "text" at bounding box center [670, 118] width 108 height 26
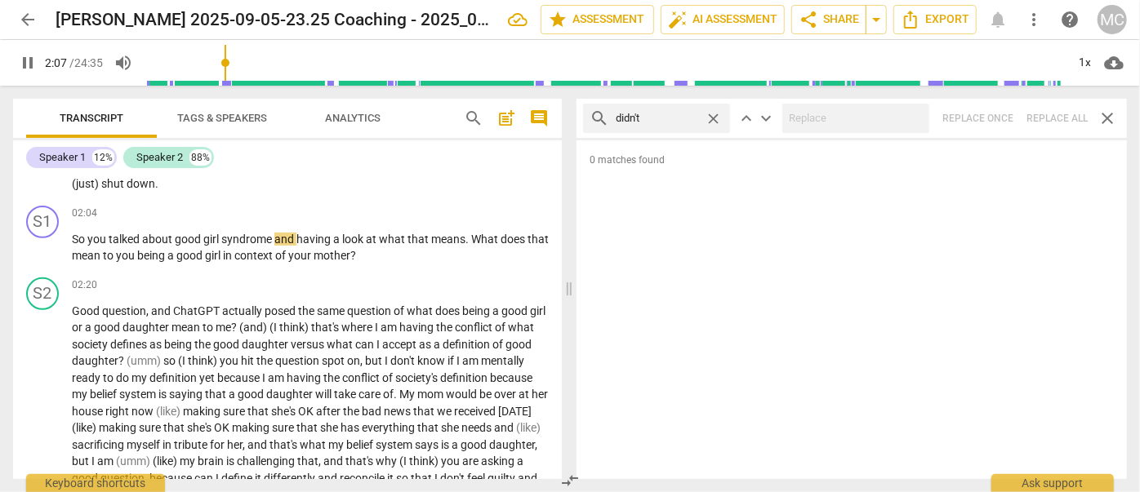
click at [589, 118] on div "search didn't close keyboard_arrow_up keyboard_arrow_down Replace once Replace …" at bounding box center [851, 118] width 550 height 39
click at [589, 113] on span "close" at bounding box center [713, 118] width 17 height 17
click at [589, 117] on input "text" at bounding box center [670, 118] width 108 height 26
click at [589, 126] on div "search wouldn't close keyboard_arrow_up keyboard_arrow_down Replace once Replac…" at bounding box center [851, 118] width 550 height 39
click at [589, 117] on span "close" at bounding box center [713, 118] width 17 height 17
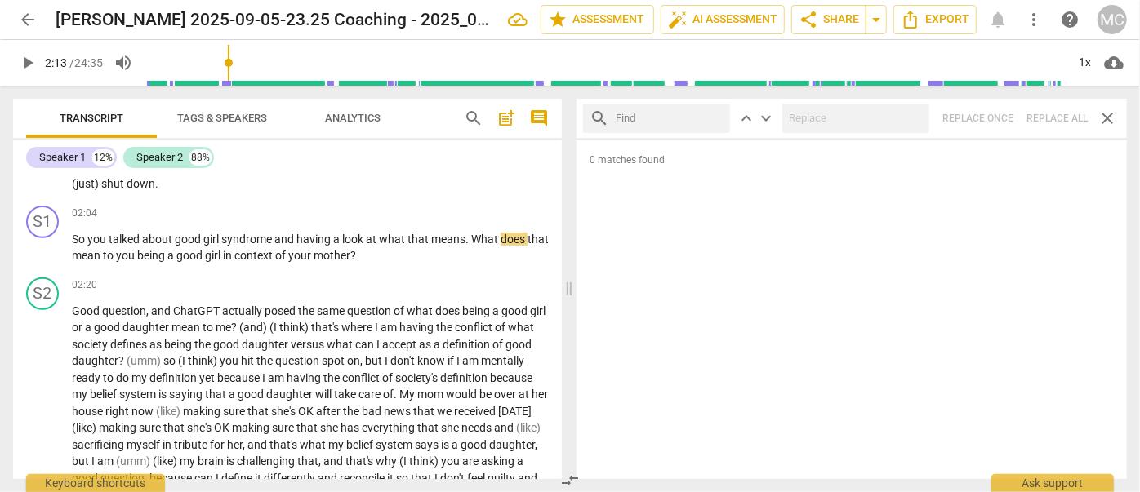
click at [589, 116] on input "text" at bounding box center [670, 118] width 108 height 26
click at [589, 119] on div "search shouldn't close keyboard_arrow_up keyboard_arrow_down Replace once Repla…" at bounding box center [851, 118] width 550 height 39
click at [589, 117] on span "close" at bounding box center [713, 118] width 17 height 17
click at [589, 114] on input "text" at bounding box center [670, 118] width 108 height 26
click at [589, 116] on div "search couldn't close keyboard_arrow_up keyboard_arrow_down Replace once Replac…" at bounding box center [851, 118] width 550 height 39
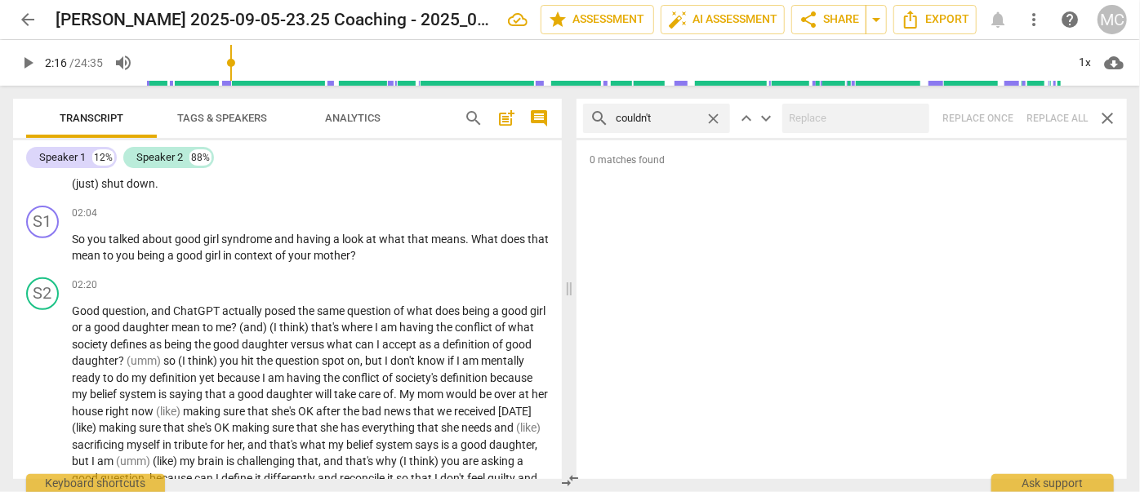
click at [589, 121] on span "close" at bounding box center [713, 118] width 17 height 17
click at [589, 119] on input "text" at bounding box center [670, 118] width 108 height 26
click at [589, 124] on div "search won't close keyboard_arrow_up keyboard_arrow_down Replace once Replace a…" at bounding box center [851, 118] width 550 height 39
click at [589, 114] on span "close" at bounding box center [713, 118] width 17 height 17
click at [589, 127] on input "text" at bounding box center [670, 118] width 108 height 26
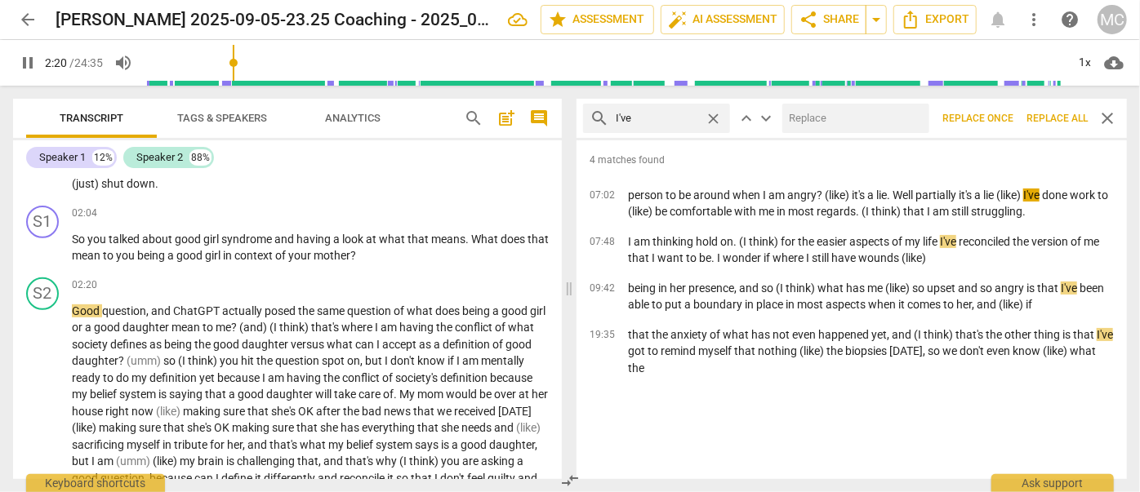
click at [589, 126] on input "text" at bounding box center [852, 118] width 140 height 26
click at [589, 113] on span "Replace all" at bounding box center [1056, 119] width 61 height 14
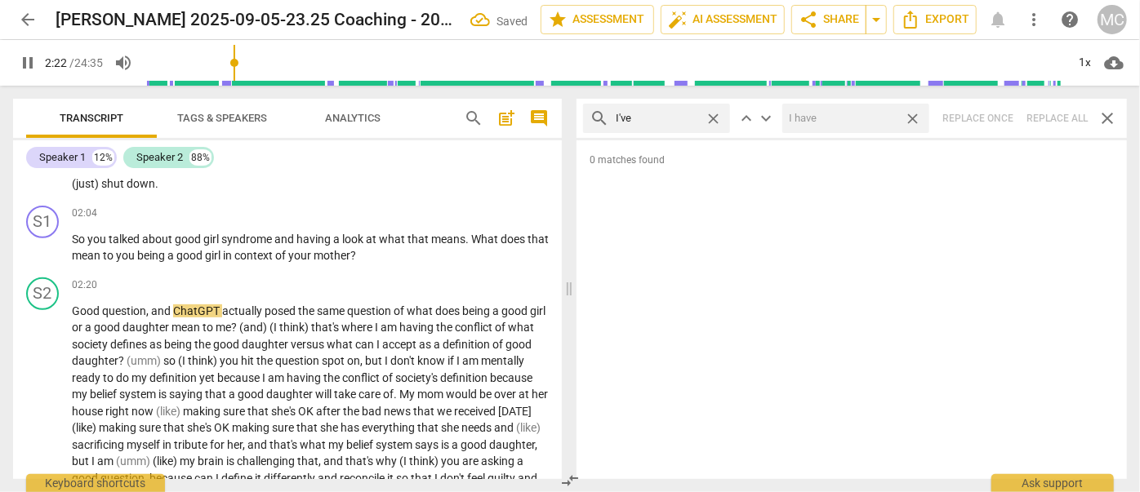
click at [589, 119] on span "close" at bounding box center [912, 118] width 17 height 17
click at [589, 117] on span "close" at bounding box center [713, 118] width 17 height 17
click at [589, 118] on input "text" at bounding box center [670, 118] width 108 height 26
click at [589, 123] on div "search you've close keyboard_arrow_up keyboard_arrow_down Replace once Replace …" at bounding box center [851, 118] width 550 height 39
click at [589, 118] on span "close" at bounding box center [713, 118] width 17 height 17
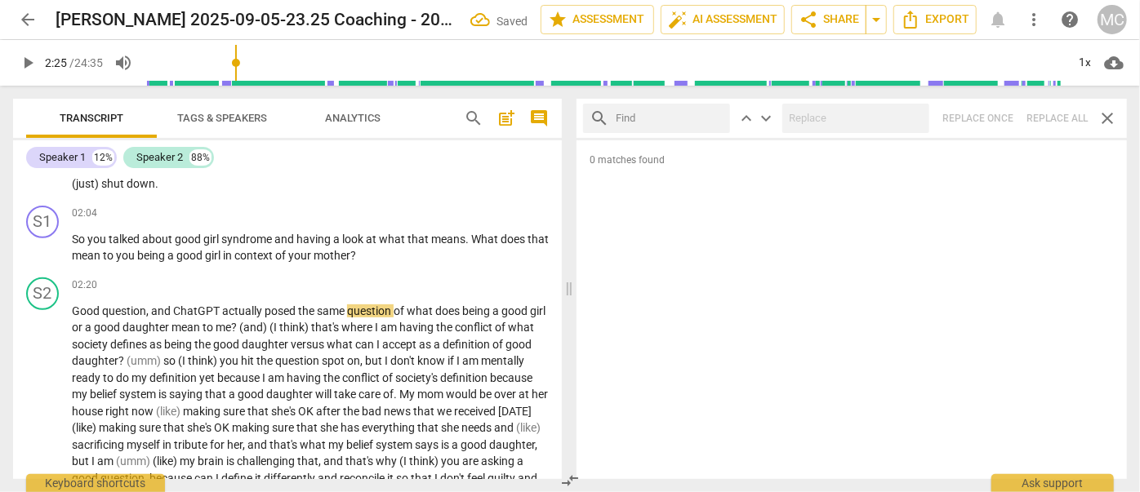
click at [589, 122] on input "text" at bounding box center [670, 118] width 108 height 26
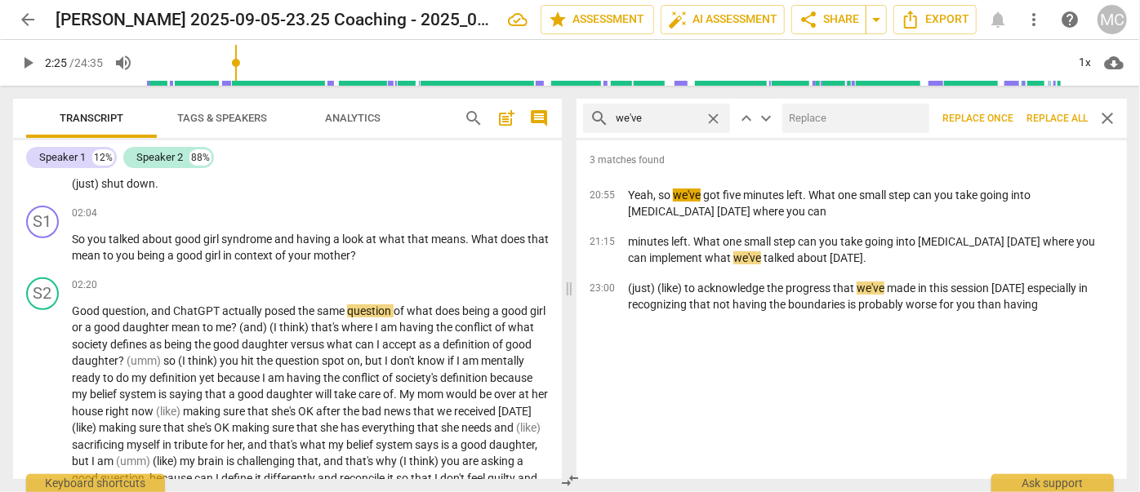
click at [589, 121] on input "text" at bounding box center [852, 118] width 140 height 26
click at [589, 107] on button "Replace all" at bounding box center [1057, 118] width 74 height 29
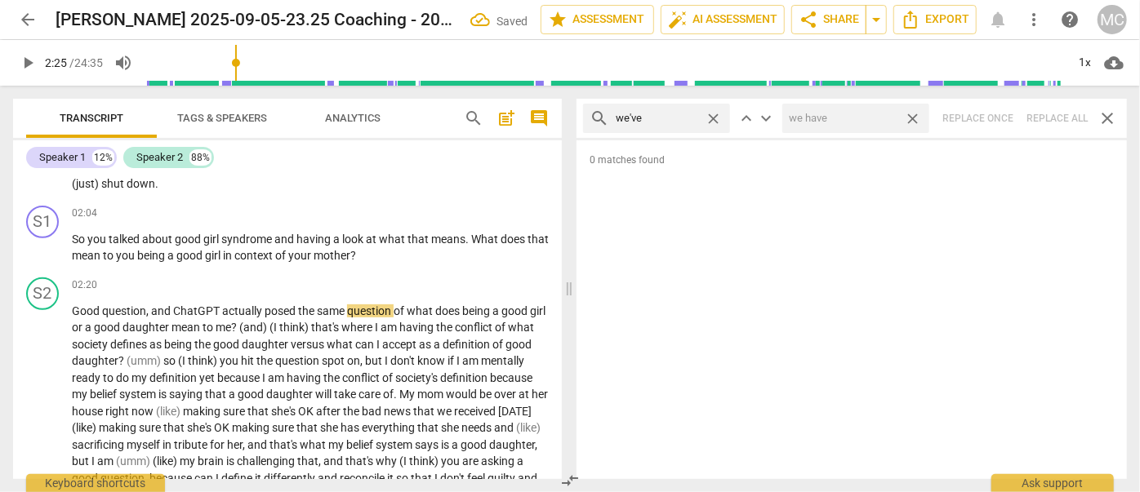
click at [589, 117] on span "close" at bounding box center [912, 118] width 17 height 17
click at [589, 117] on span "close" at bounding box center [713, 118] width 17 height 17
click at [589, 119] on input "text" at bounding box center [670, 118] width 108 height 26
click at [589, 115] on div "search they've close keyboard_arrow_up keyboard_arrow_down Replace once Replace…" at bounding box center [851, 118] width 550 height 39
click at [589, 118] on span "close" at bounding box center [713, 118] width 17 height 17
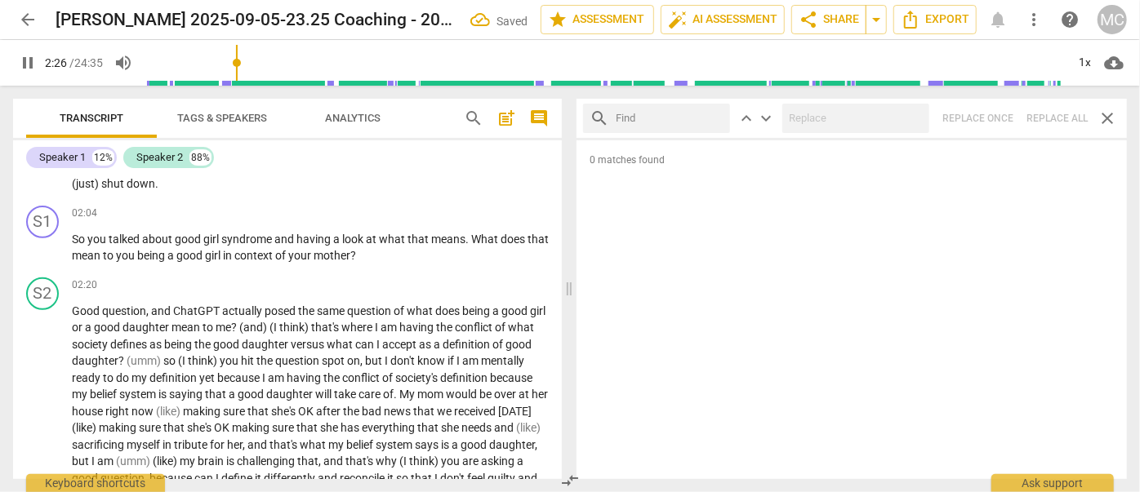
click at [589, 119] on input "text" at bounding box center [670, 118] width 108 height 26
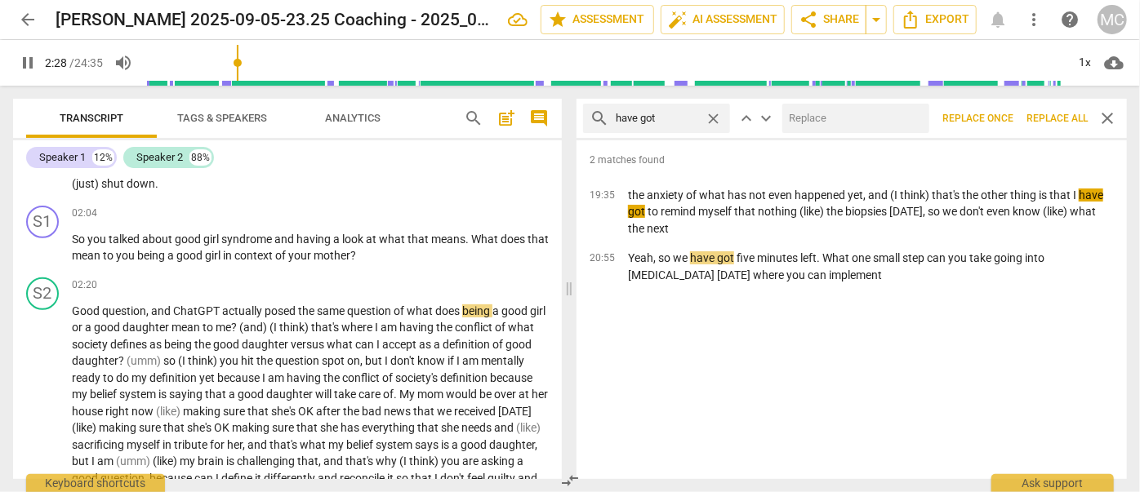
click at [589, 125] on input "text" at bounding box center [852, 118] width 140 height 26
click at [589, 117] on span "Replace all" at bounding box center [1056, 119] width 61 height 14
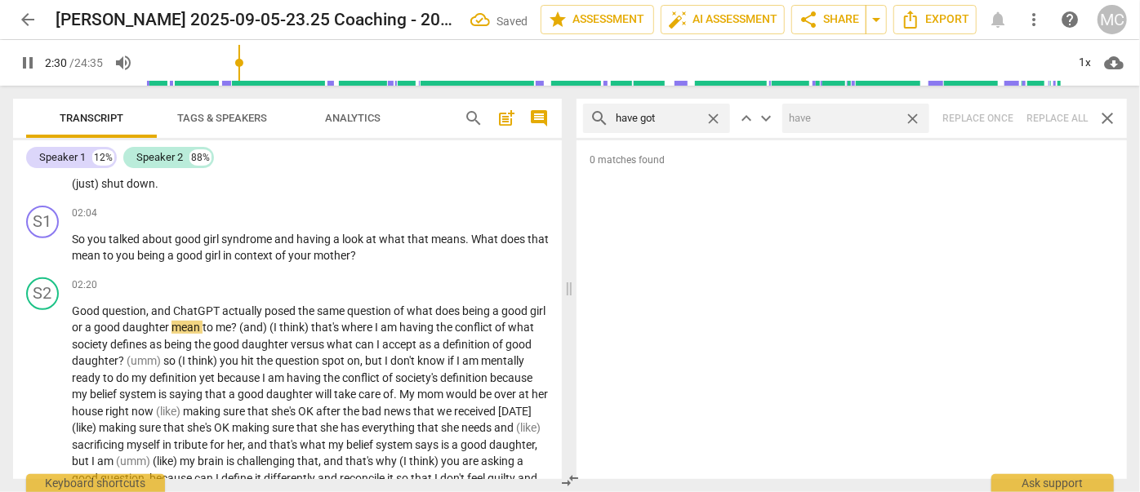
click at [589, 121] on span "close" at bounding box center [912, 118] width 17 height 17
click at [589, 117] on span "close" at bounding box center [713, 118] width 17 height 17
click at [589, 121] on input "text" at bounding box center [670, 118] width 108 height 26
